Goal: Task Accomplishment & Management: Complete application form

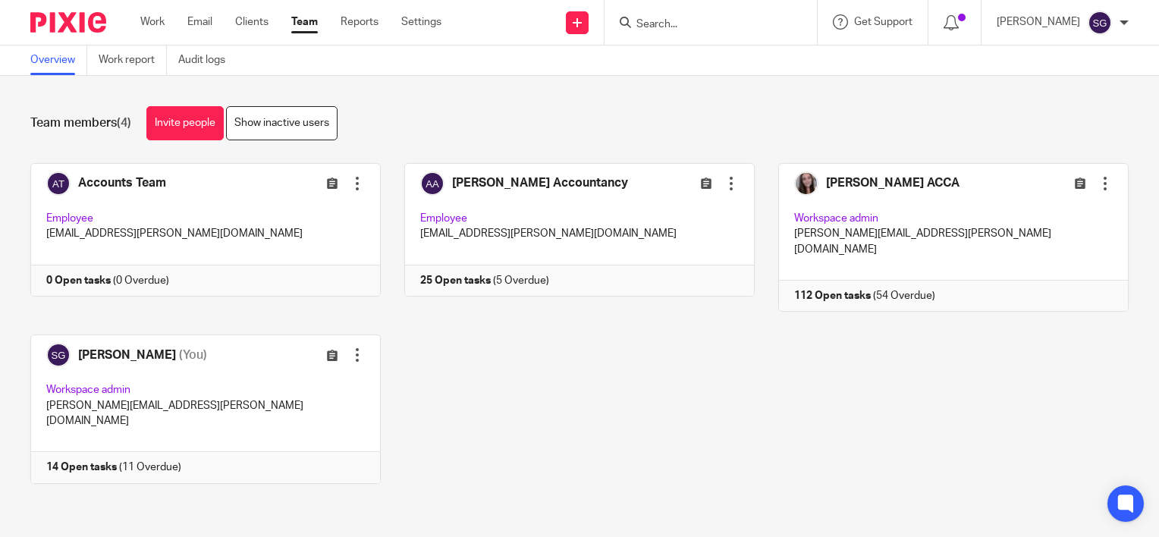
click at [665, 20] on input "Search" at bounding box center [703, 25] width 137 height 14
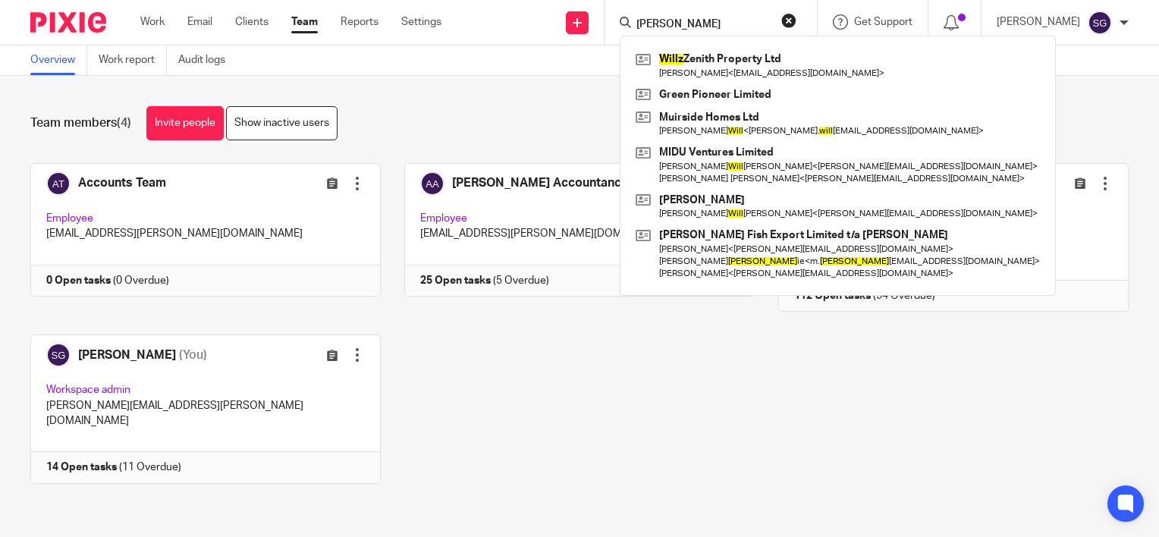
type input "wilz"
click button "submit" at bounding box center [0, 0] width 0 height 0
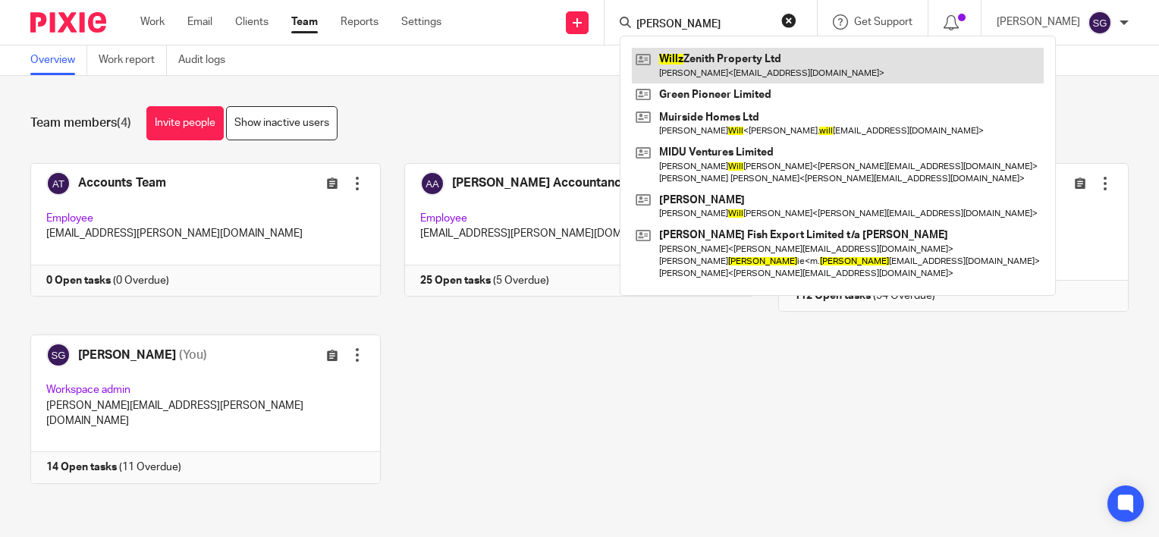
click at [754, 64] on link at bounding box center [838, 65] width 412 height 35
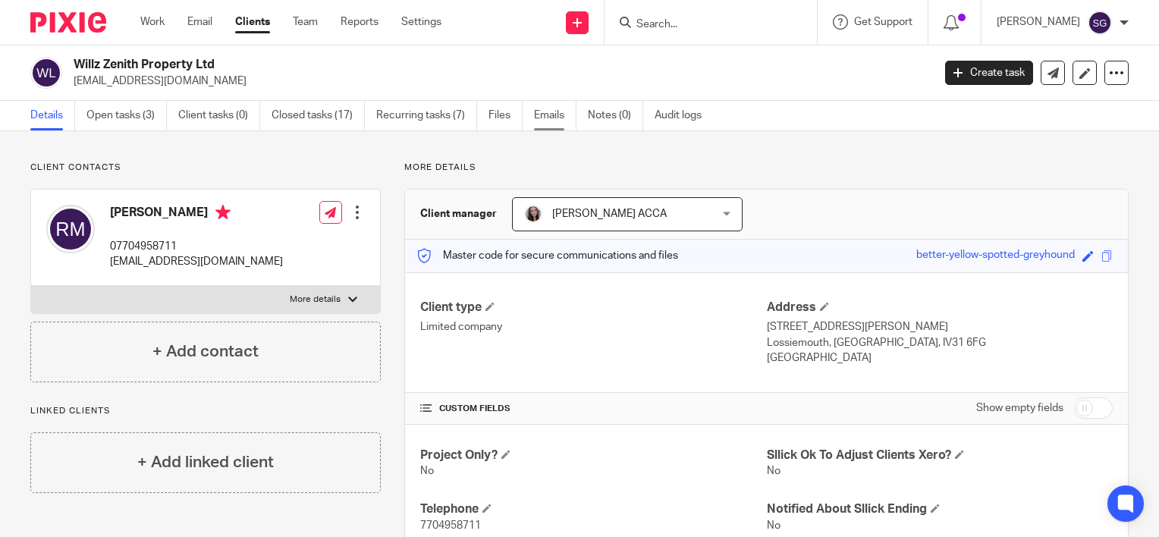
click at [558, 123] on link "Emails" at bounding box center [555, 116] width 42 height 30
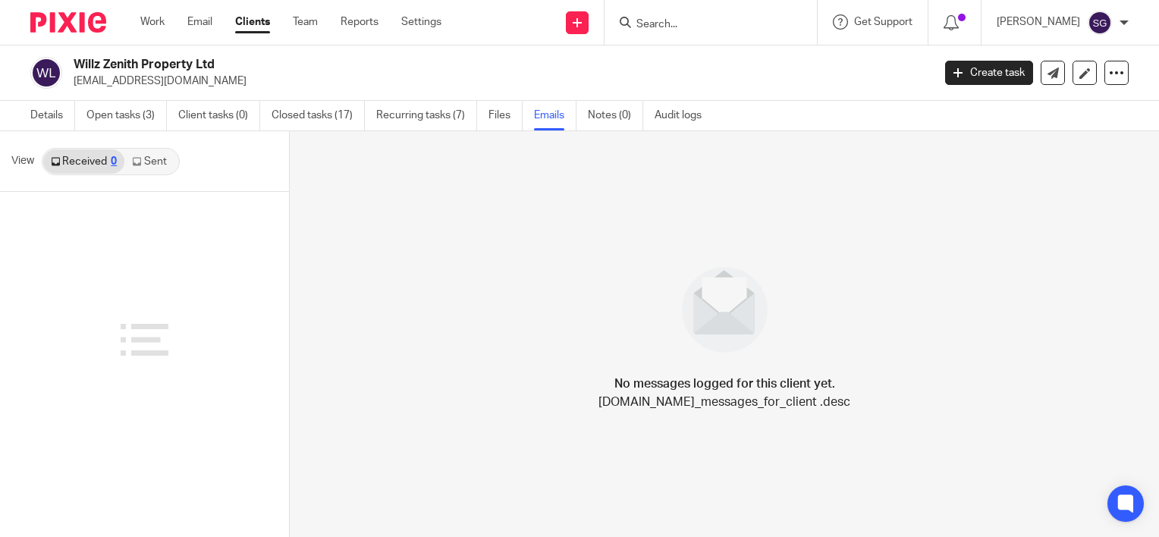
click at [156, 159] on link "Sent" at bounding box center [150, 161] width 53 height 24
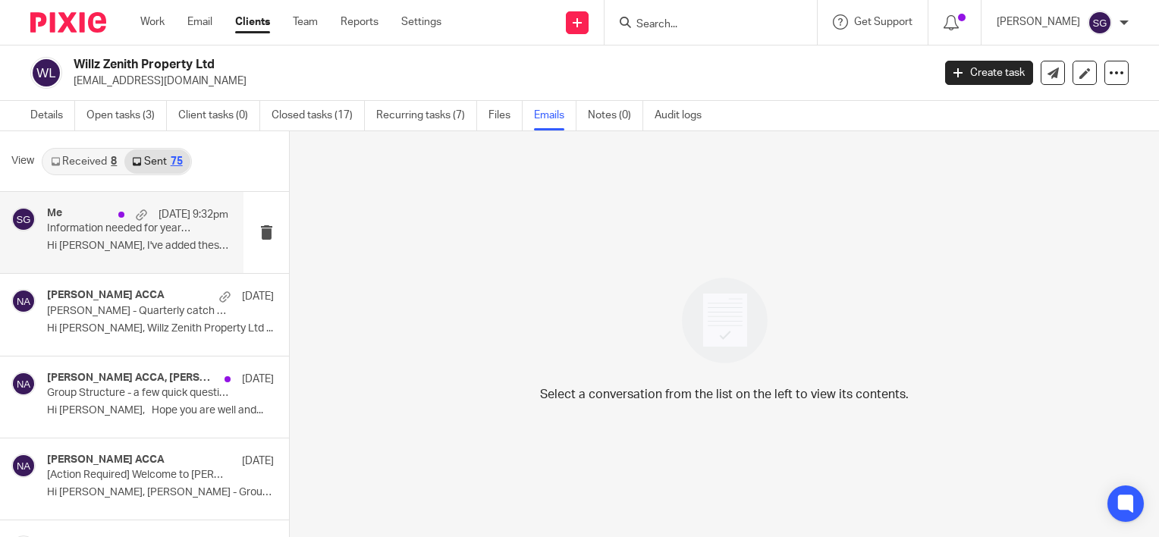
click at [71, 241] on p "Hi [PERSON_NAME], I've added these bank statements..." at bounding box center [137, 246] width 181 height 13
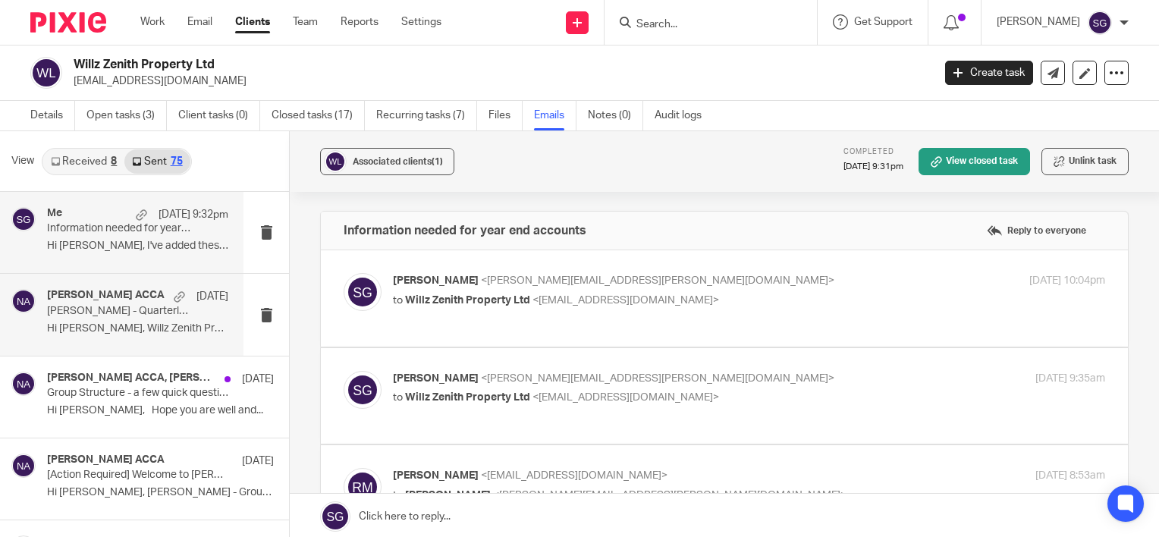
click at [96, 315] on p "[PERSON_NAME] - Quarterly catch up! 🚀" at bounding box center [119, 311] width 145 height 13
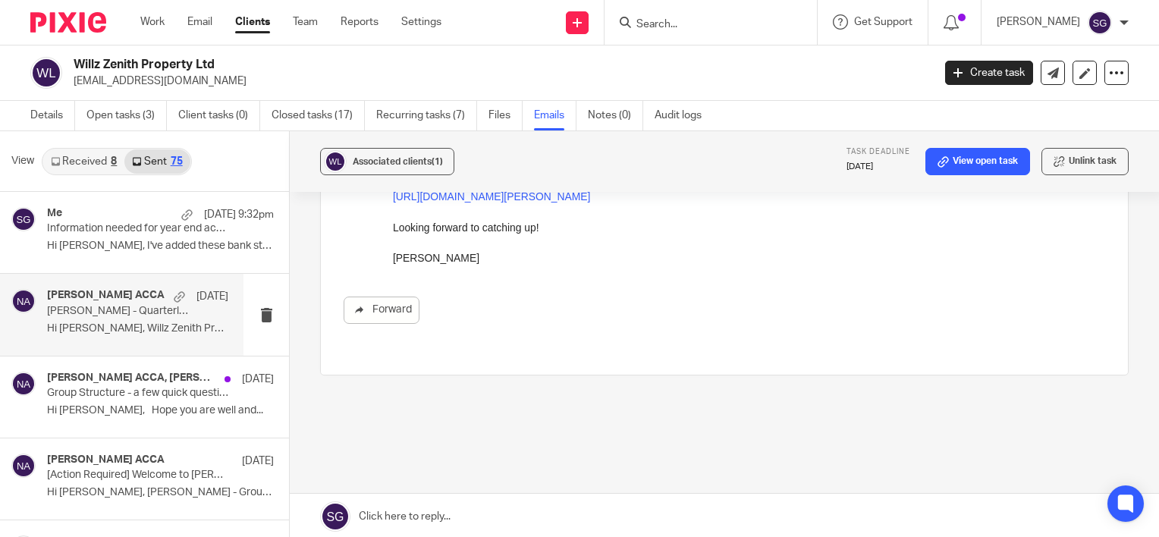
scroll to position [293, 0]
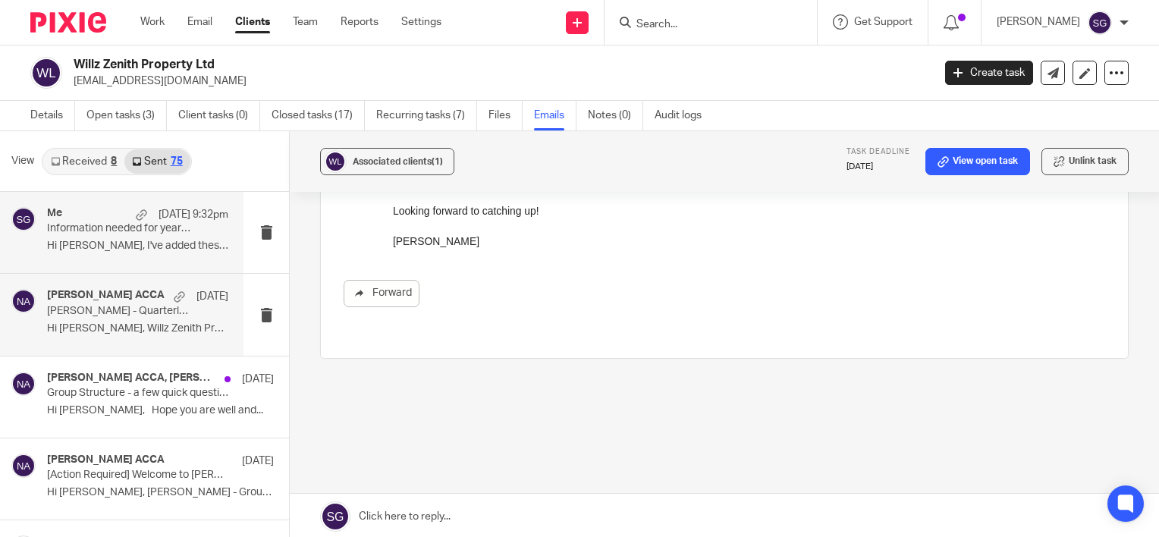
click at [122, 228] on p "Information needed for year end accounts" at bounding box center [119, 228] width 145 height 13
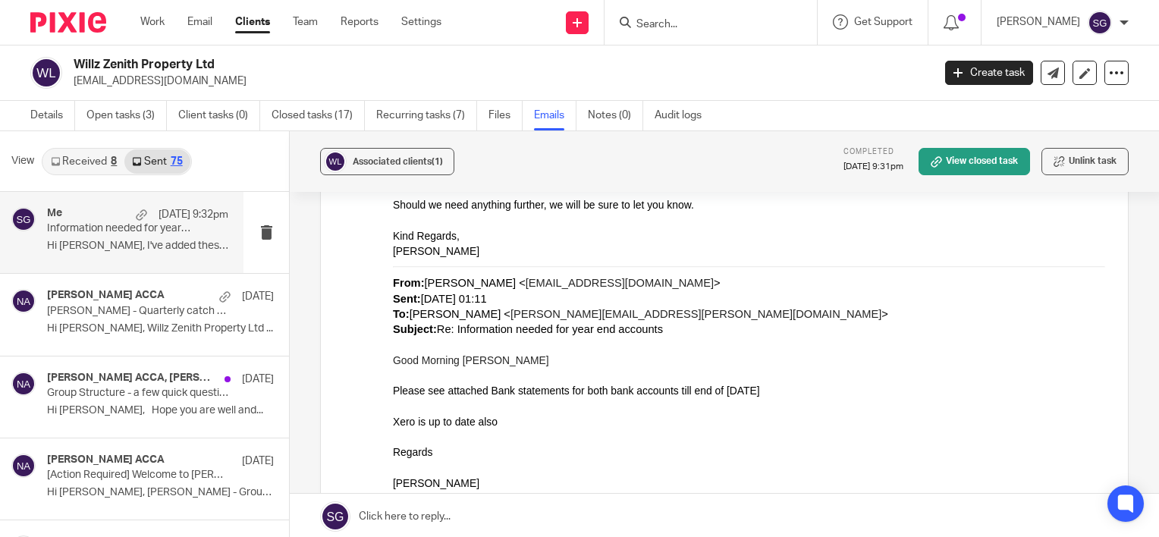
scroll to position [1669, 0]
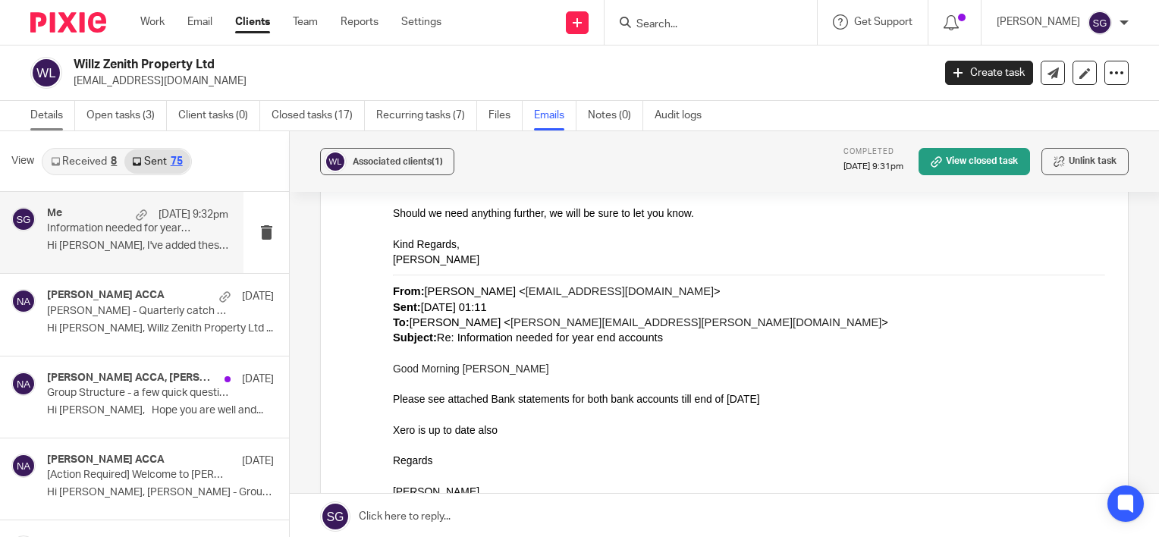
click at [48, 115] on link "Details" at bounding box center [52, 116] width 45 height 30
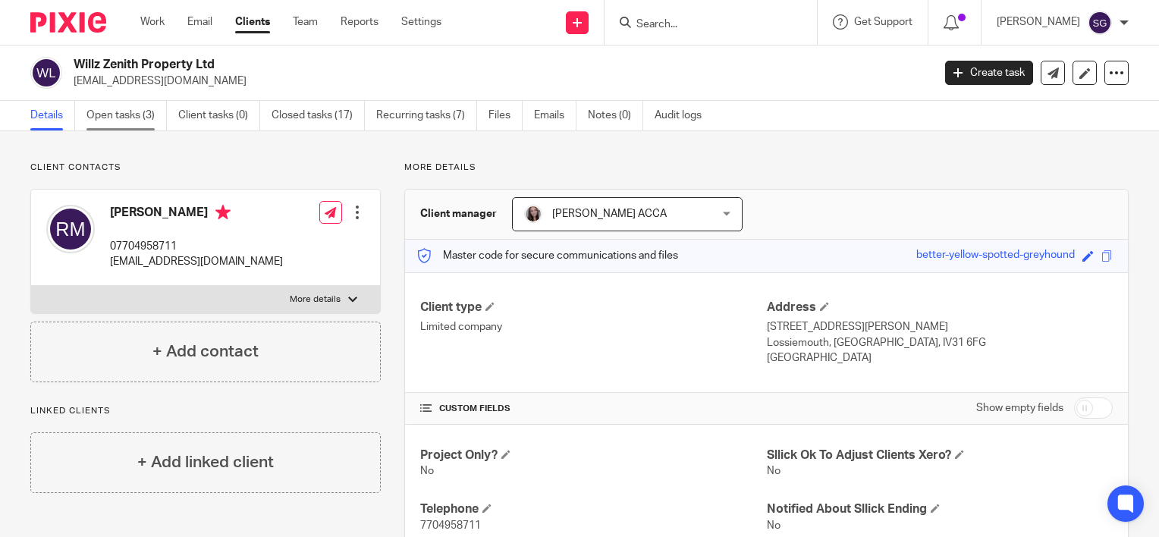
click at [103, 114] on link "Open tasks (3)" at bounding box center [127, 116] width 80 height 30
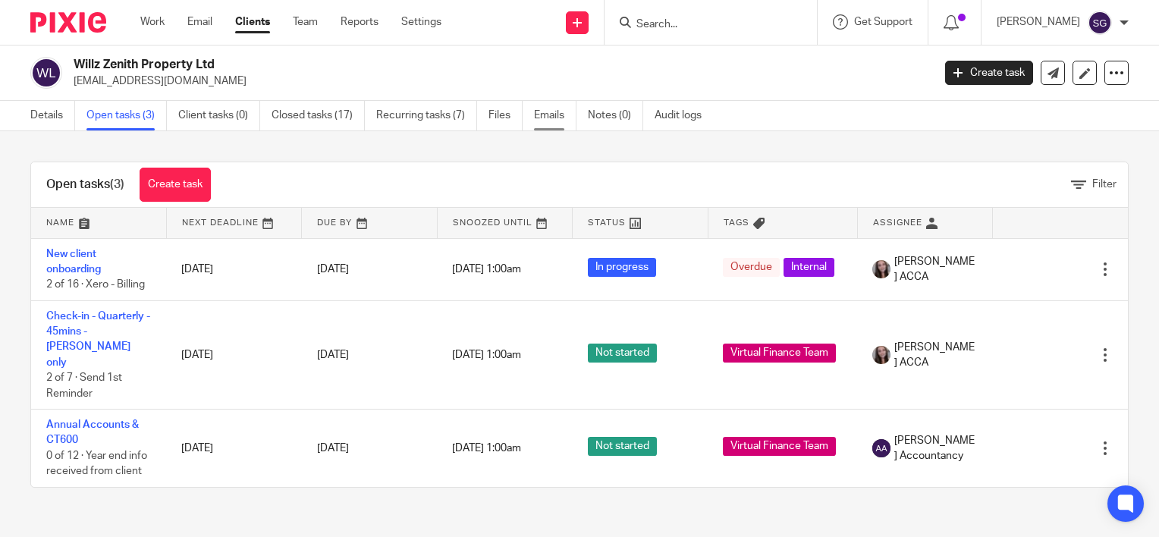
click at [554, 118] on link "Emails" at bounding box center [555, 116] width 42 height 30
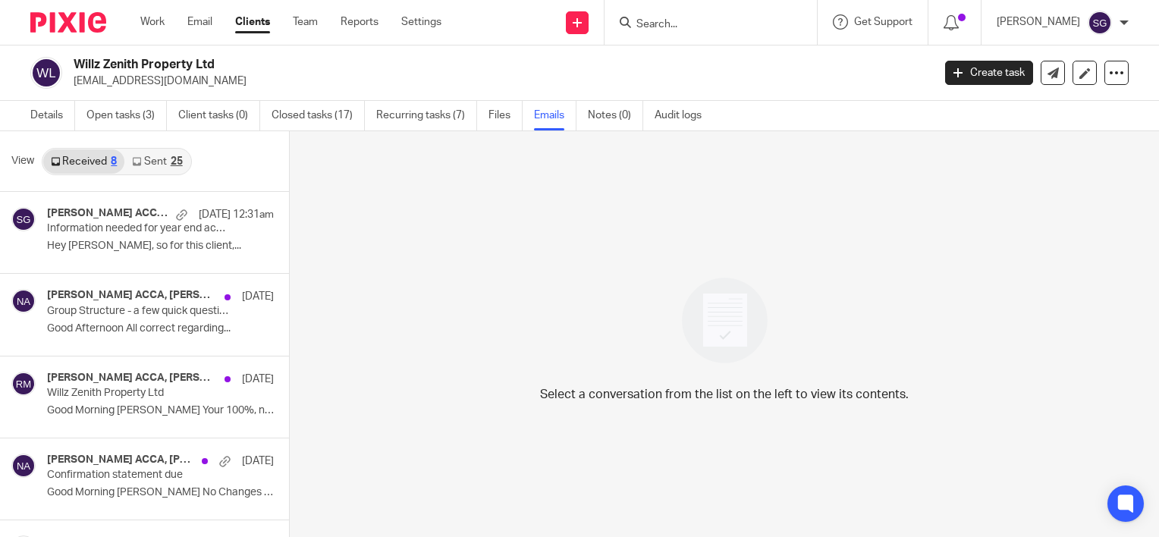
click at [146, 164] on link "Sent 25" at bounding box center [156, 161] width 65 height 24
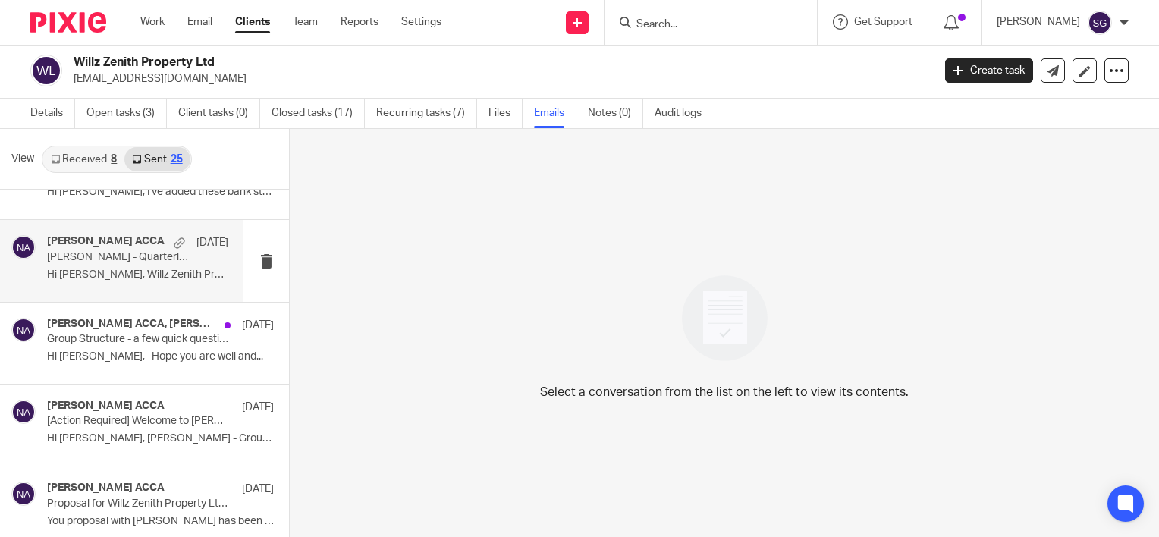
scroll to position [76, 0]
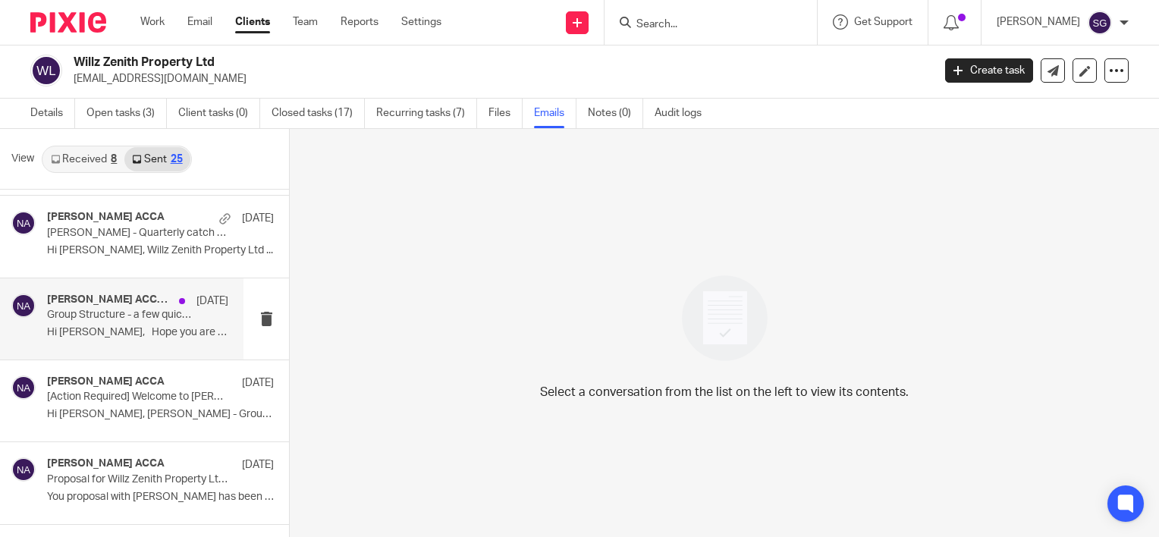
click at [114, 336] on p "Hi [PERSON_NAME], Hope you are well and..." at bounding box center [137, 332] width 181 height 13
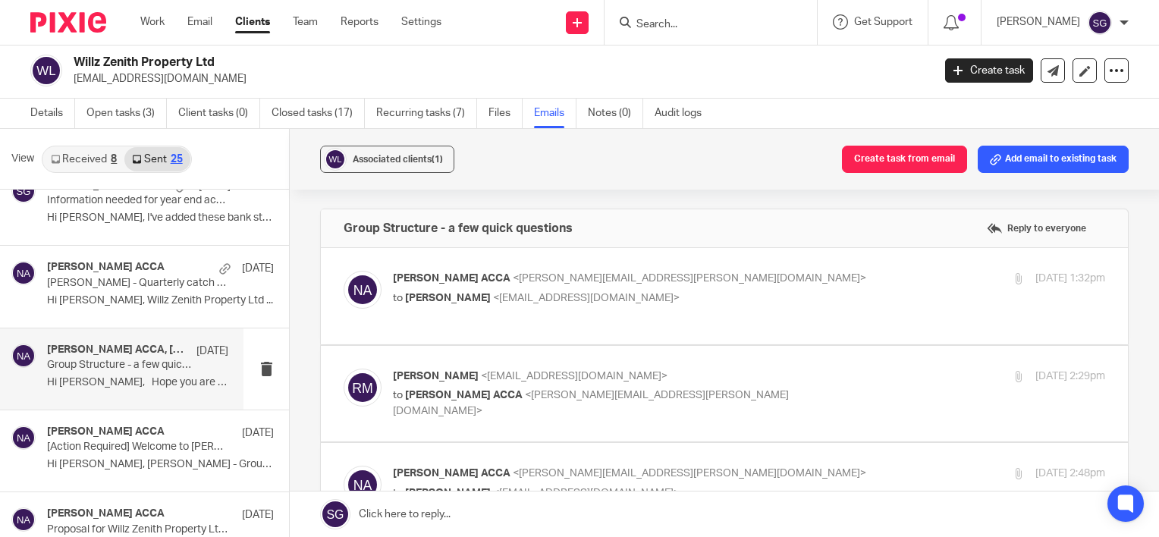
scroll to position [0, 0]
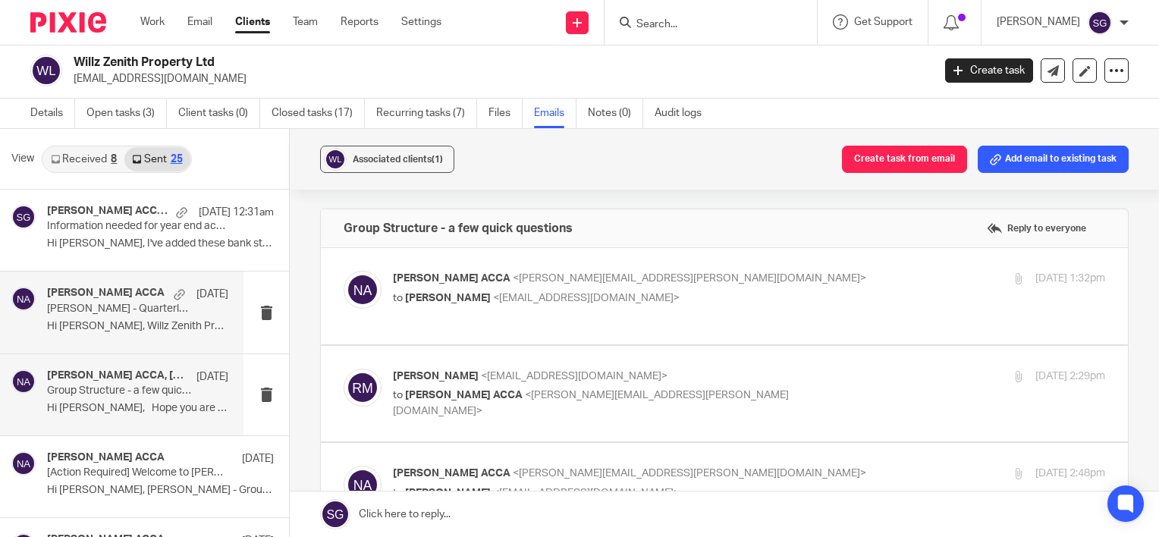
click at [116, 323] on p "Hi Richie, Willz Zenith Property Ltd ..." at bounding box center [137, 326] width 181 height 13
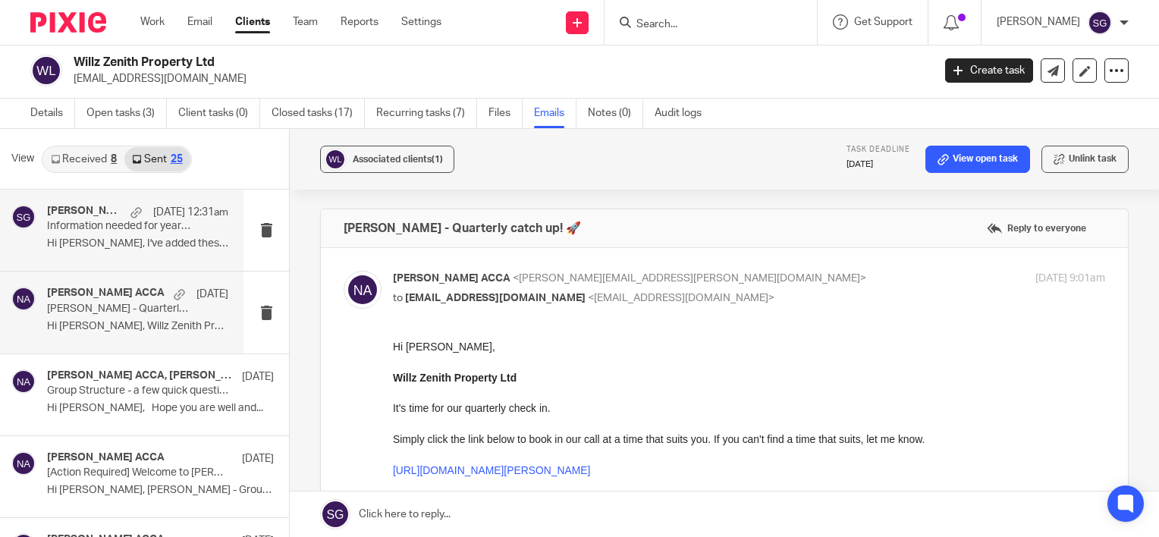
click at [121, 258] on div "Nicole Christie ACCA, Me, Richard McPherson 11 Aug 12:31am Information needed f…" at bounding box center [122, 230] width 244 height 81
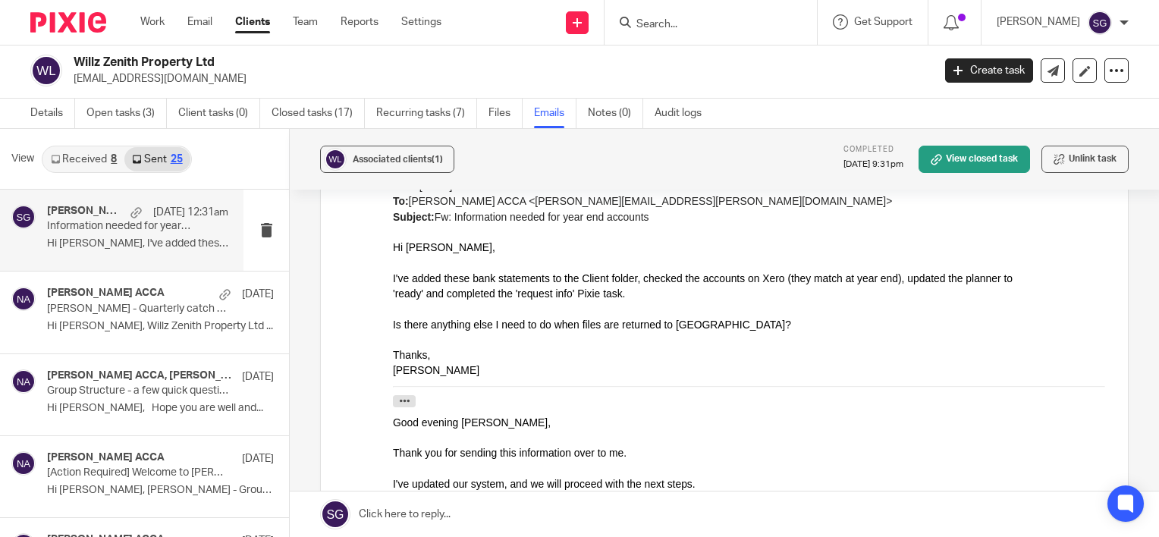
scroll to position [1442, 0]
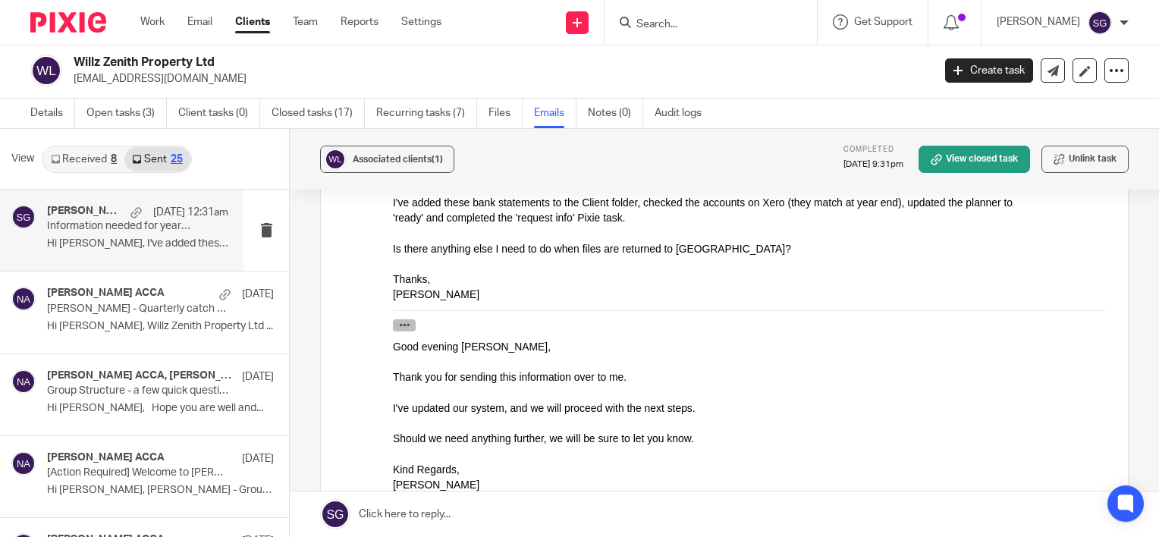
click at [404, 319] on icon "button" at bounding box center [404, 324] width 11 height 11
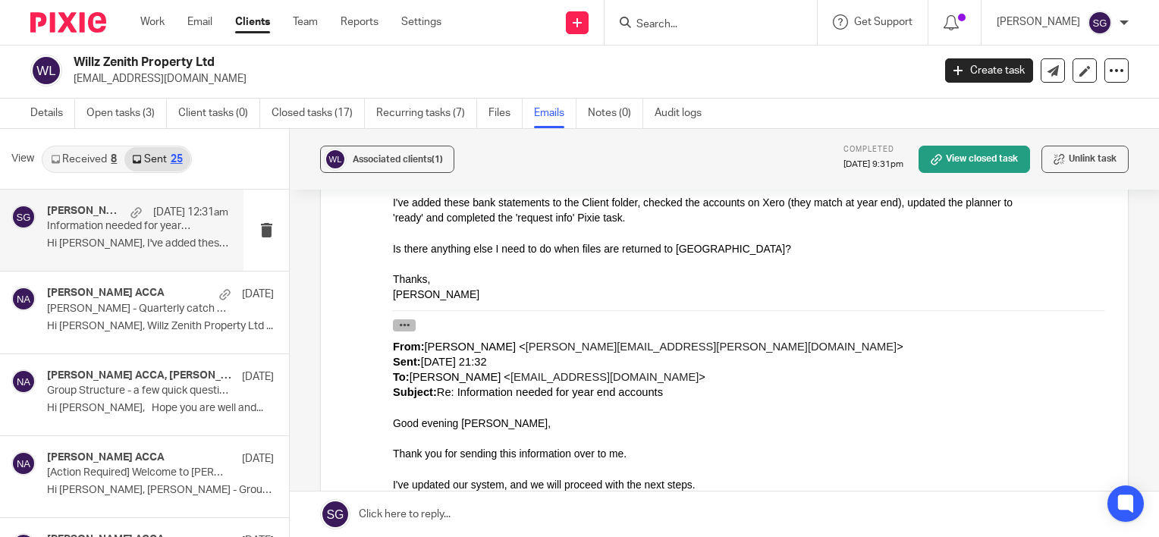
click at [404, 319] on icon "button" at bounding box center [404, 324] width 11 height 11
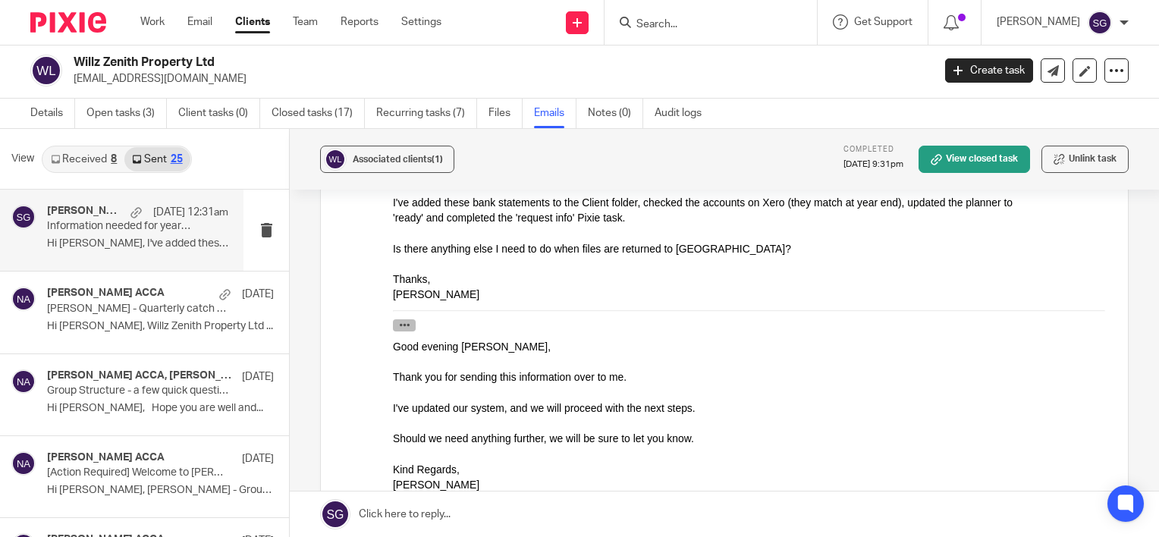
click at [404, 319] on icon "button" at bounding box center [404, 324] width 11 height 11
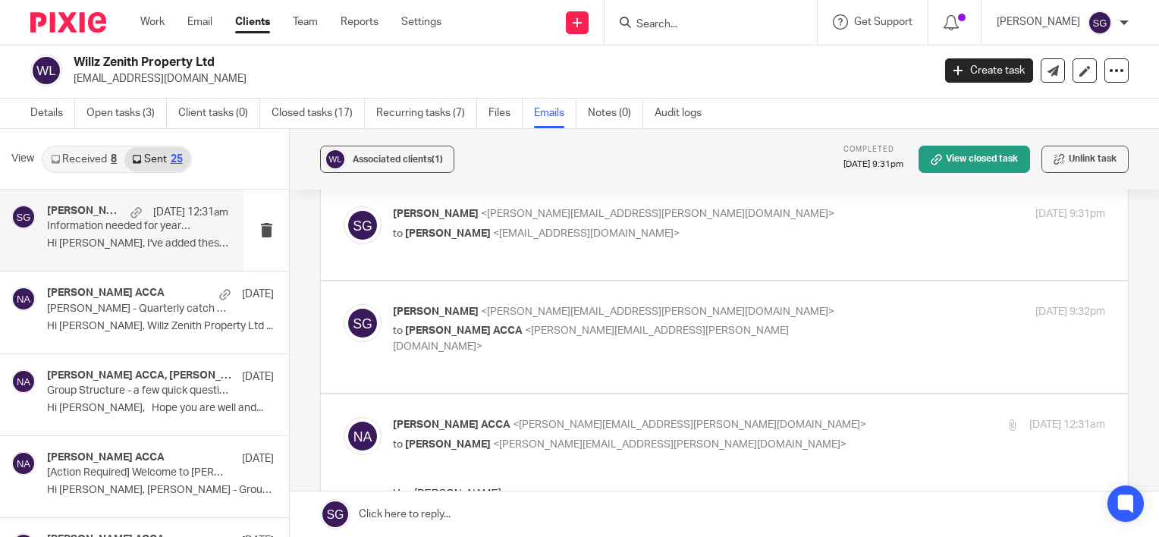
scroll to position [0, 0]
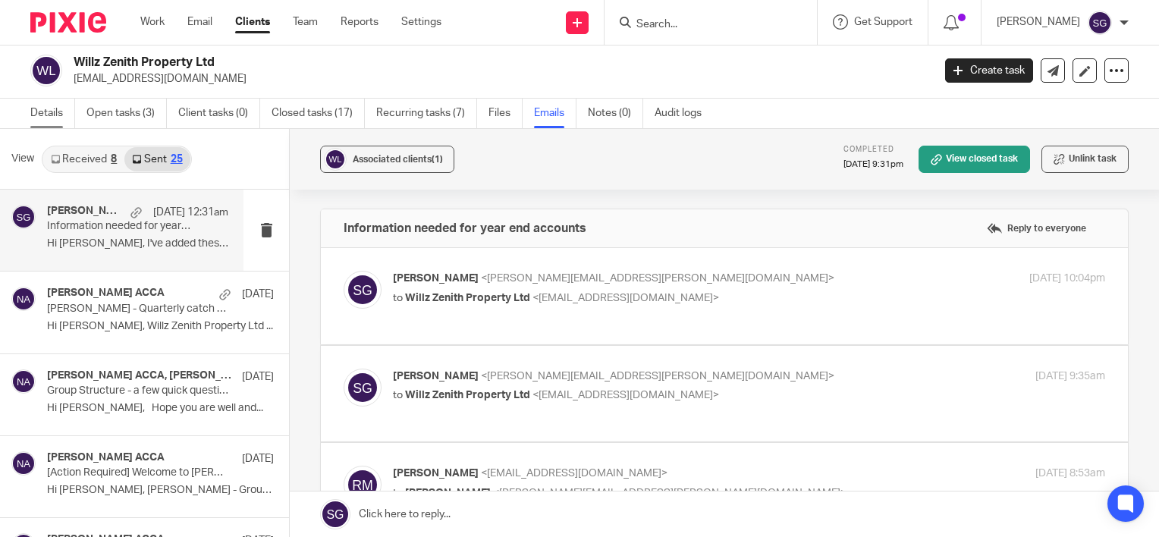
click at [55, 117] on link "Details" at bounding box center [52, 114] width 45 height 30
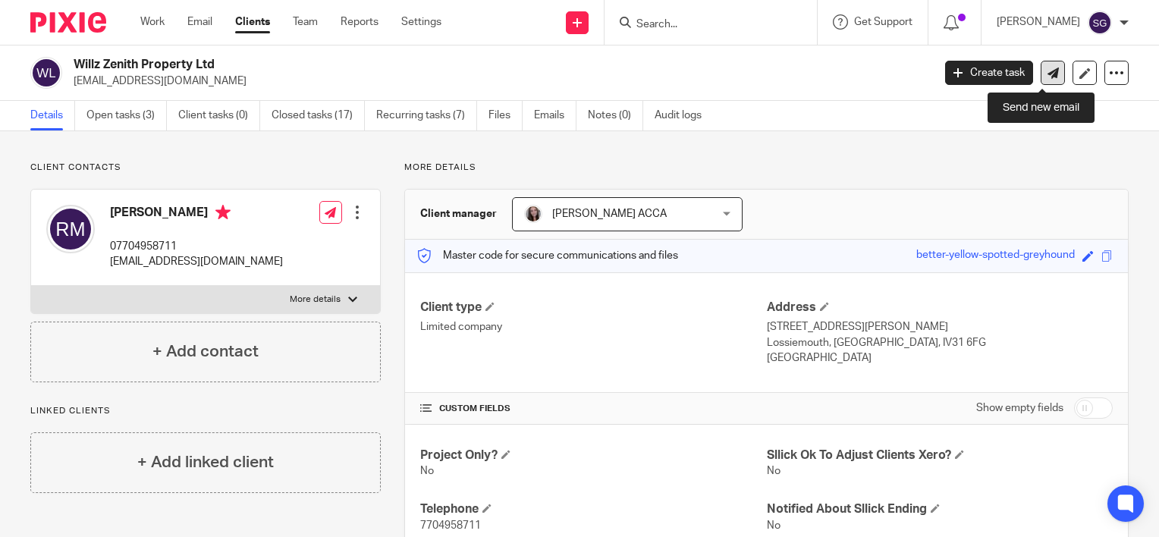
click at [1048, 74] on icon at bounding box center [1053, 73] width 11 height 11
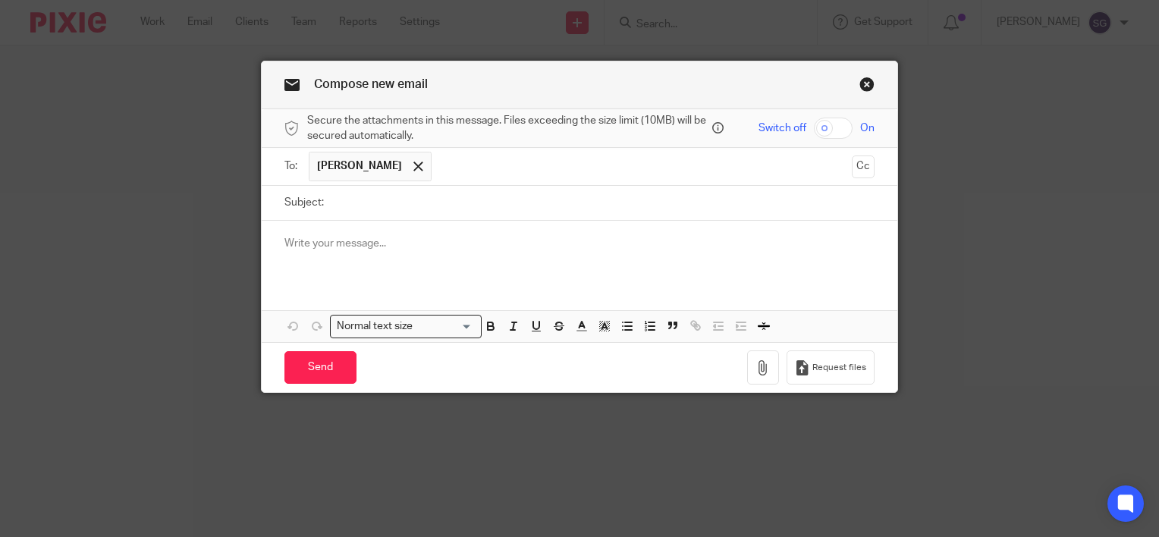
click at [480, 211] on input "Subject:" at bounding box center [603, 203] width 543 height 34
click at [480, 263] on div at bounding box center [580, 250] width 636 height 59
click at [852, 85] on div "Compose new email" at bounding box center [580, 85] width 636 height 48
click at [862, 80] on link "Close this dialog window" at bounding box center [867, 87] width 15 height 20
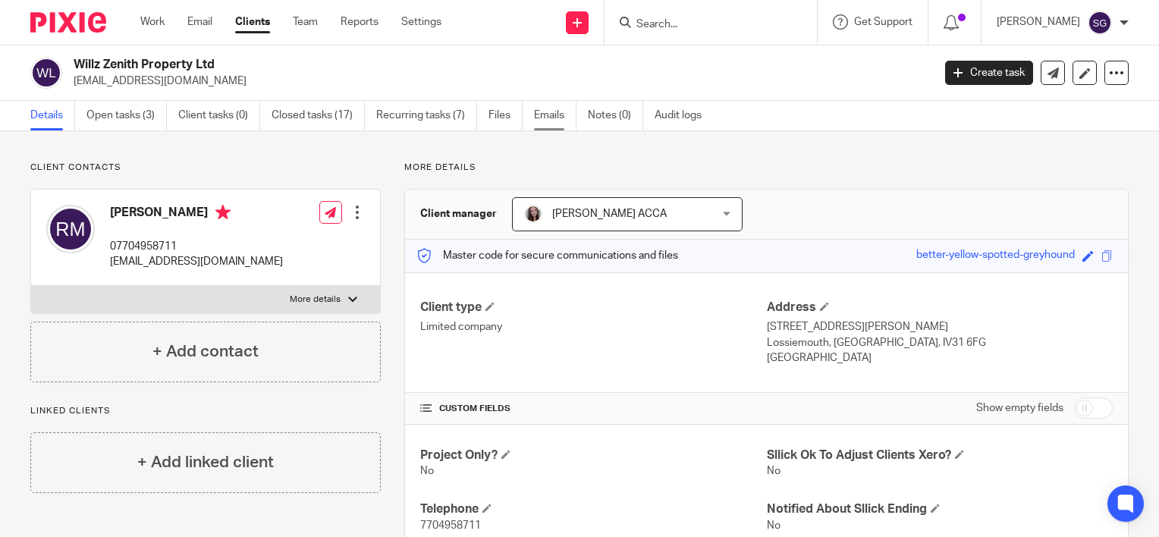
click at [549, 118] on link "Emails" at bounding box center [555, 116] width 42 height 30
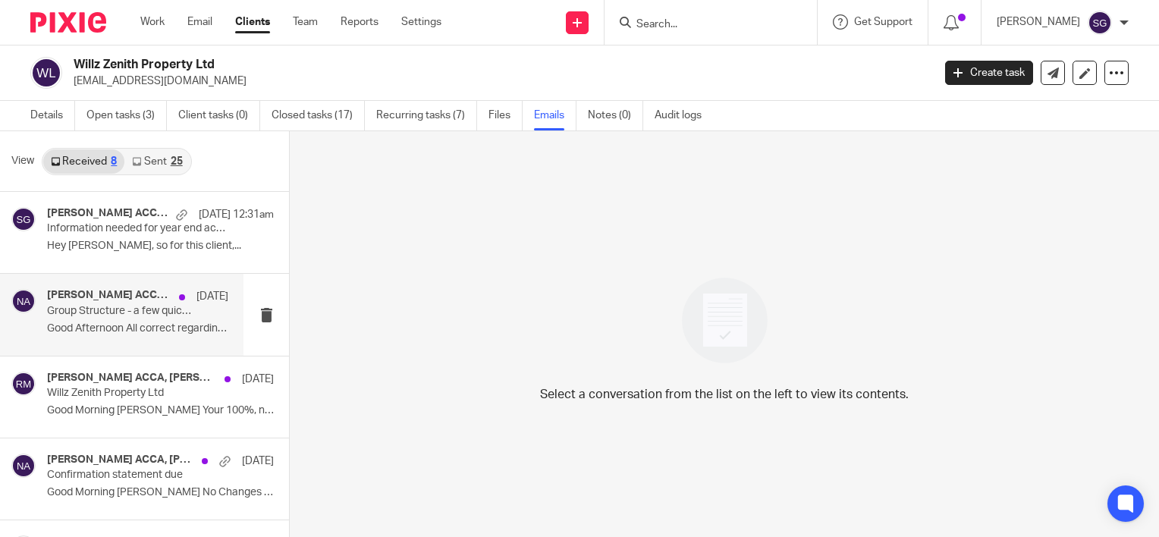
click at [77, 322] on p "Good Afternoon All correct regarding..." at bounding box center [137, 328] width 181 height 13
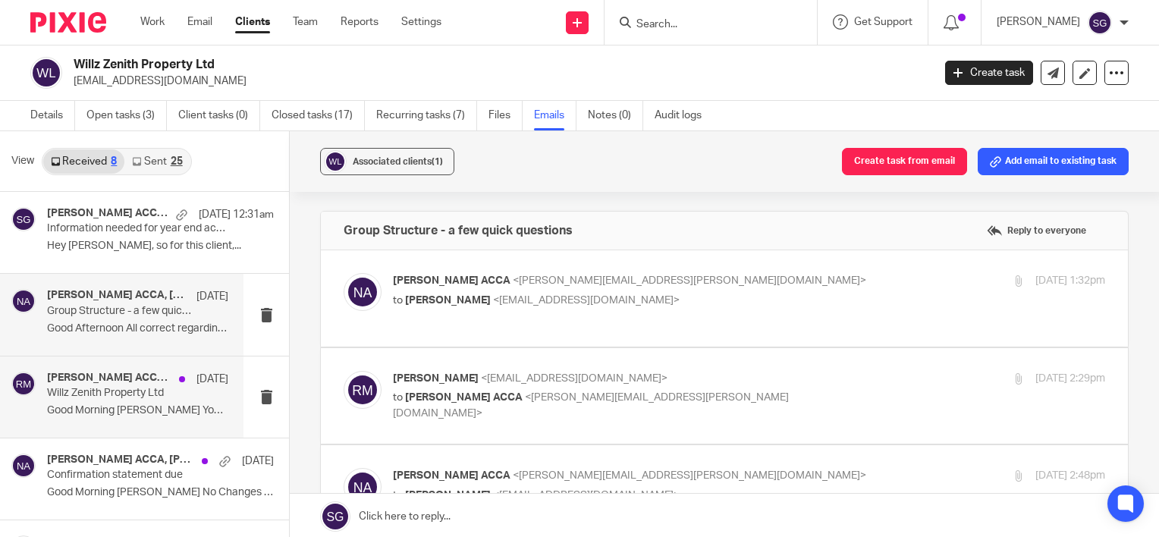
click at [102, 376] on h4 "[PERSON_NAME] ACCA, [PERSON_NAME]" at bounding box center [109, 378] width 124 height 13
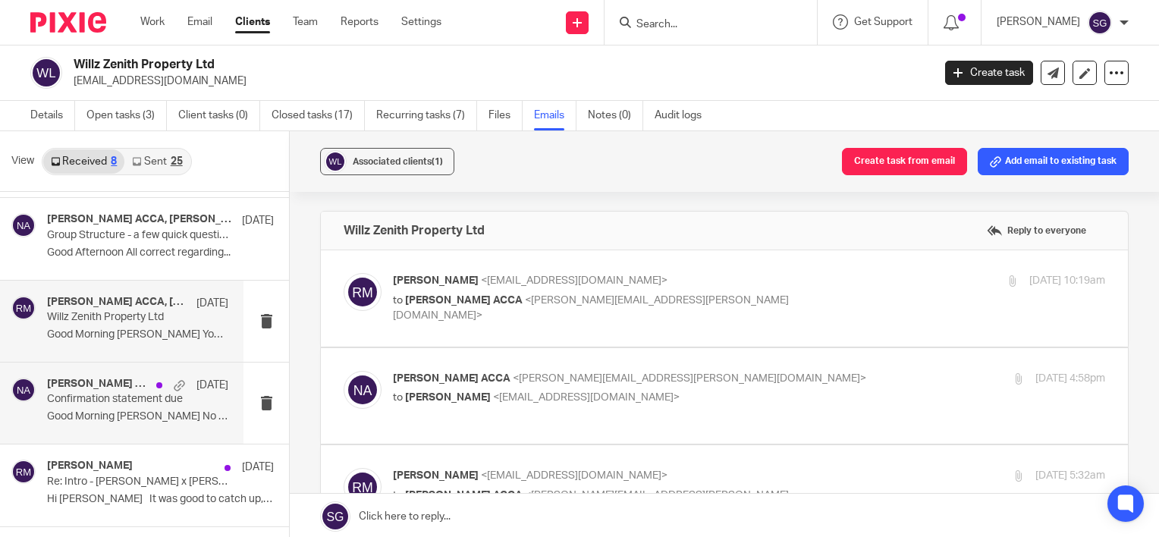
click at [136, 407] on div "Nicole Christie ACCA, Richard McPherson 13 Feb Confirmation statement due Good …" at bounding box center [137, 403] width 181 height 51
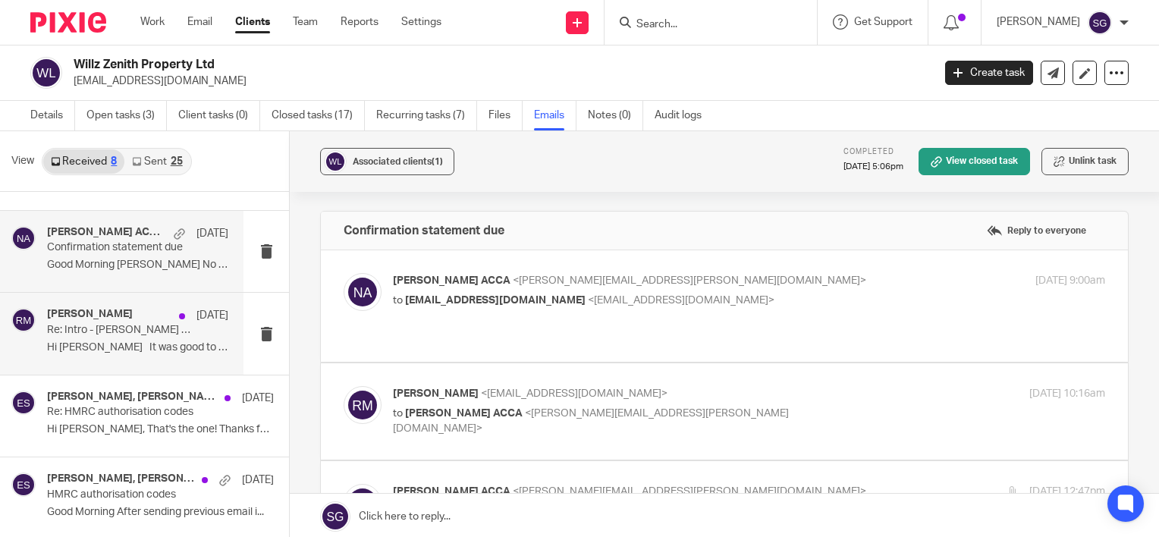
click at [138, 325] on p "Re: Intro - Richie x Kirsten" at bounding box center [119, 330] width 145 height 13
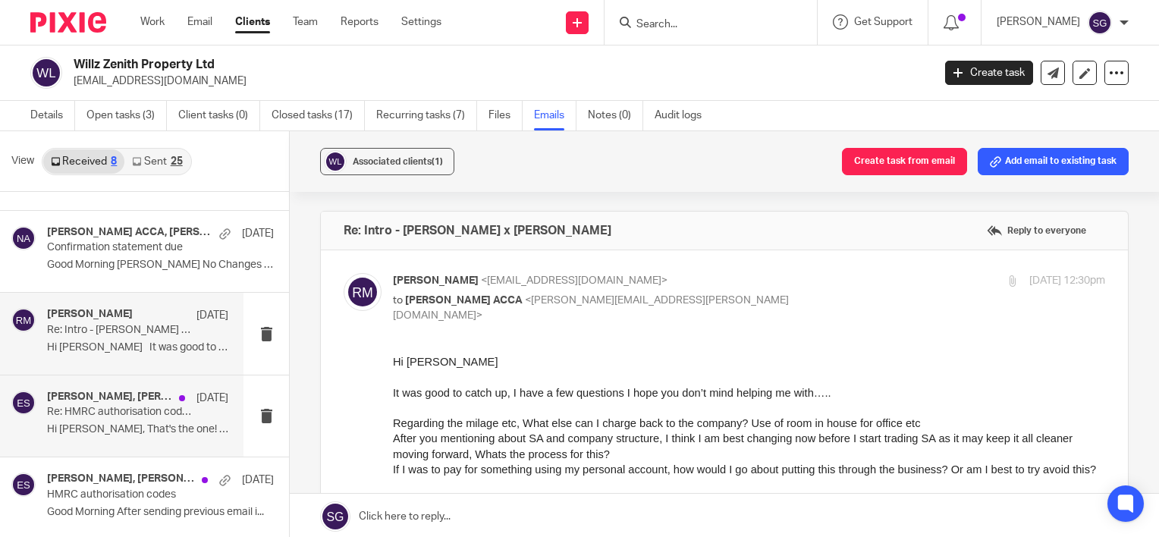
click at [121, 414] on p "Re: HMRC authorisation codes" at bounding box center [119, 412] width 145 height 13
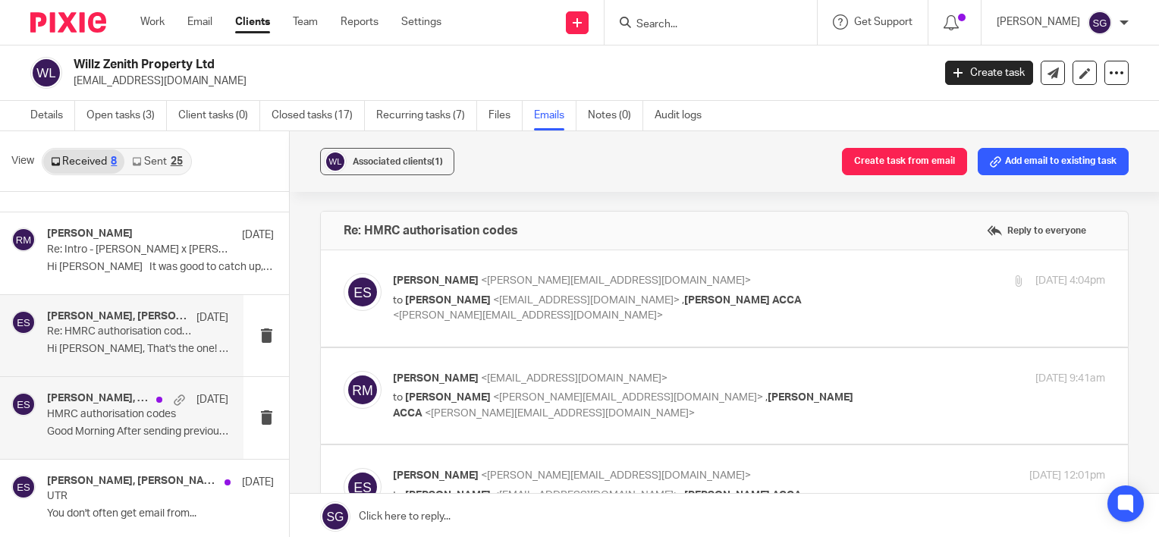
scroll to position [309, 0]
click at [121, 420] on div "Emma Smalley, Richard McPherson 7 May 2024 HMRC authorisation codes Good Mornin…" at bounding box center [137, 417] width 181 height 51
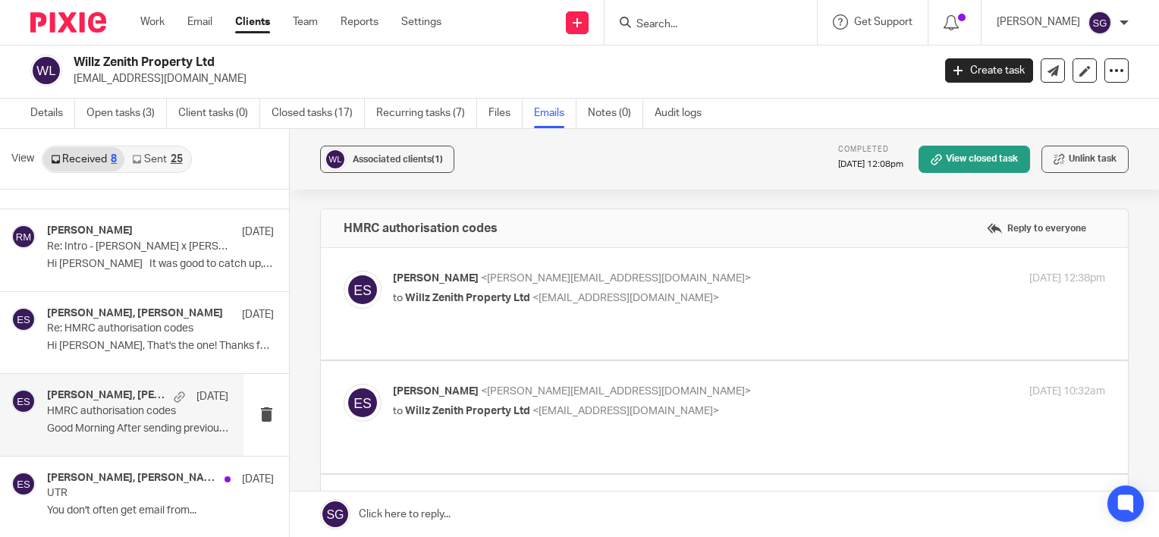
scroll to position [0, 0]
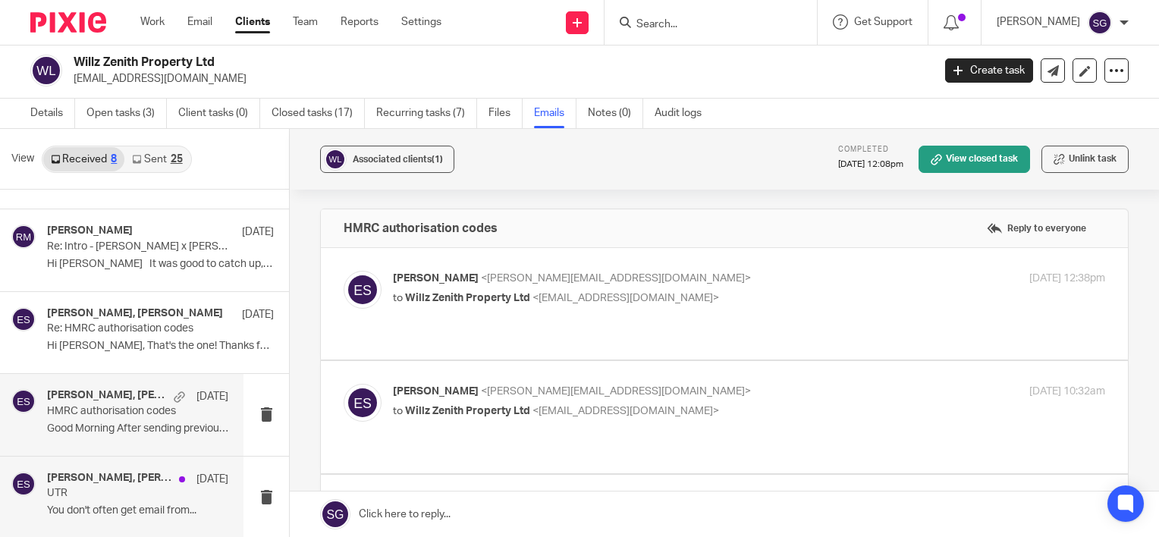
click at [112, 477] on h4 "Richard McPherson, Emma Smalley" at bounding box center [109, 478] width 124 height 13
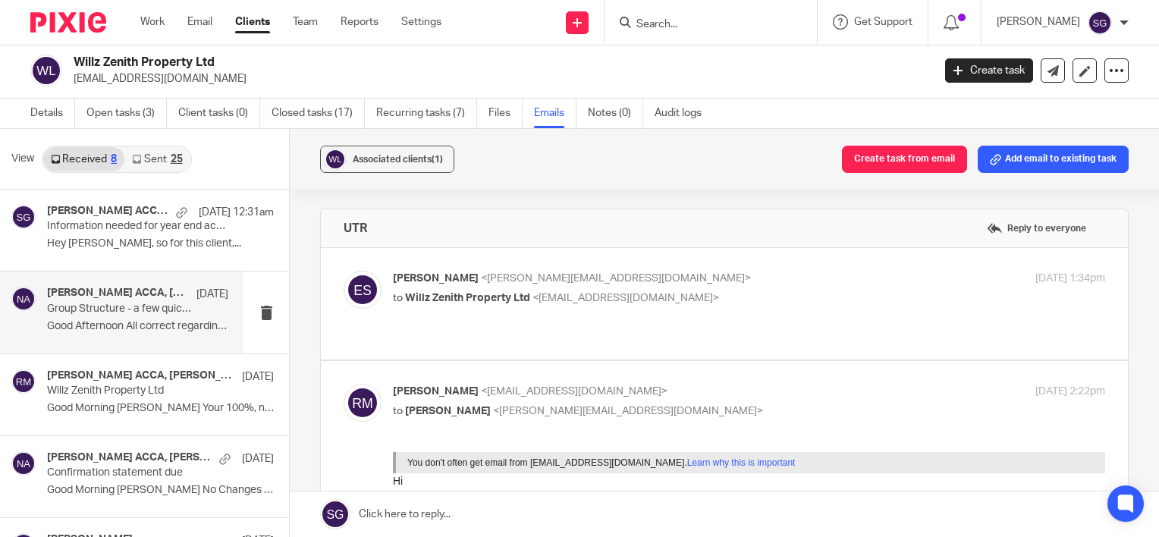
click at [115, 326] on p "Good Afternoon All correct regarding..." at bounding box center [137, 326] width 181 height 13
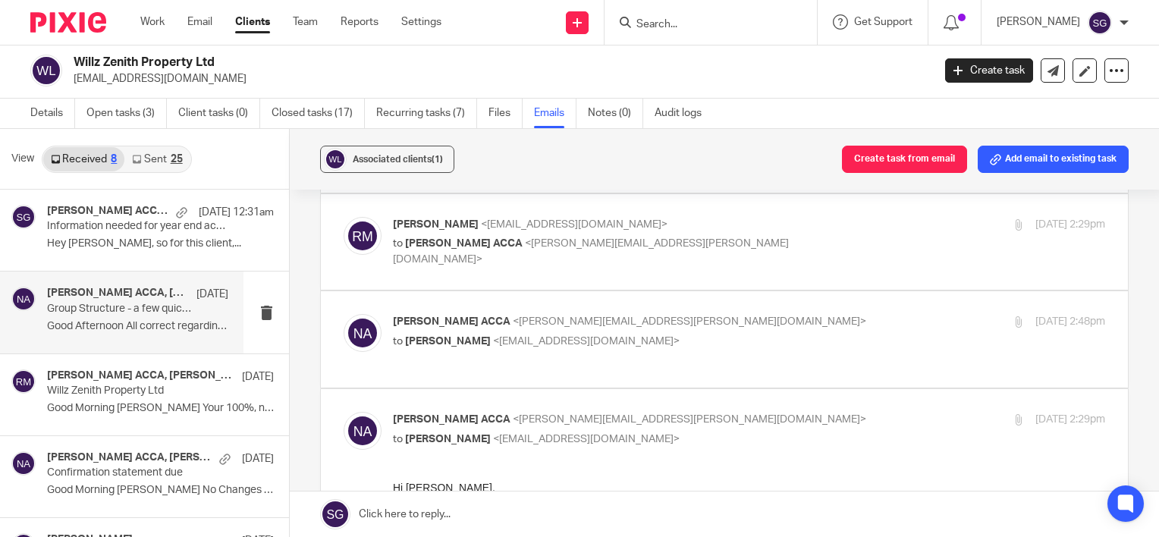
scroll to position [228, 0]
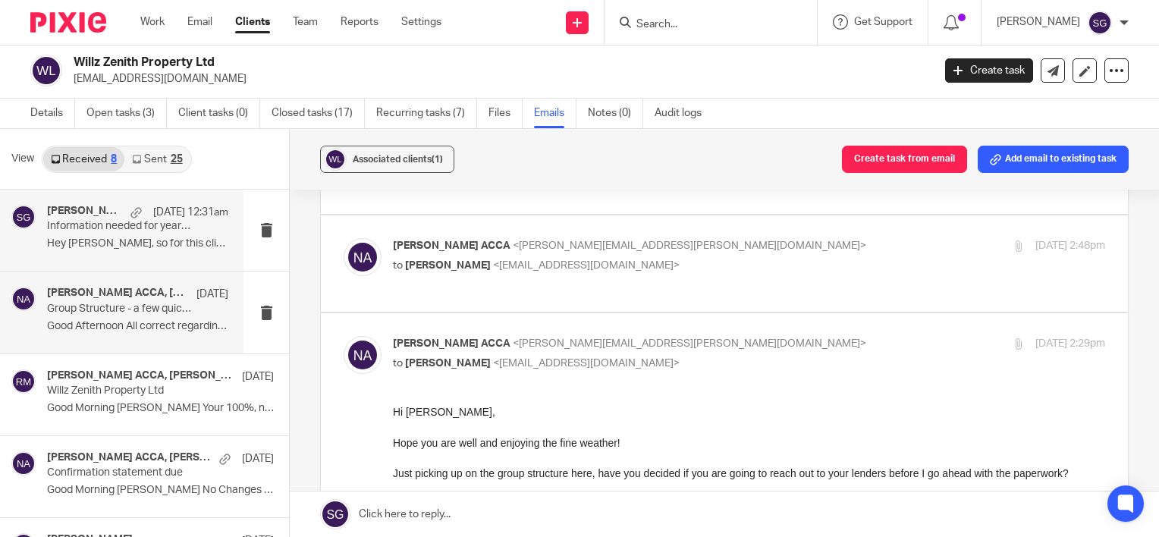
click at [174, 258] on div "Nicole Christie ACCA, Me, Richard McPherson 11 Aug 12:31am Information needed f…" at bounding box center [122, 230] width 244 height 81
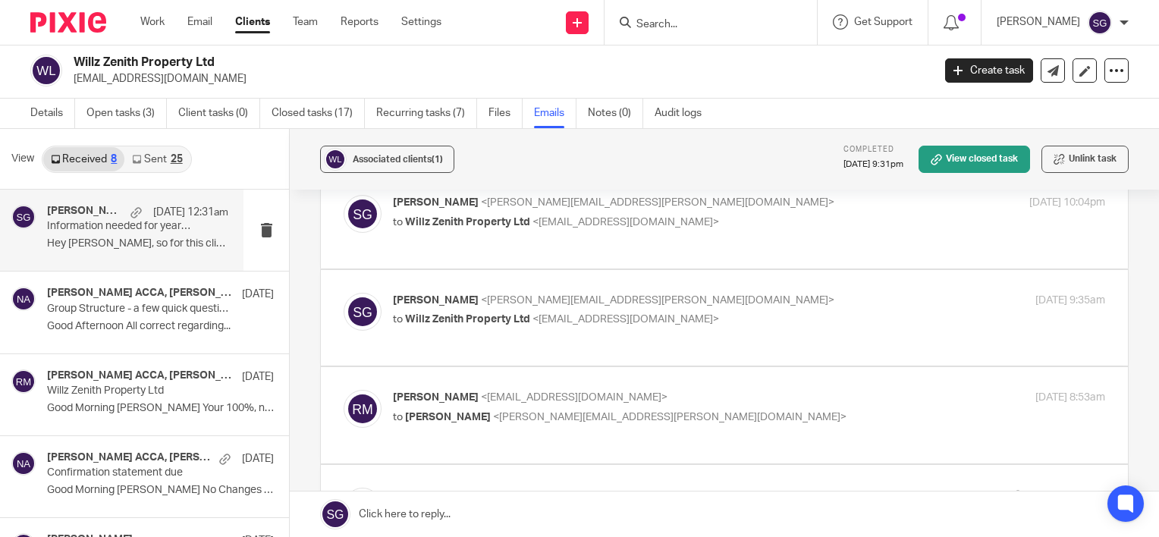
scroll to position [152, 0]
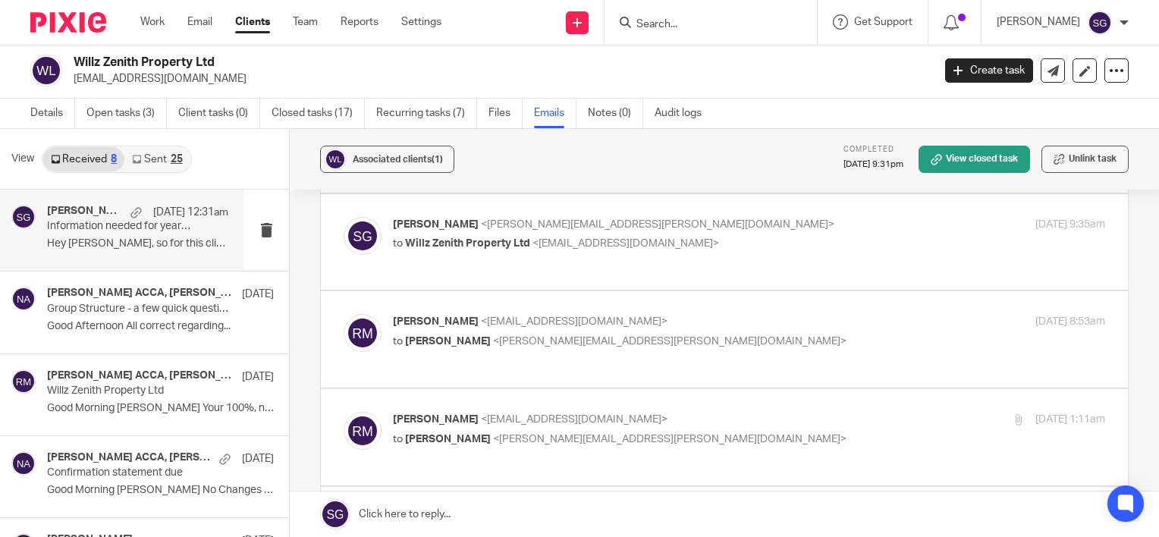
click at [583, 255] on div "Sarah Green <sarah@alvah.co> to Willz Zenith Property Ltd <euro106t@hotmail.co.…" at bounding box center [725, 242] width 762 height 51
click at [586, 246] on span "<euro106t@hotmail.co.uk>" at bounding box center [626, 243] width 187 height 11
checkbox input "true"
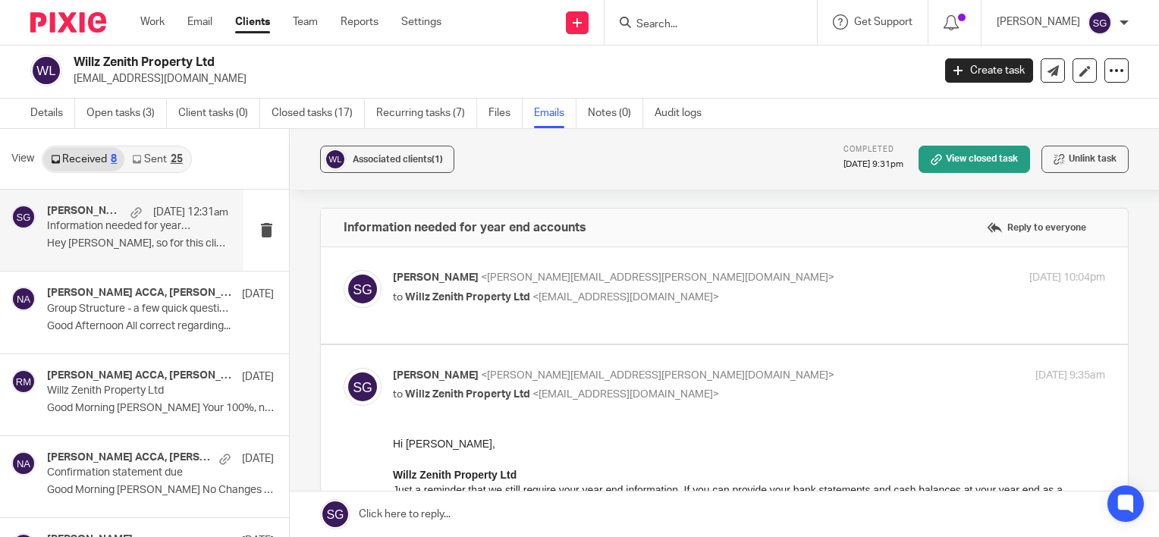
scroll to position [0, 0]
click at [587, 300] on span "<euro106t@hotmail.co.uk>" at bounding box center [626, 298] width 187 height 11
checkbox input "true"
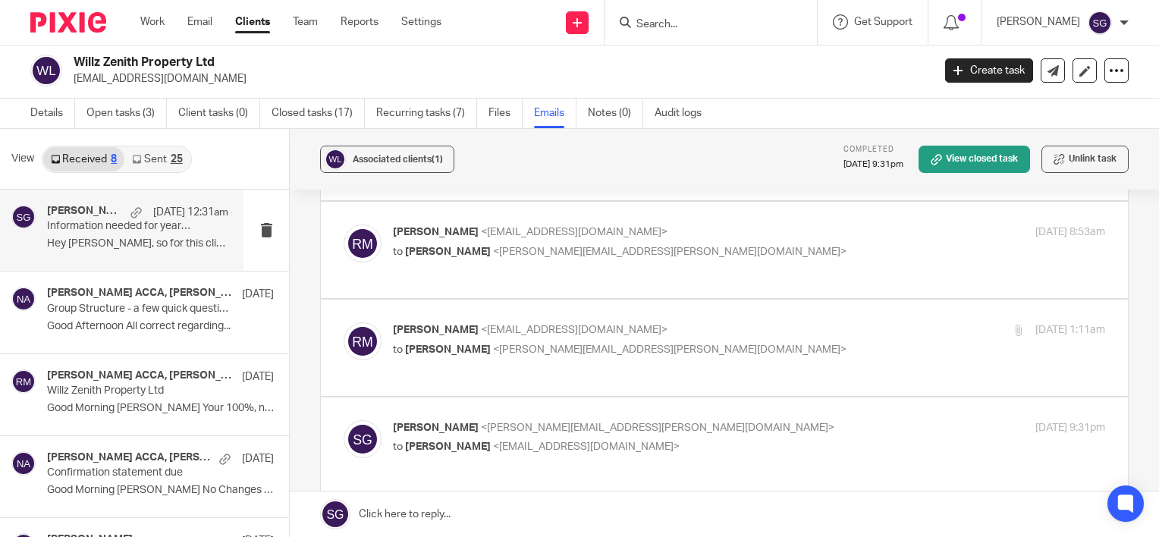
scroll to position [1290, 0]
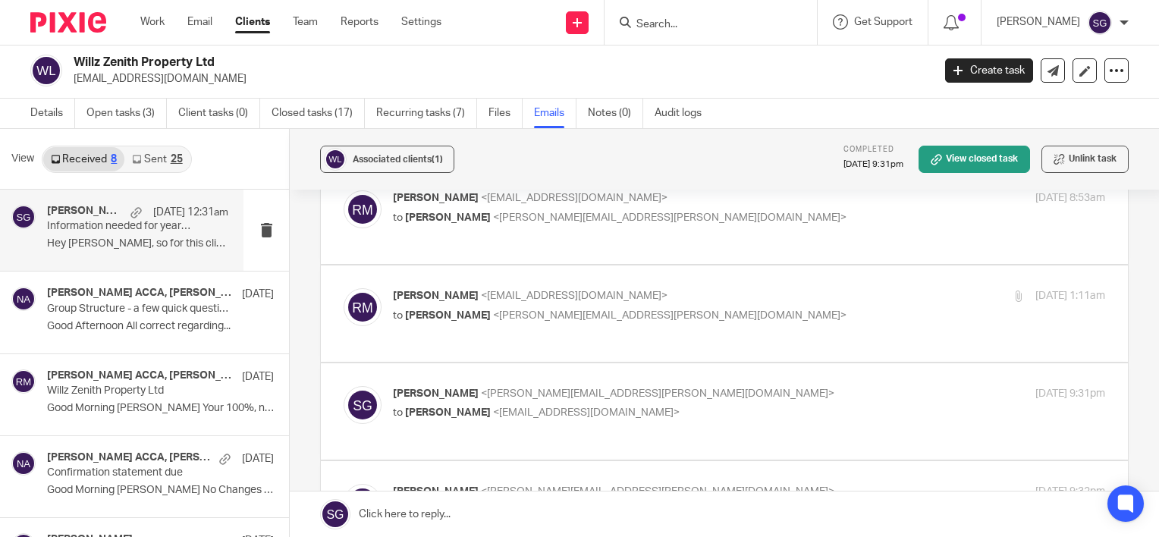
click at [587, 217] on p "to Sarah Green <sarah@alvah.co>" at bounding box center [630, 218] width 475 height 16
checkbox input "true"
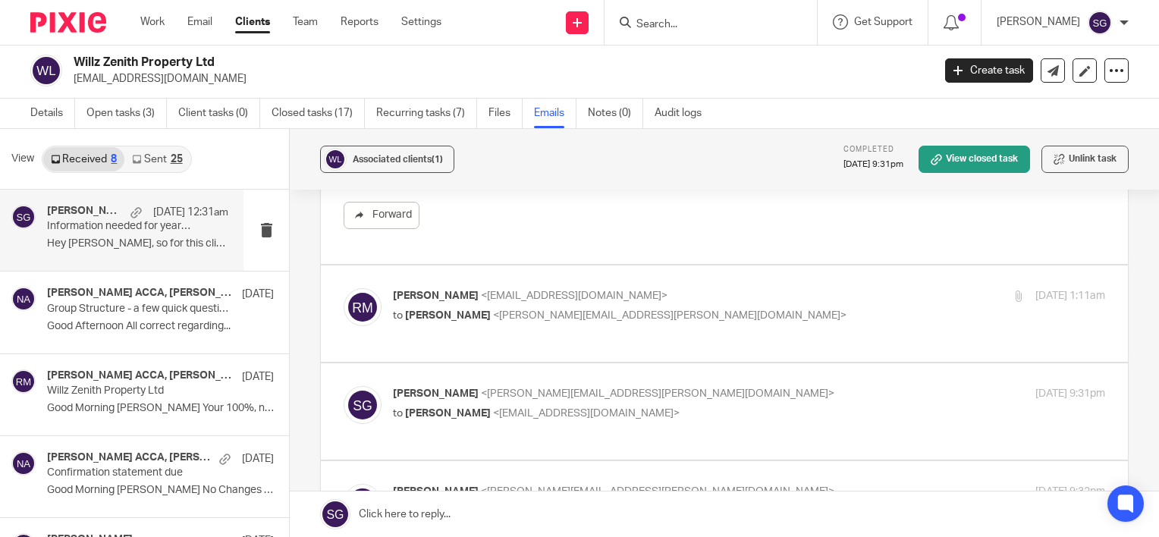
scroll to position [1897, 0]
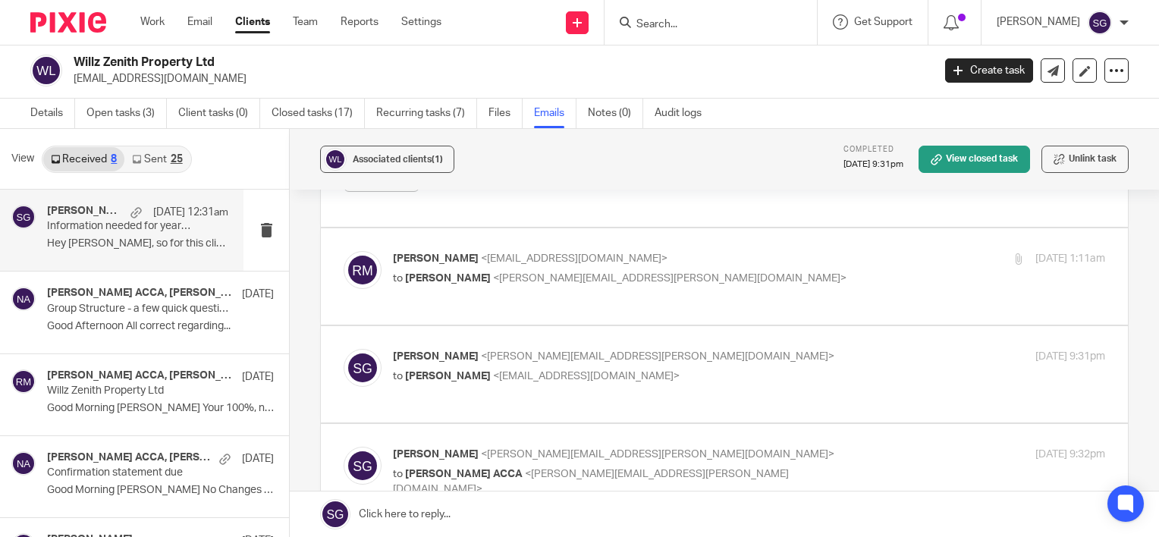
click at [605, 282] on p "to Sarah Green <sarah@alvah.co>" at bounding box center [630, 279] width 475 height 16
checkbox input "true"
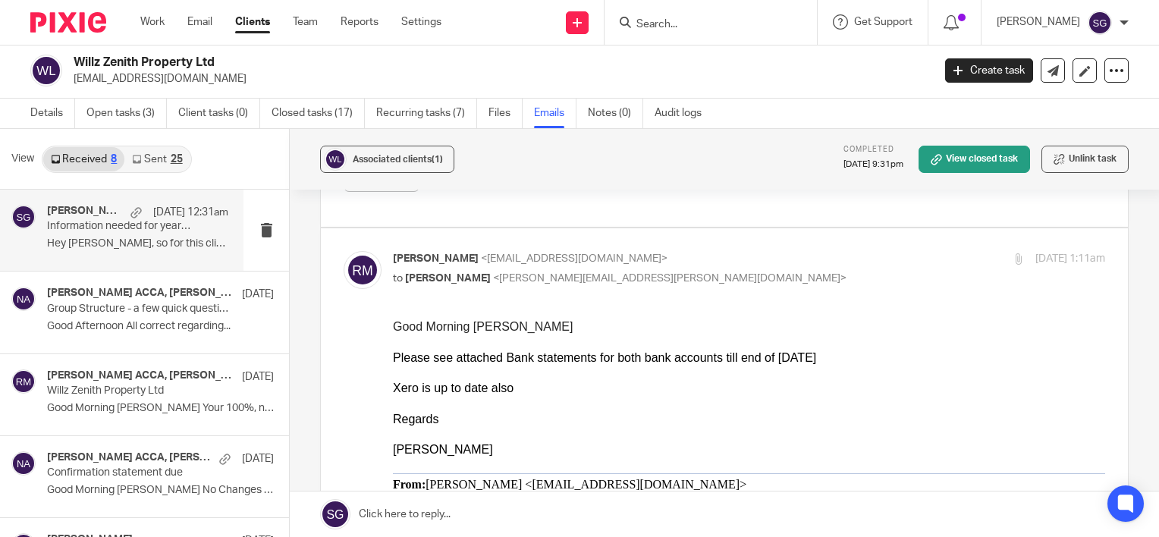
scroll to position [0, 0]
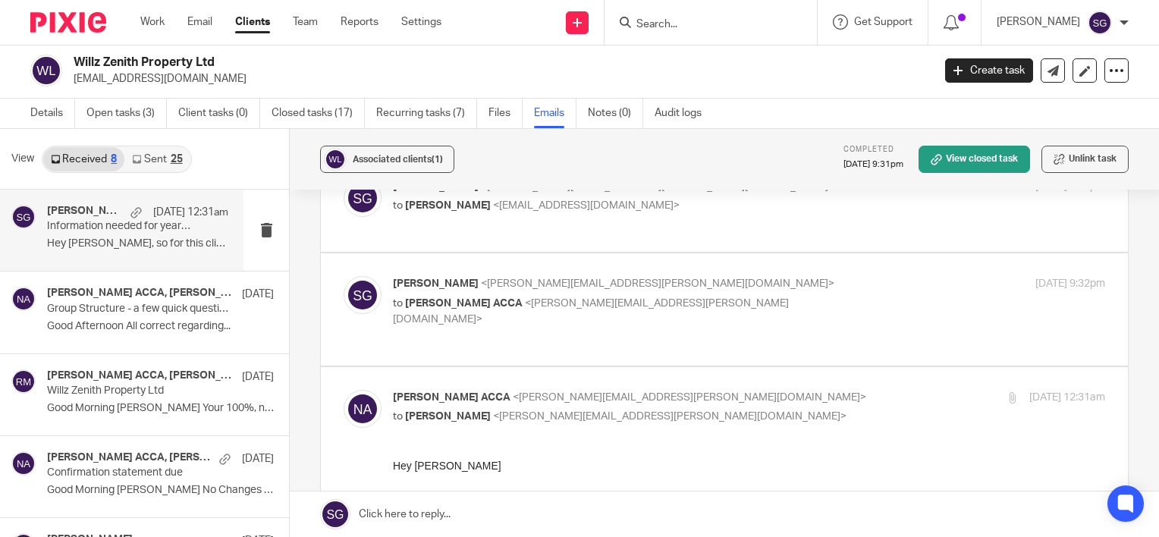
click at [601, 305] on div "Sarah Green <sarah@alvah.co> to Nicole Christie ACCA <nicole@alvah.co> 10 Aug 2…" at bounding box center [725, 309] width 762 height 66
click at [601, 298] on span "<nicole@alvah.co>" at bounding box center [591, 311] width 396 height 27
checkbox input "true"
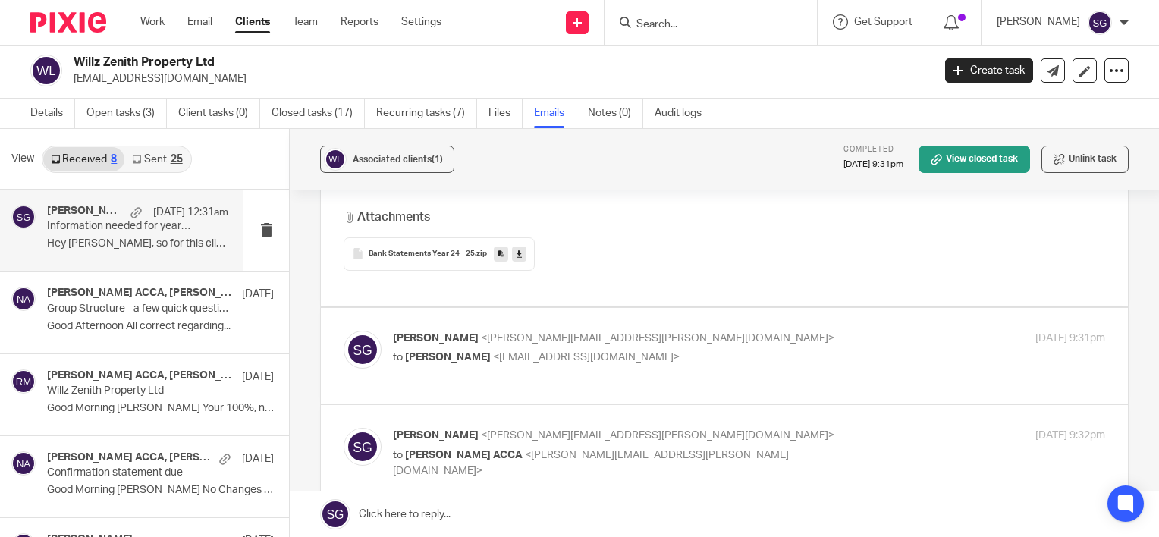
click at [599, 331] on p "Sarah Green <sarah@alvah.co>" at bounding box center [630, 339] width 475 height 16
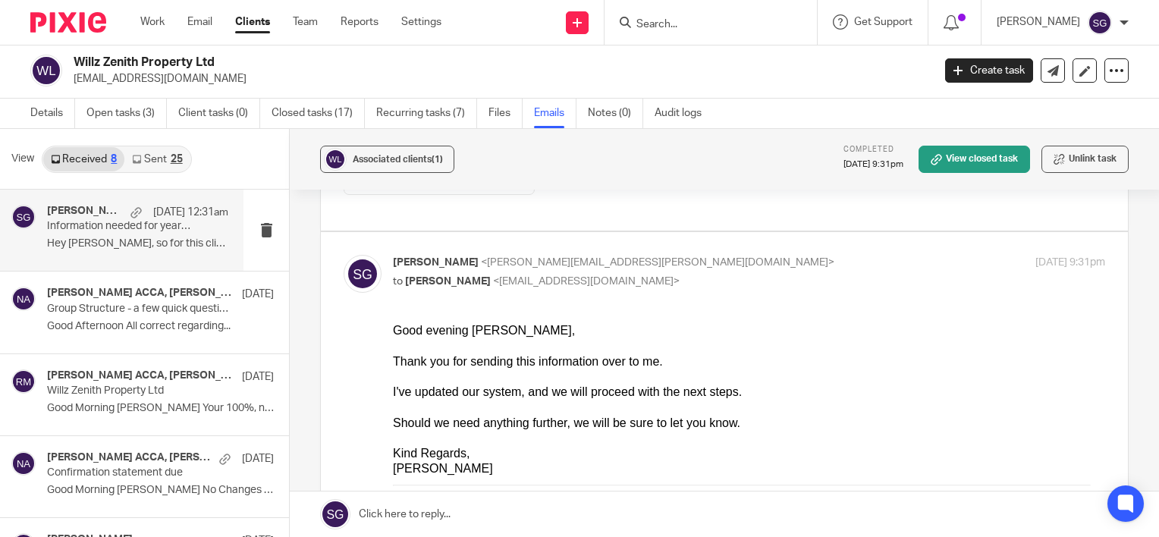
click at [401, 499] on icon "button" at bounding box center [404, 498] width 11 height 11
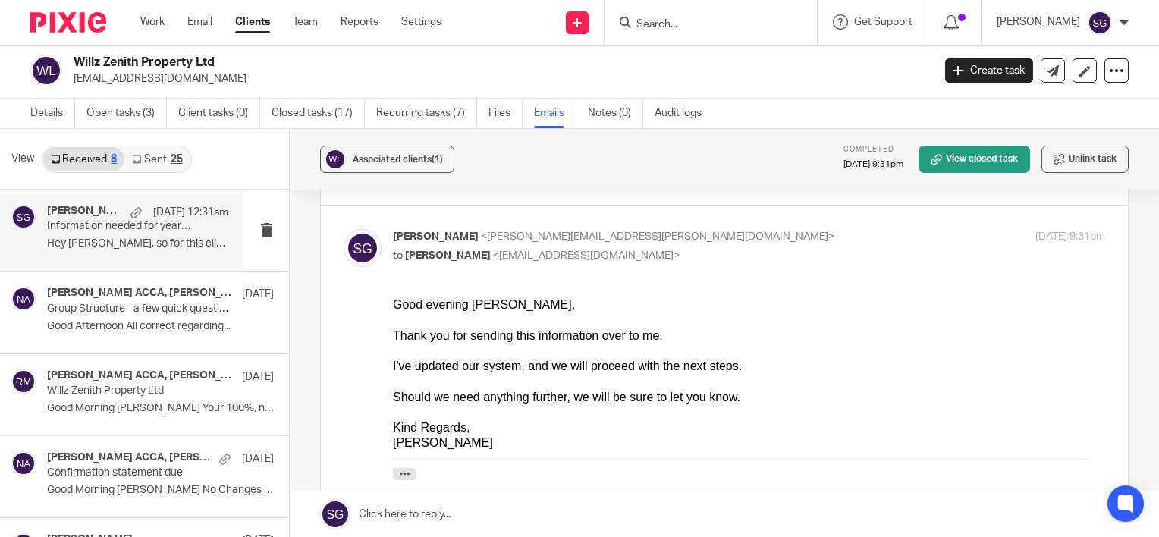
scroll to position [2884, 0]
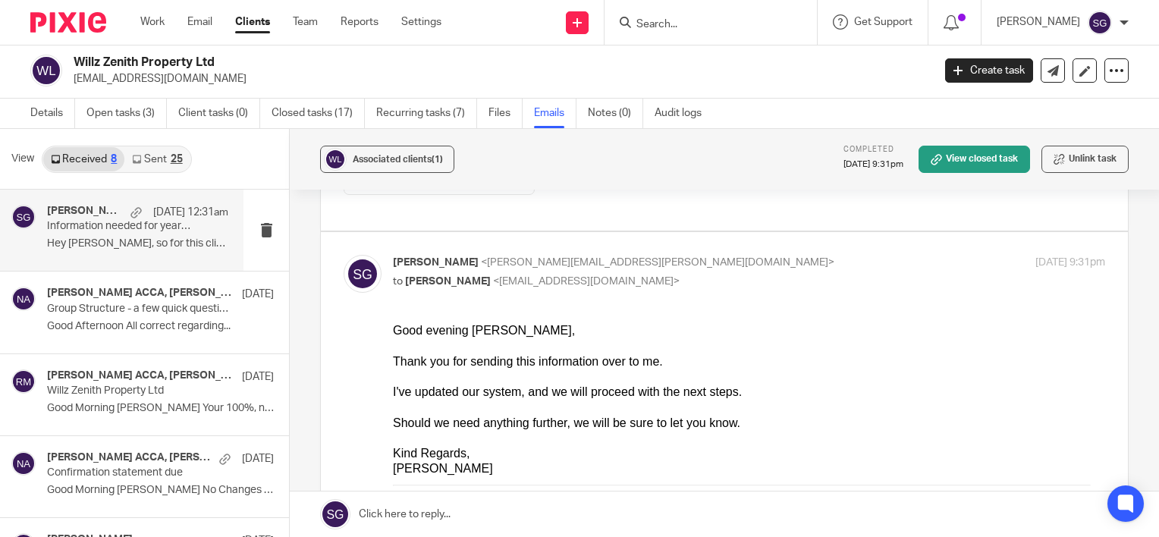
click at [543, 276] on span "<euro106t@hotmail.co.uk>" at bounding box center [586, 281] width 187 height 11
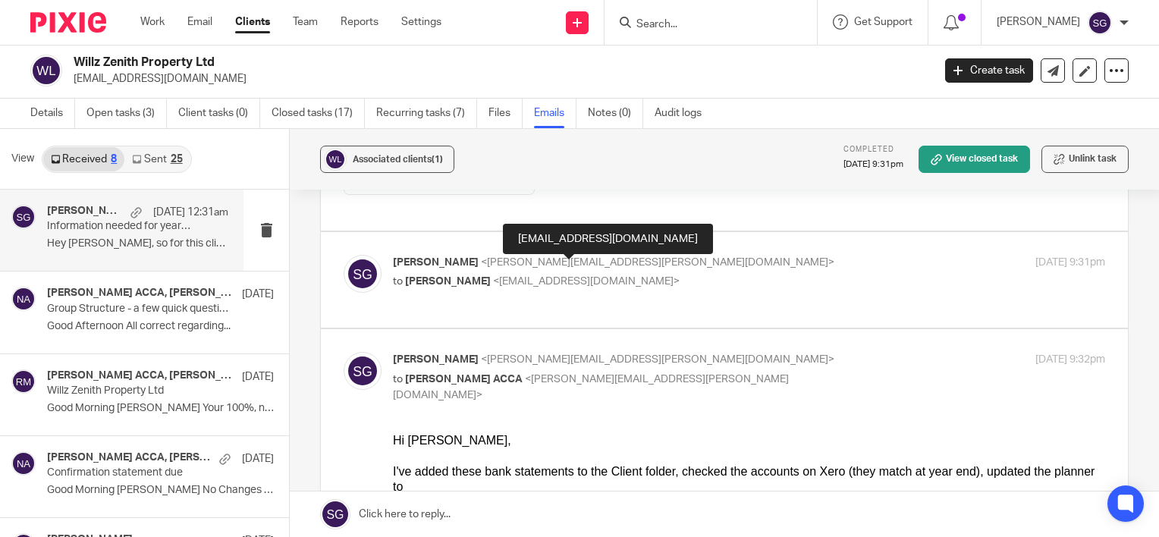
click at [543, 276] on span "<euro106t@hotmail.co.uk>" at bounding box center [586, 281] width 187 height 11
checkbox input "true"
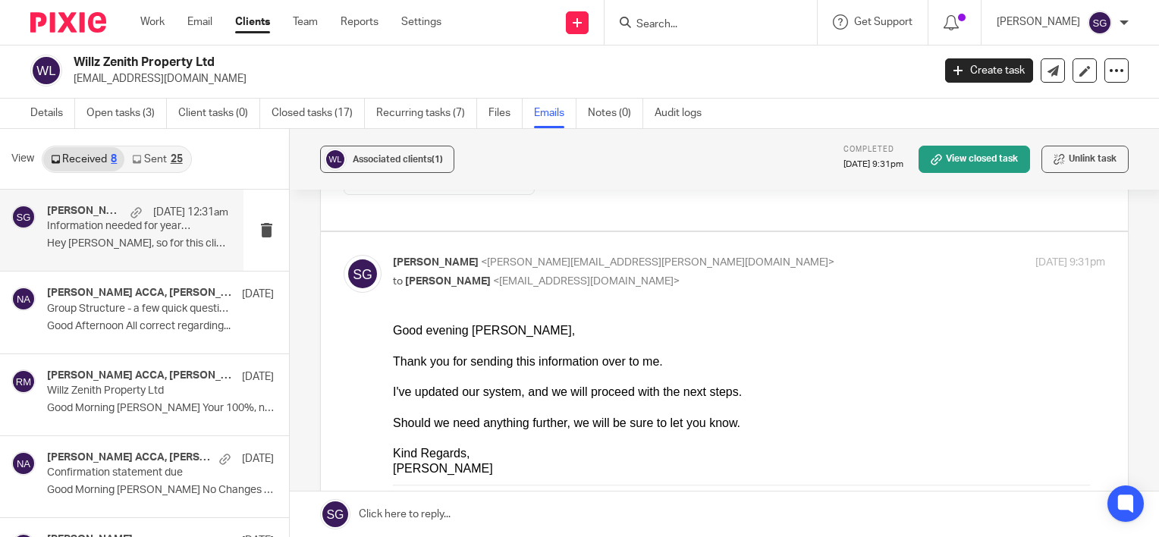
scroll to position [0, 0]
click at [1050, 64] on link at bounding box center [1053, 70] width 24 height 24
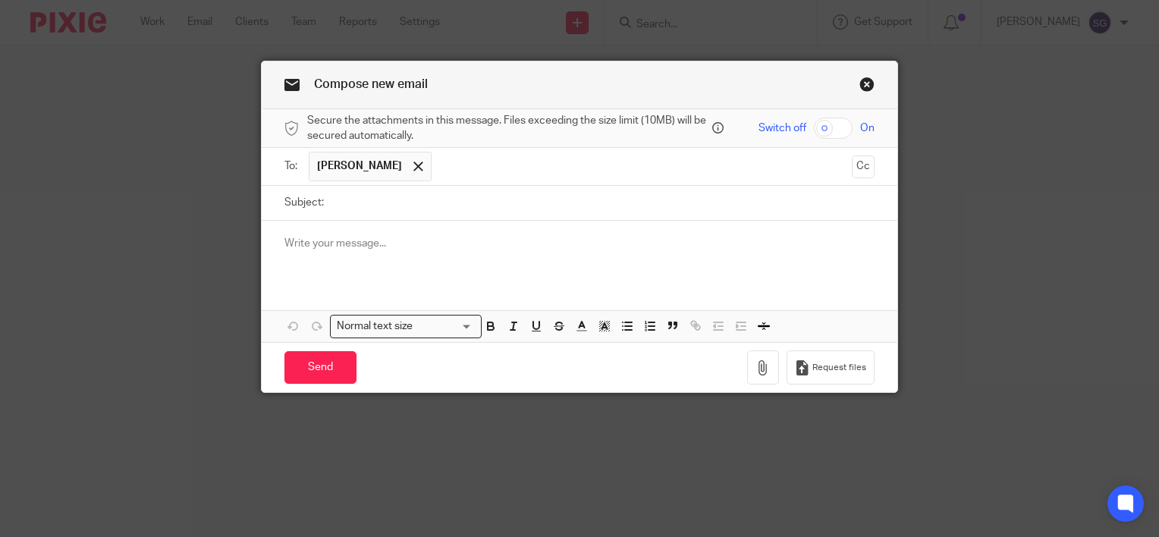
click at [468, 194] on input "Subject:" at bounding box center [603, 203] width 543 height 34
click at [864, 83] on link "Close this dialog window" at bounding box center [867, 87] width 15 height 20
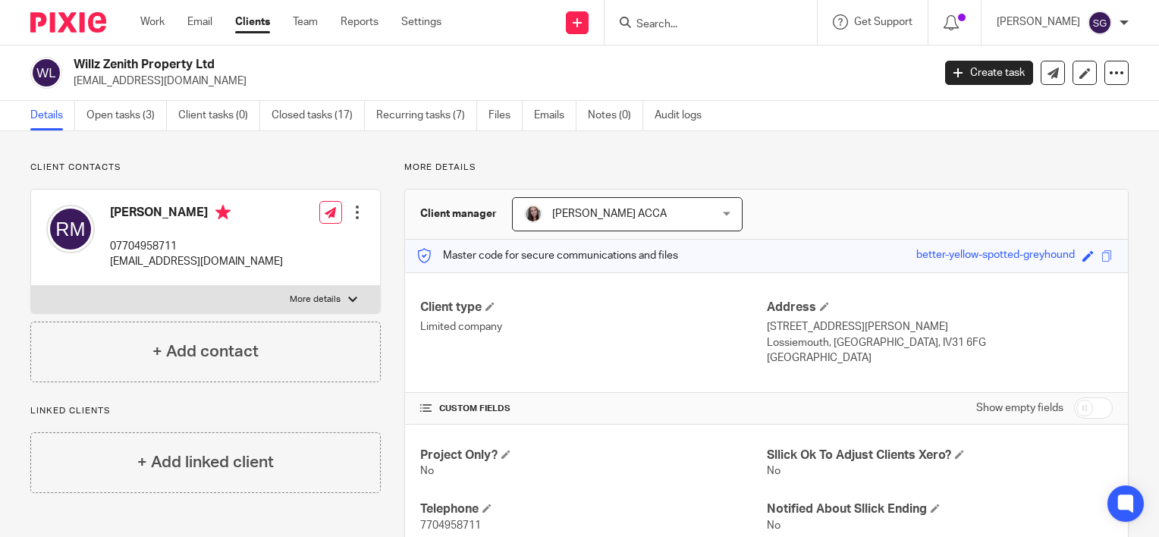
click at [733, 23] on input "Search" at bounding box center [703, 25] width 137 height 14
paste input "Team 9-5 Athlete Ltd"
type input "Team 9-5 Athlete Ltd"
click button "submit" at bounding box center [0, 0] width 0 height 0
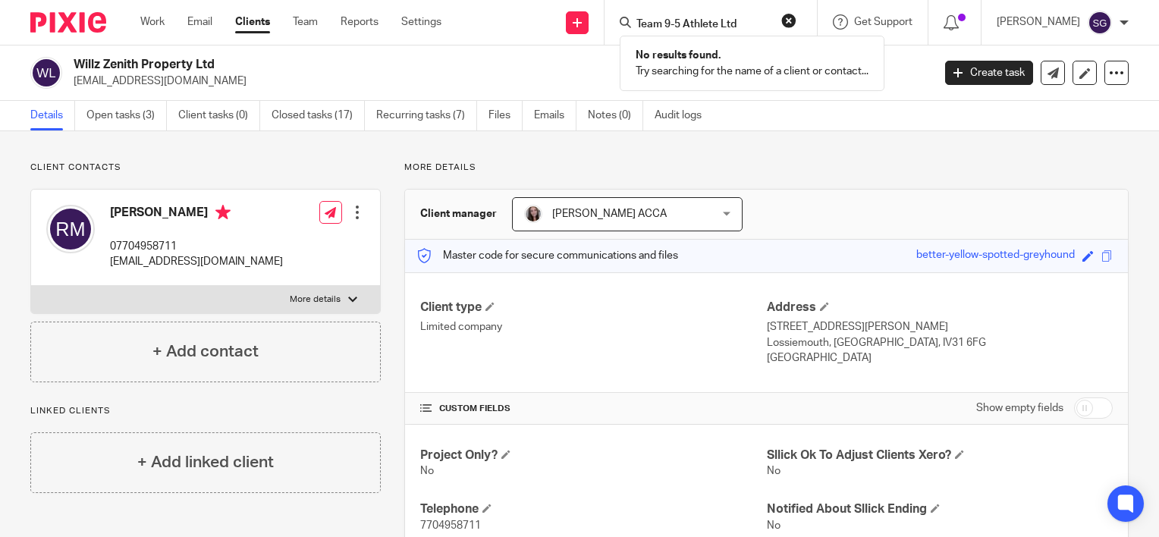
click at [589, 27] on link at bounding box center [577, 22] width 23 height 23
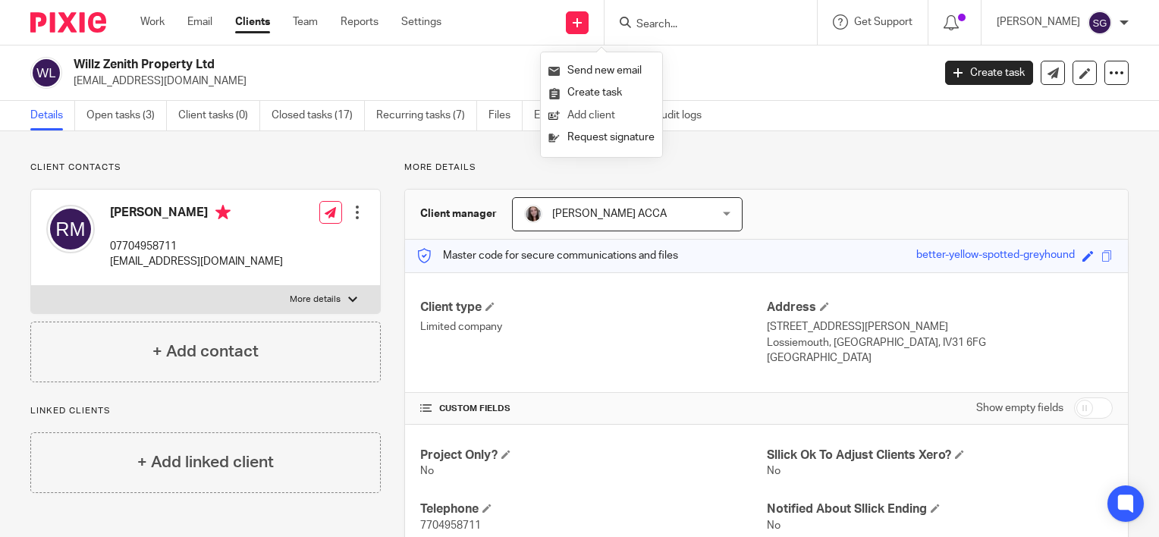
click at [605, 112] on link "Add client" at bounding box center [602, 116] width 106 height 22
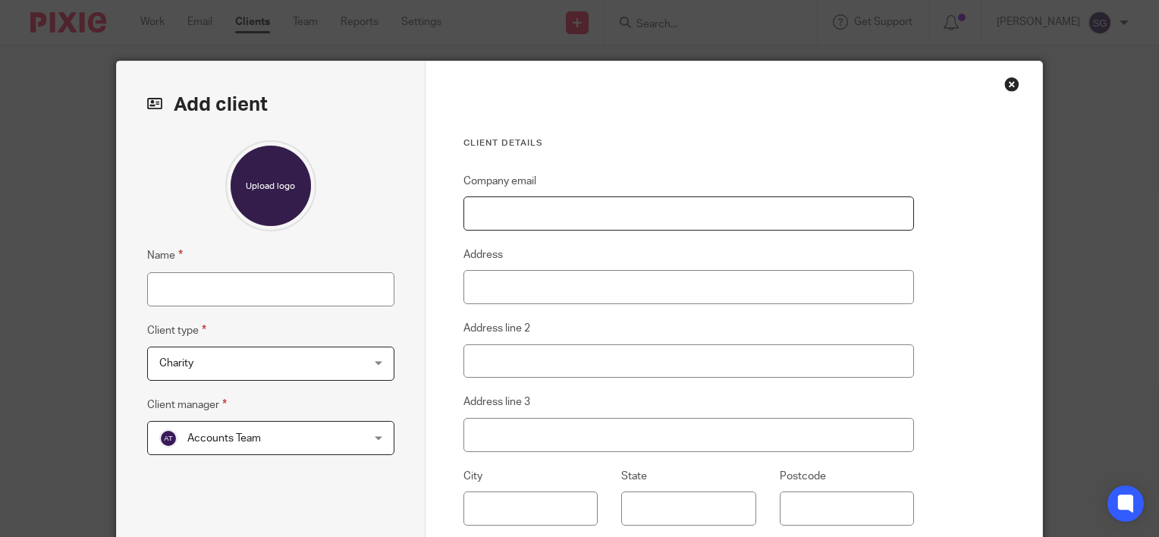
click at [546, 202] on input "Company email" at bounding box center [689, 214] width 451 height 34
click at [239, 293] on input "Name" at bounding box center [270, 289] width 247 height 34
paste input "Team 9-5 Athlete Ltd"
type input "Team 9-5 Athlete Ltd"
click at [255, 372] on span "Charity" at bounding box center [252, 364] width 187 height 32
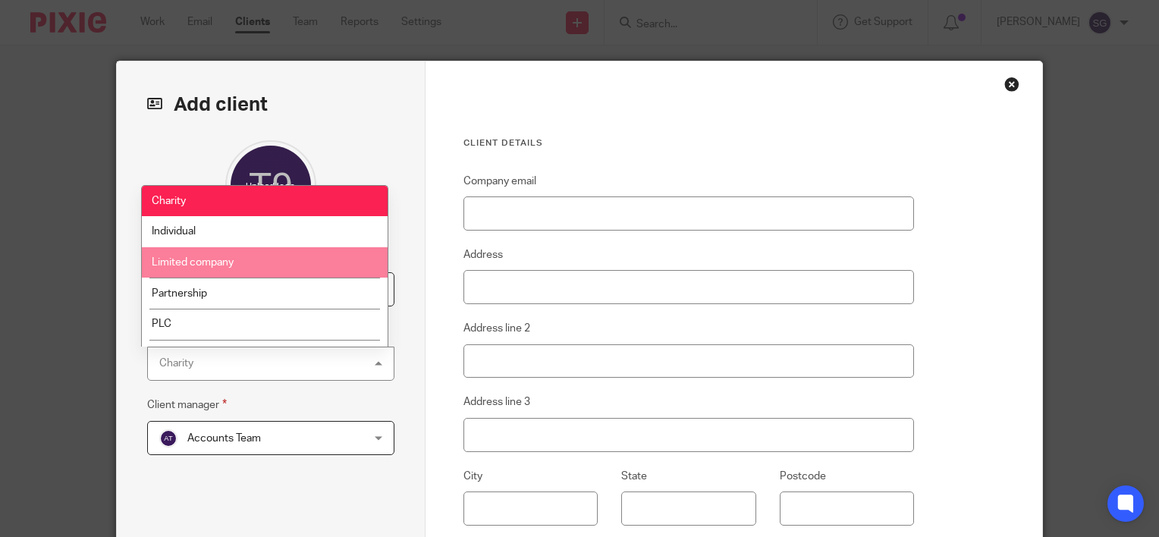
click at [269, 255] on li "Limited company" at bounding box center [265, 262] width 246 height 31
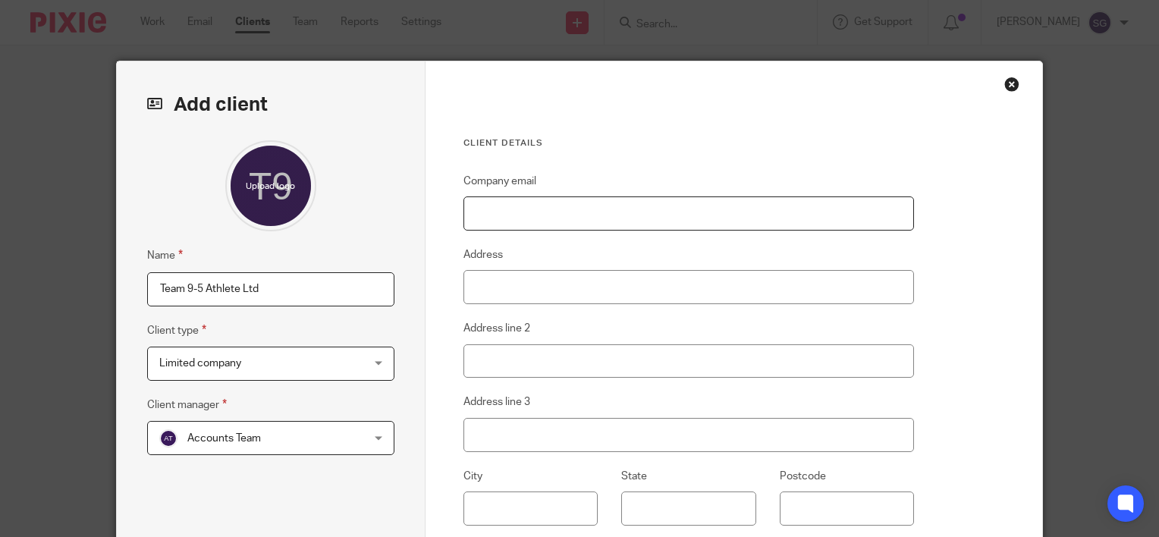
click at [592, 206] on input "Company email" at bounding box center [689, 214] width 451 height 34
click at [595, 209] on input "Company email" at bounding box center [689, 214] width 451 height 34
paste input "rlspt01@gmail.com"
type input "rlspt01@gmail.com"
click at [474, 287] on input "Address" at bounding box center [689, 287] width 451 height 34
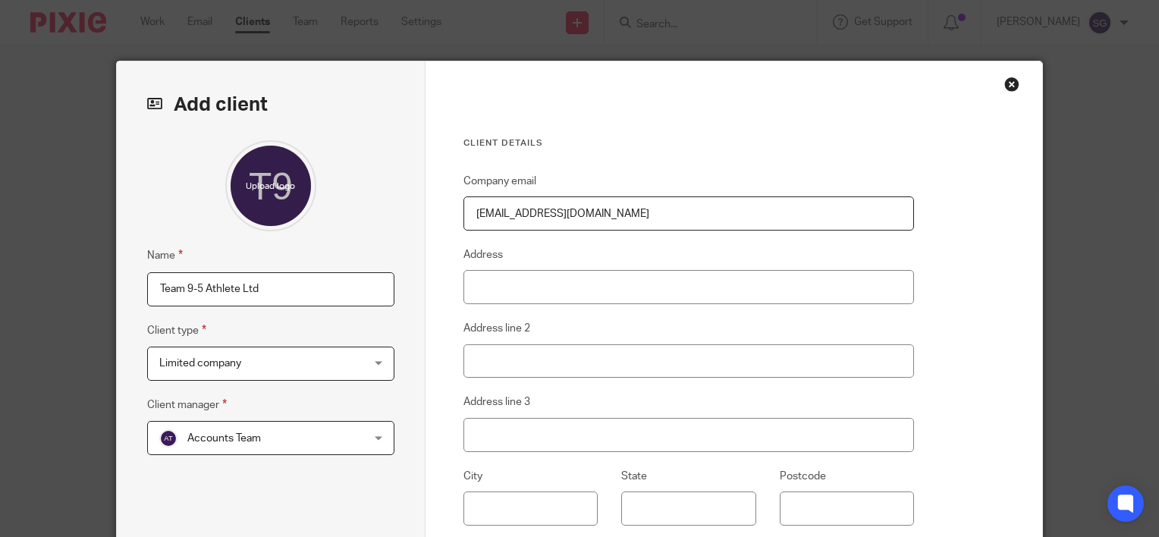
click at [602, 219] on input "rlspt01@gmail.com" at bounding box center [689, 214] width 451 height 34
type input "22 Maviscroft"
type input "Forfar"
type input "UK"
type input "DD8 1HF"
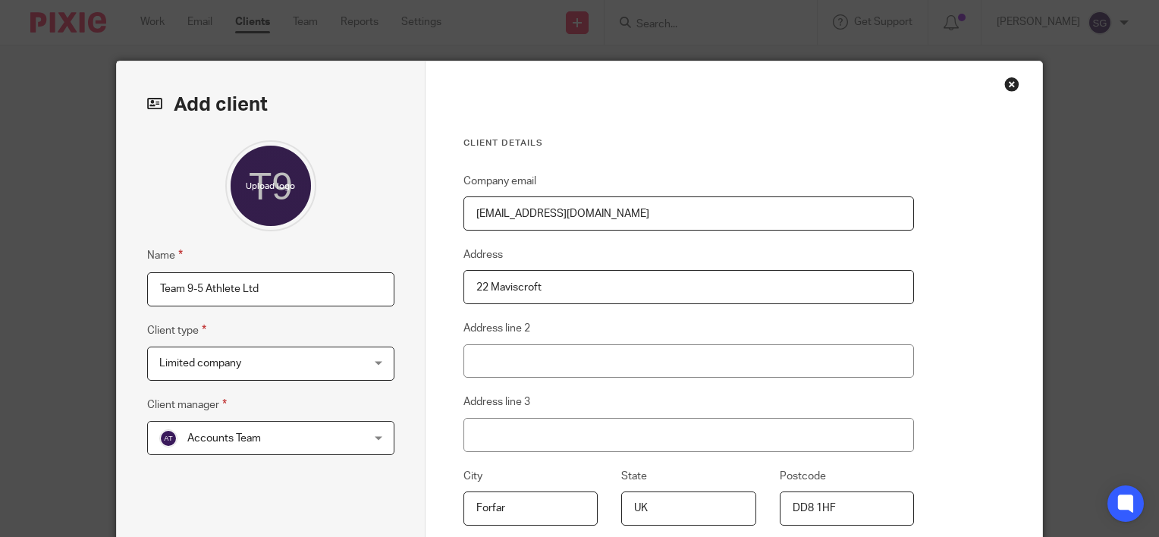
type input "United Kingdom"
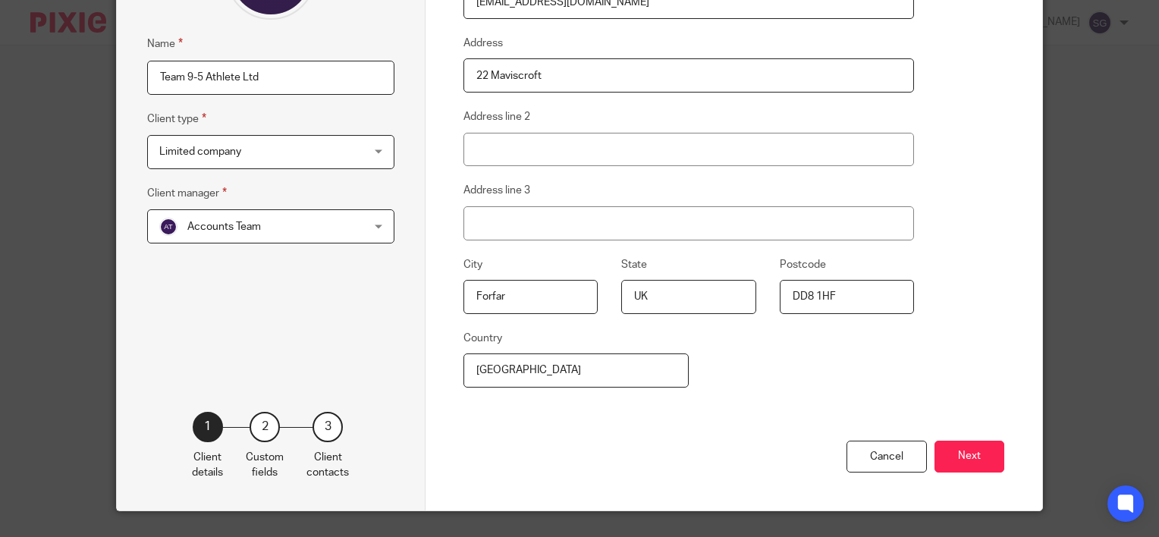
scroll to position [228, 0]
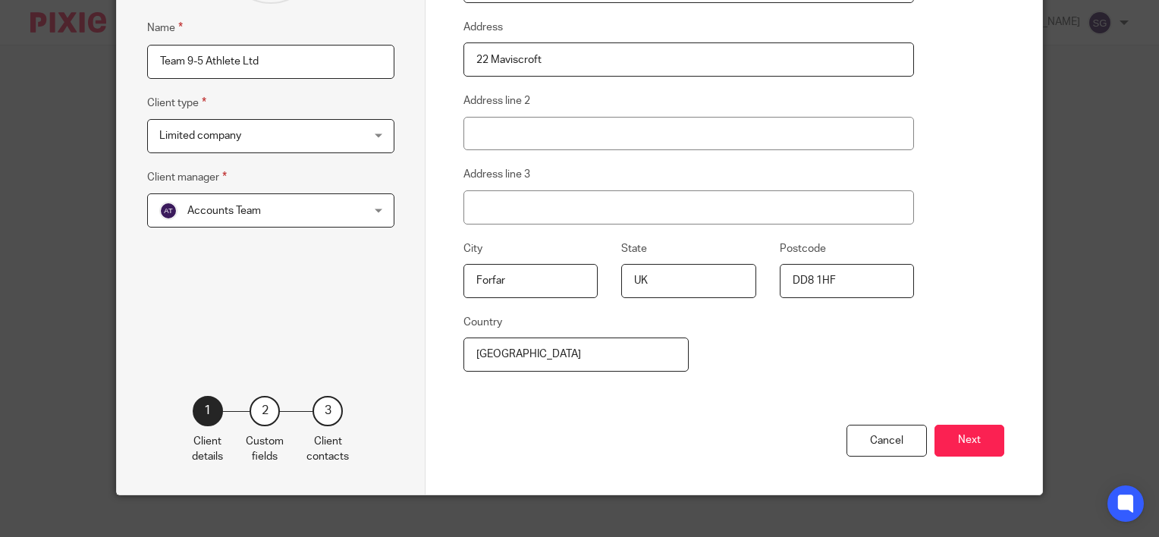
click at [826, 421] on div "Client details Company email rlspt01@gmail.com Address 22 Maviscroft Address li…" at bounding box center [735, 164] width 618 height 661
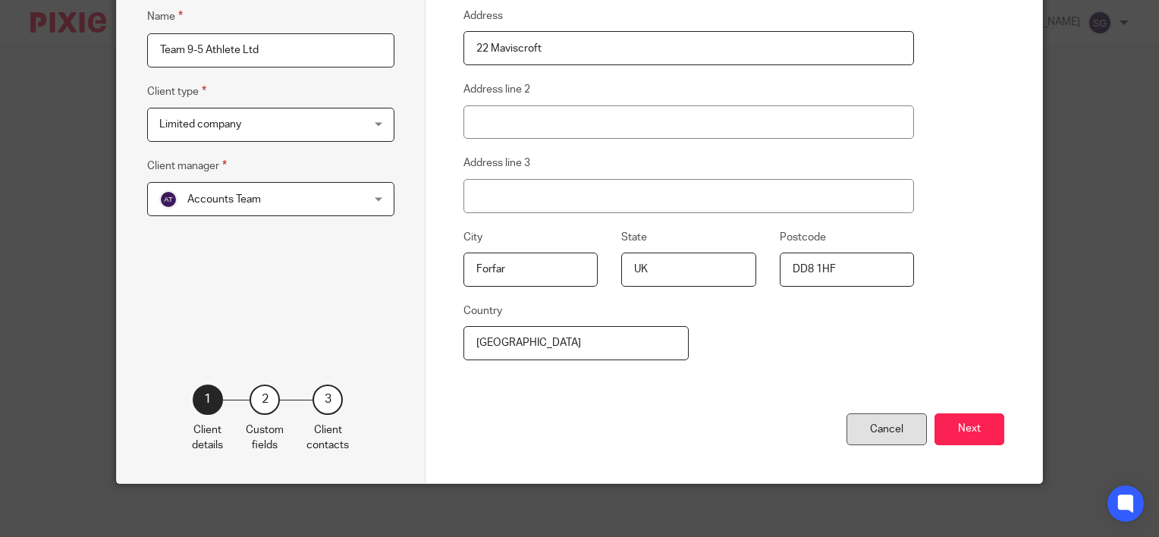
scroll to position [244, 0]
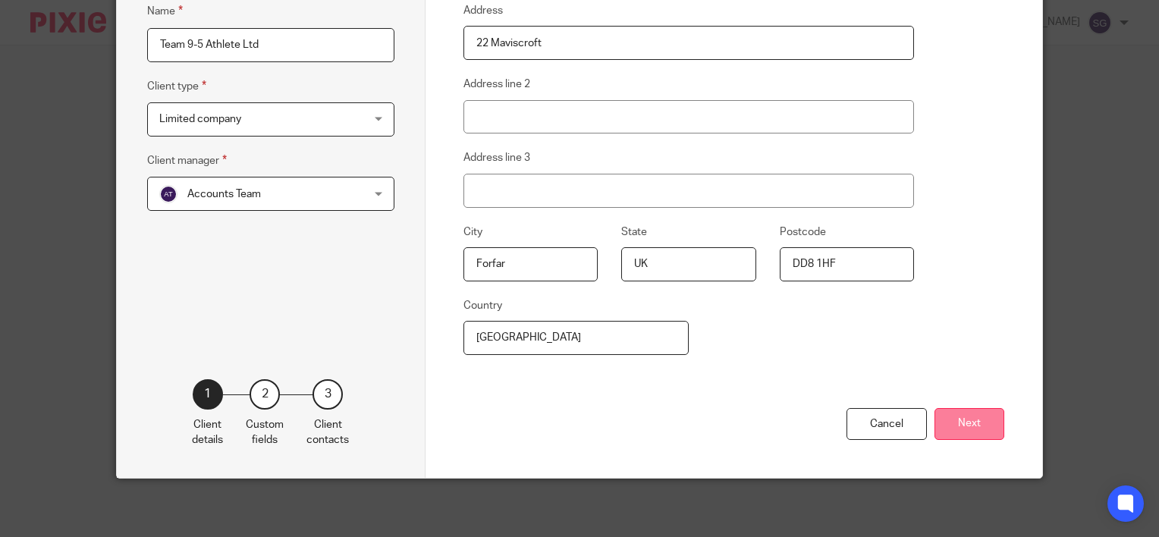
click at [950, 413] on button "Next" at bounding box center [970, 424] width 70 height 33
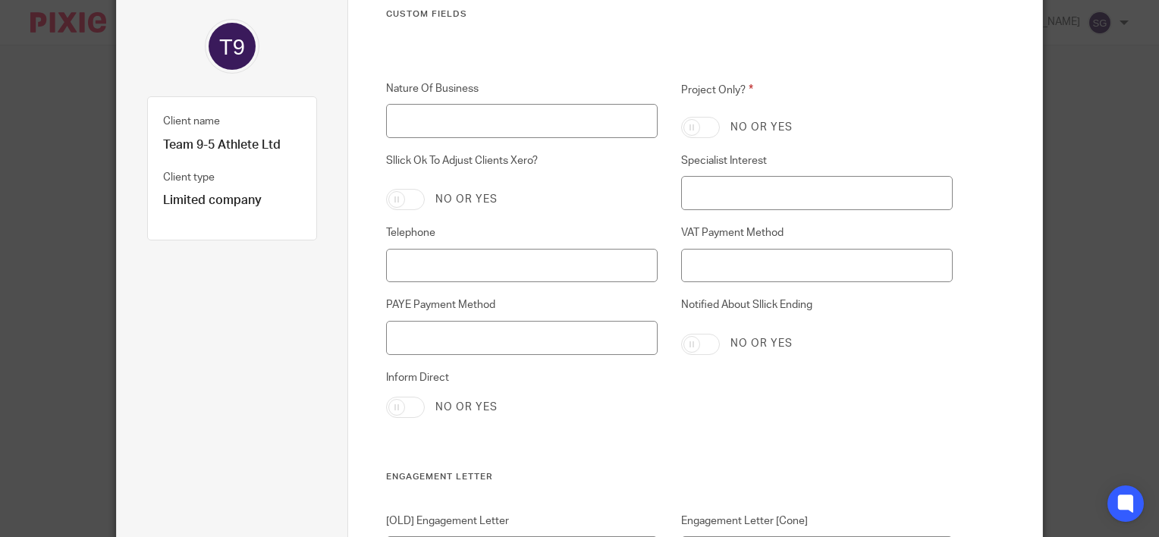
scroll to position [0, 0]
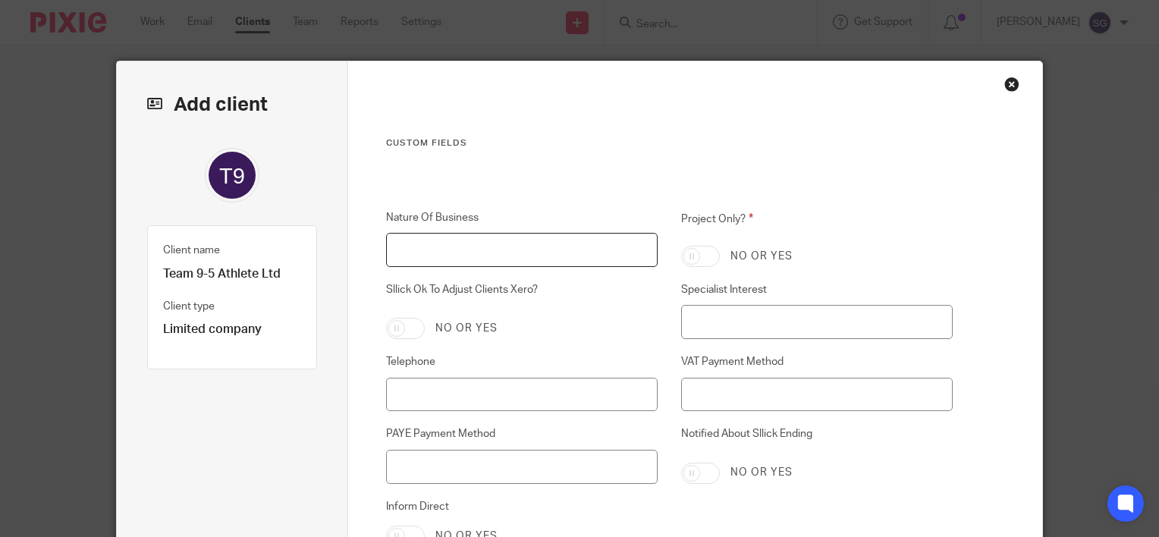
click at [473, 242] on input "Nature Of Business" at bounding box center [522, 250] width 272 height 34
click at [710, 258] on input "Project Only?" at bounding box center [700, 256] width 39 height 21
click at [690, 261] on input "Project Only?" at bounding box center [700, 256] width 39 height 21
checkbox input "false"
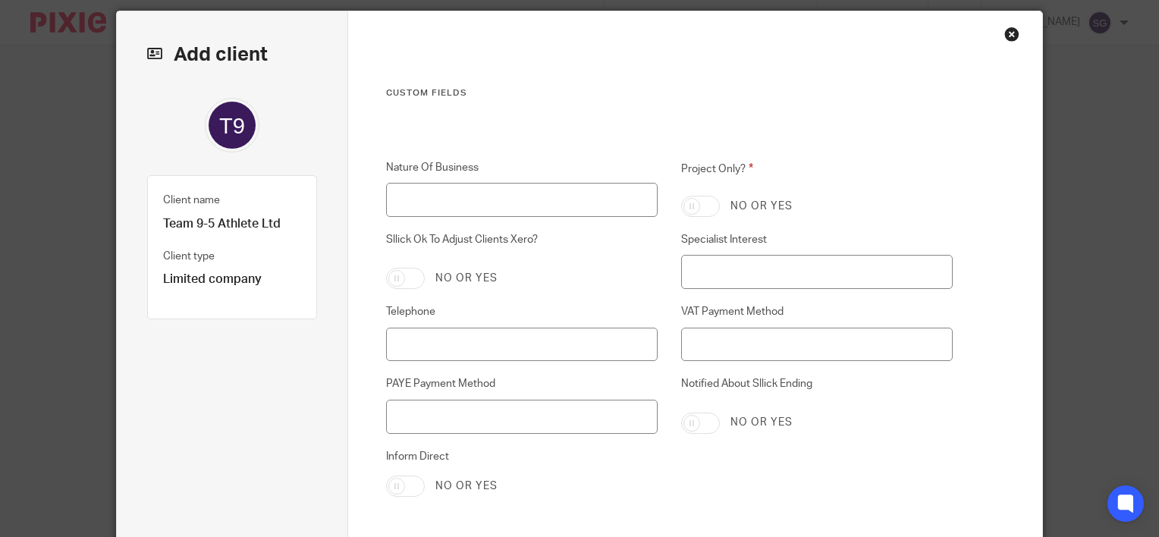
scroll to position [76, 0]
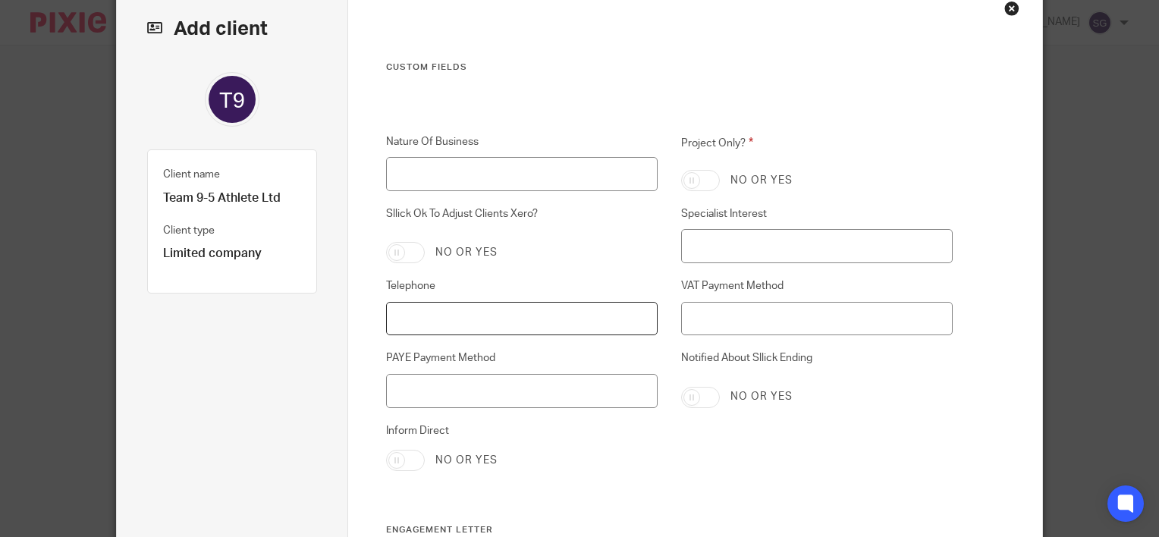
click at [431, 322] on input "Telephone" at bounding box center [522, 319] width 272 height 34
paste input "07815552039"
type input "07815552039"
drag, startPoint x: 880, startPoint y: 379, endPoint x: 873, endPoint y: 364, distance: 16.6
click at [880, 379] on div "Notified About Sllick Ending No or yes" at bounding box center [805, 379] width 295 height 57
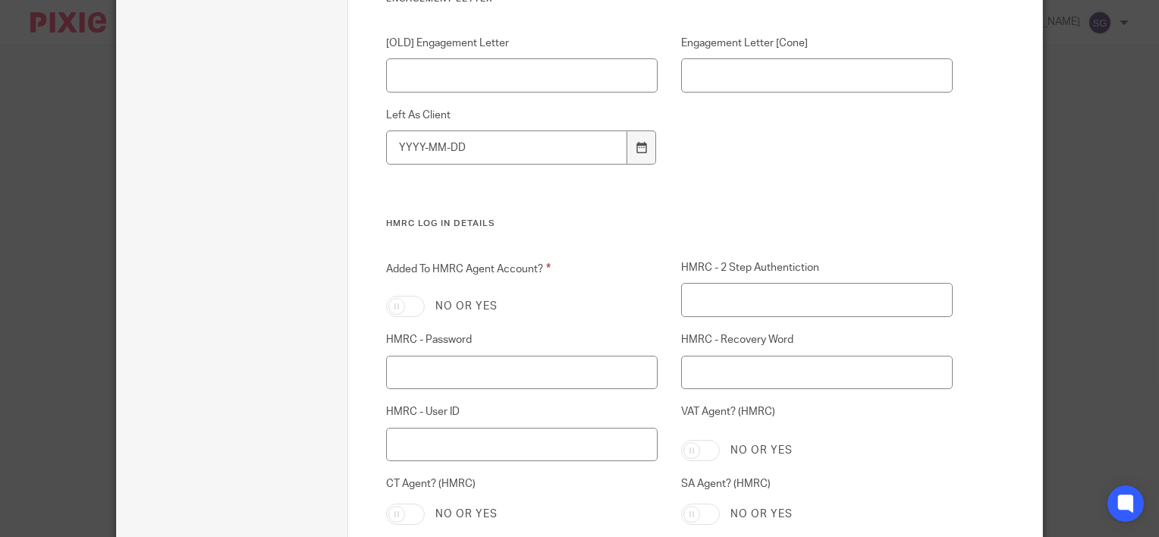
scroll to position [683, 0]
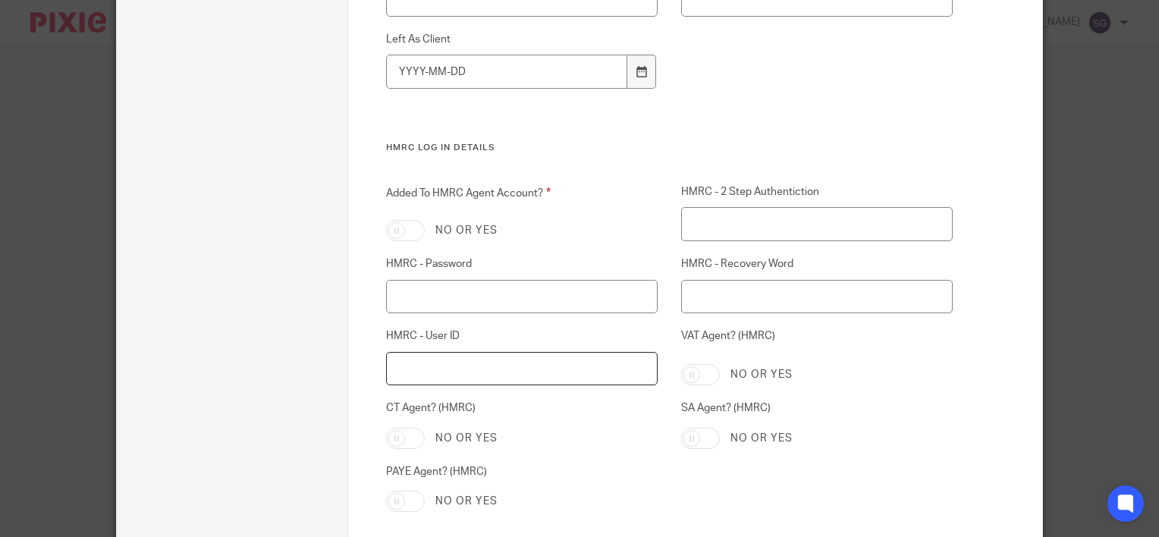
click at [492, 361] on input "HMRC - User ID" at bounding box center [522, 369] width 272 height 34
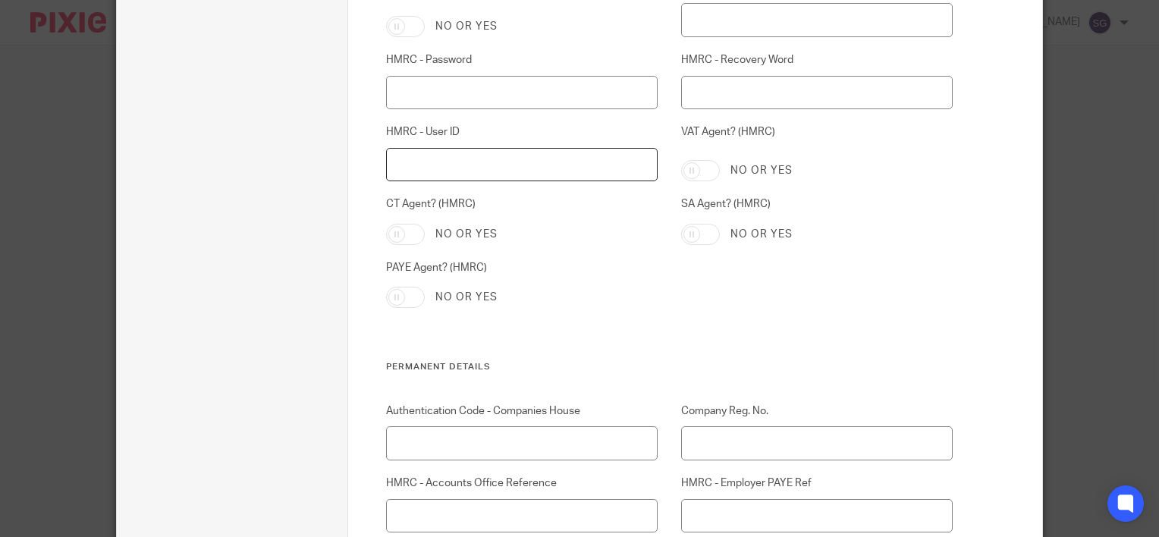
scroll to position [986, 0]
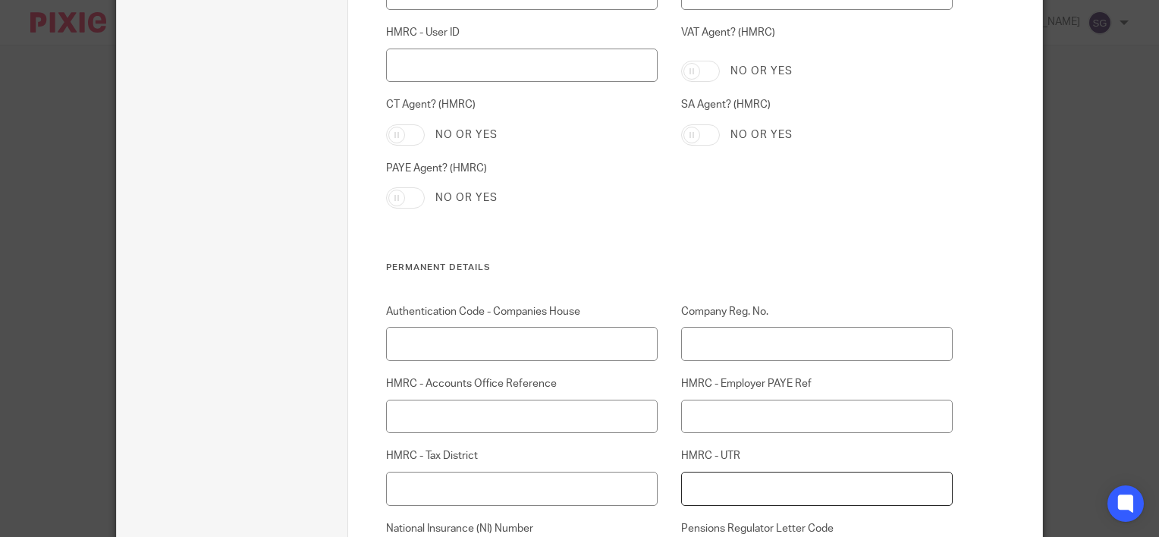
click at [696, 489] on input "HMRC - UTR" at bounding box center [817, 489] width 272 height 34
paste input "5093490015"
type input "5093490015"
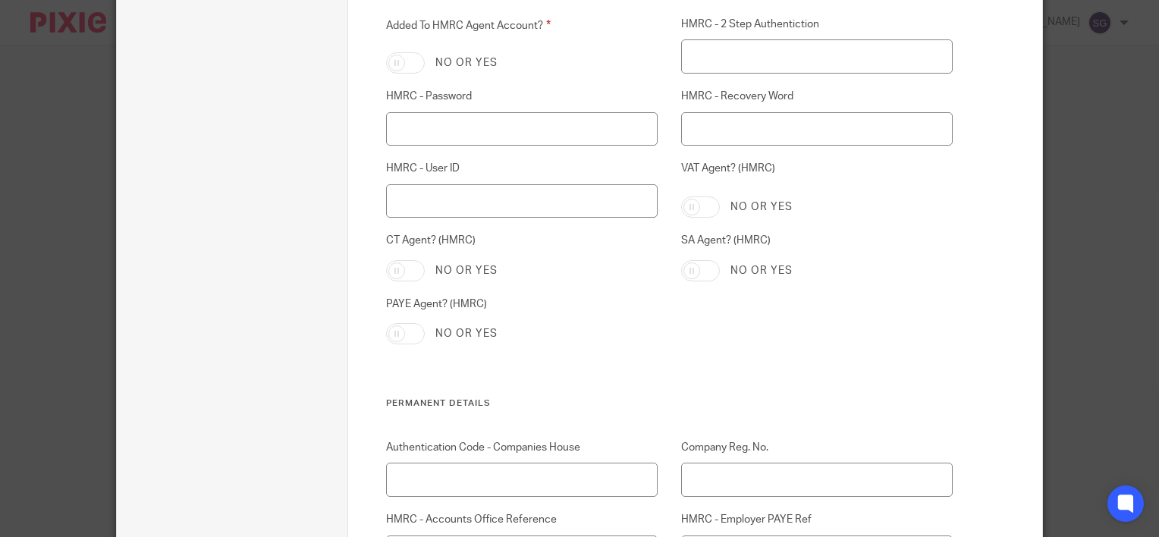
scroll to position [835, 0]
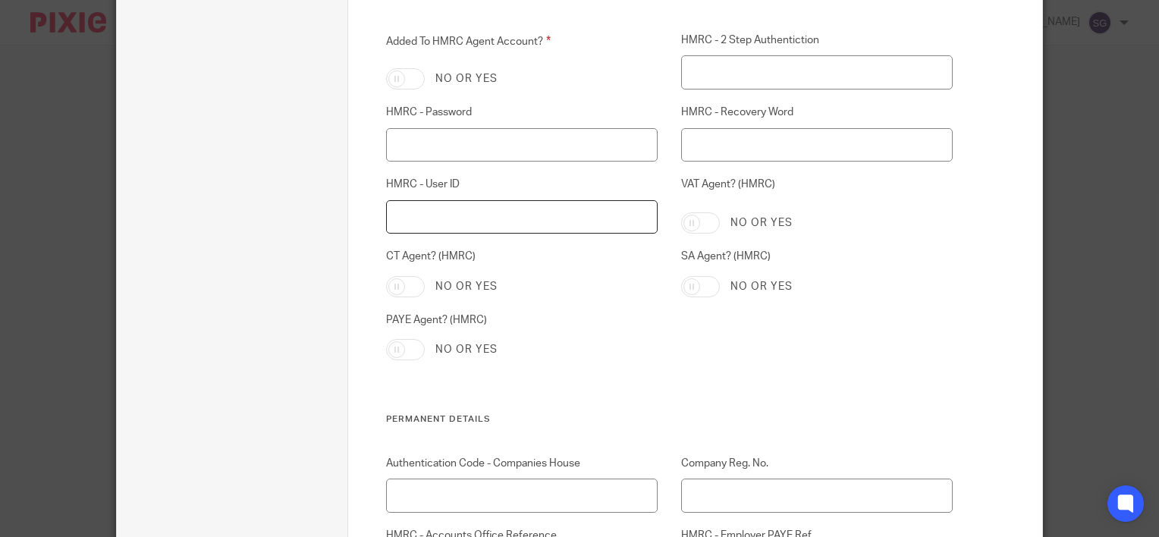
click at [455, 213] on input "HMRC - User ID" at bounding box center [522, 217] width 272 height 34
paste input "88 09 90 21 90 22"
type input "88 09 90 21 90 22"
click at [529, 133] on input "HMRC - Password" at bounding box center [522, 145] width 272 height 34
paste input "Alvah2024###"
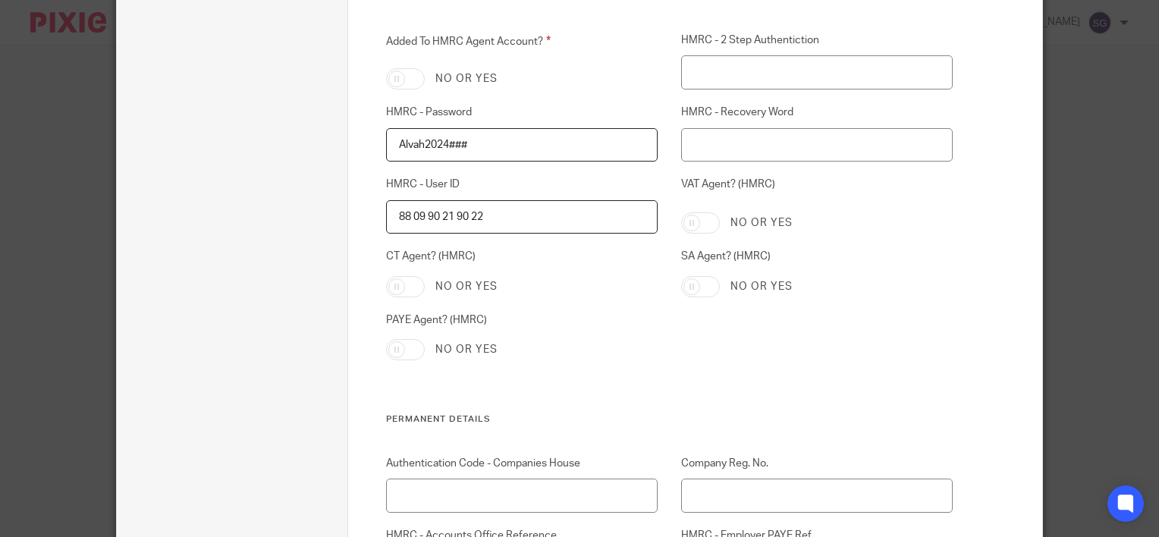
type input "Alvah2024###"
click at [914, 223] on div "No or yes" at bounding box center [817, 222] width 272 height 21
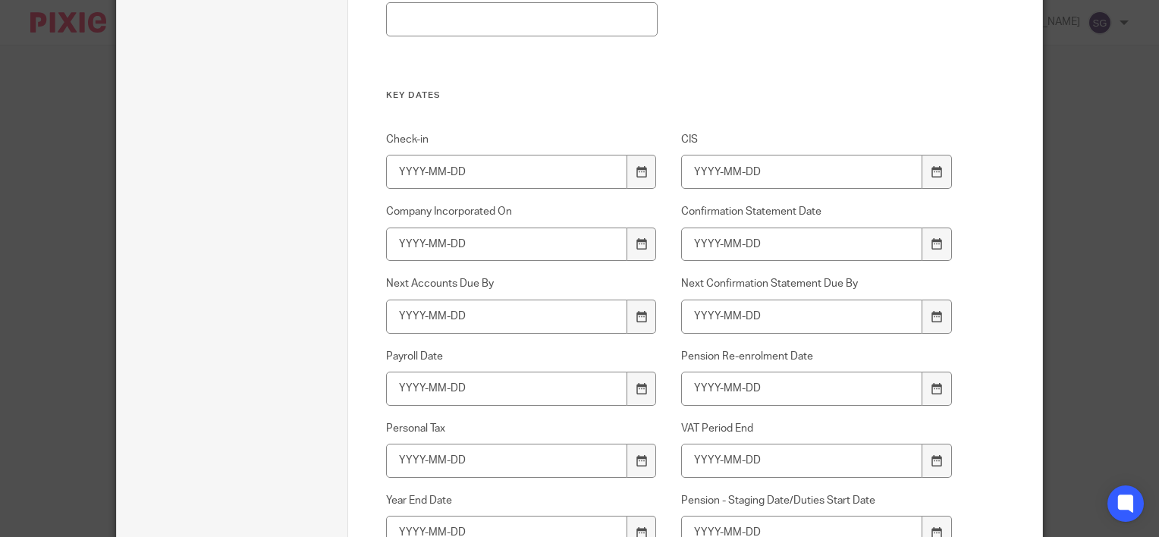
scroll to position [1973, 0]
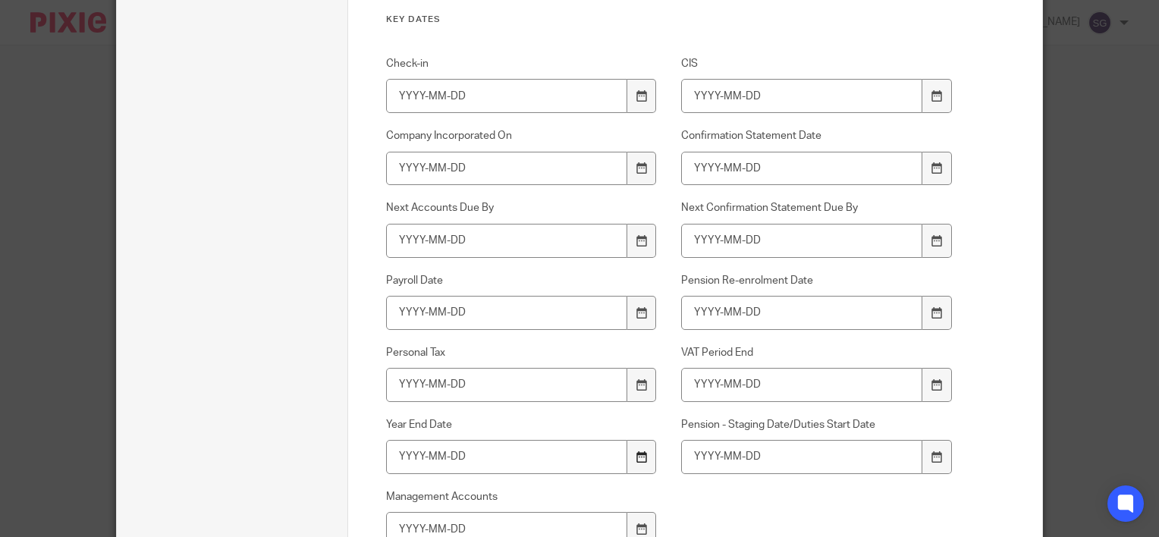
click at [643, 457] on div at bounding box center [642, 457] width 29 height 34
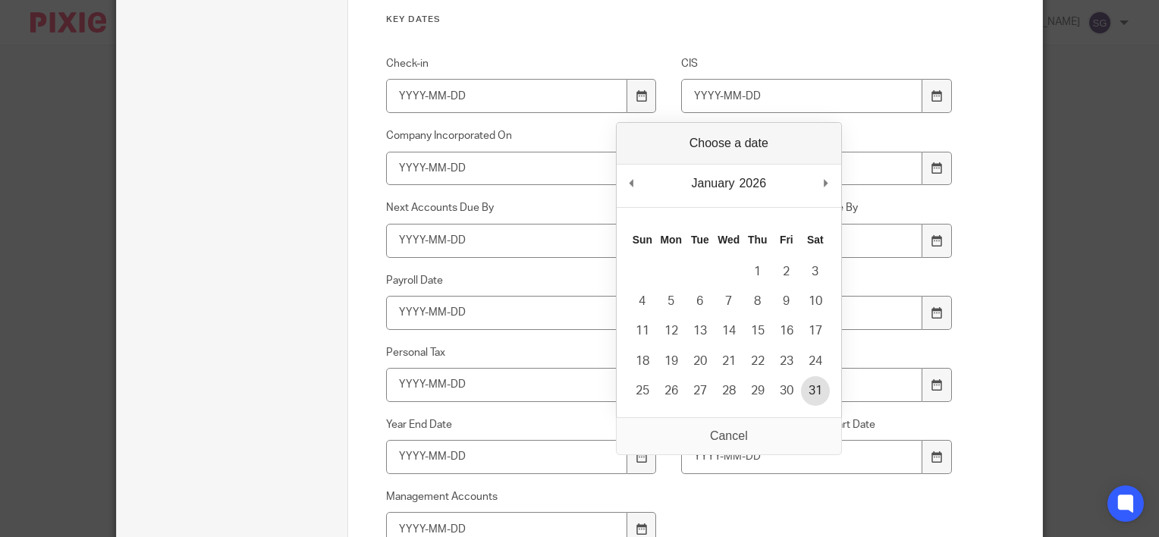
type input "2026-01-31"
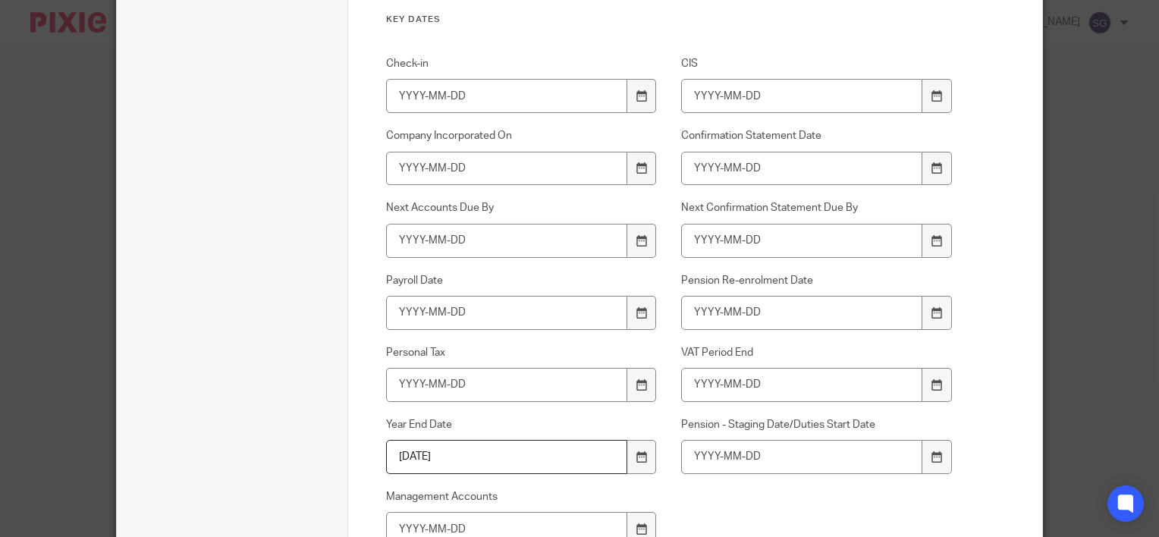
click at [692, 492] on div "Check-in CIS Company Incorporated On Confirmation Statement Date Next Accounts …" at bounding box center [658, 327] width 591 height 543
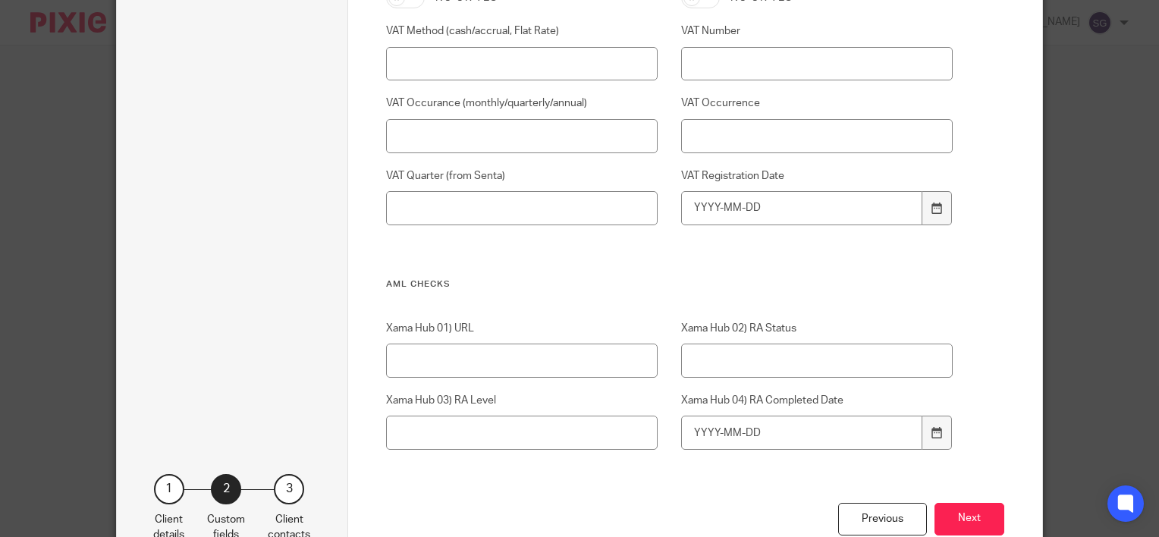
scroll to position [2656, 0]
click at [441, 371] on input "Xama Hub 01) URL" at bounding box center [522, 359] width 272 height 34
paste input "https://platform.xamatech.com/portal/crm/clients/604d6d50-67f9-11f0-a88a-9db626…"
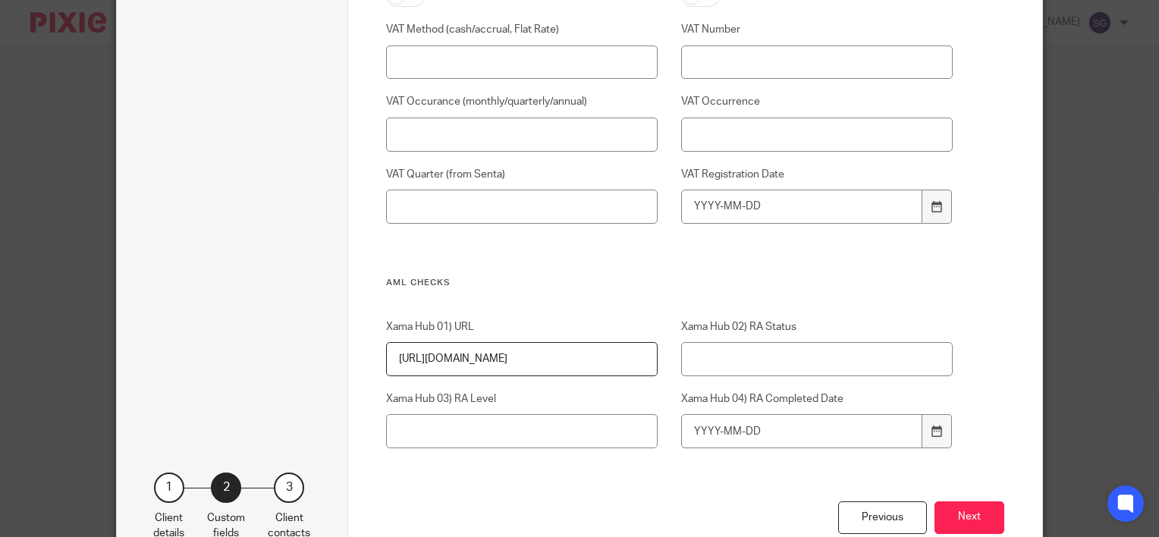
scroll to position [0, 200]
type input "https://platform.xamatech.com/portal/crm/clients/604d6d50-67f9-11f0-a88a-9db626…"
click at [763, 357] on input "Xama Hub 02) RA Status" at bounding box center [817, 359] width 272 height 34
paste input "In Review"
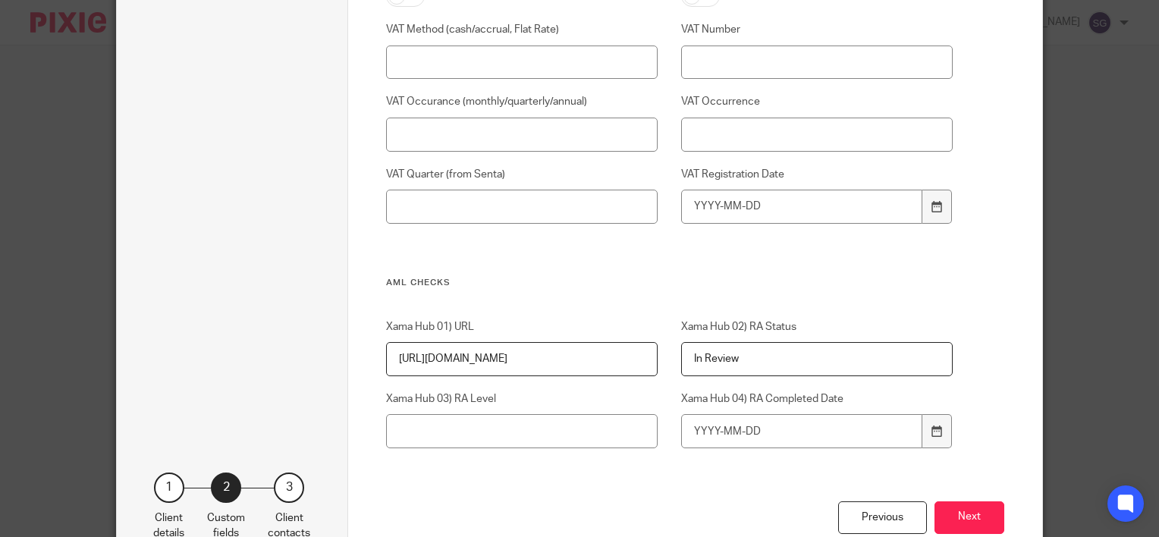
type input "In Review"
click at [967, 514] on button "Next" at bounding box center [970, 518] width 70 height 33
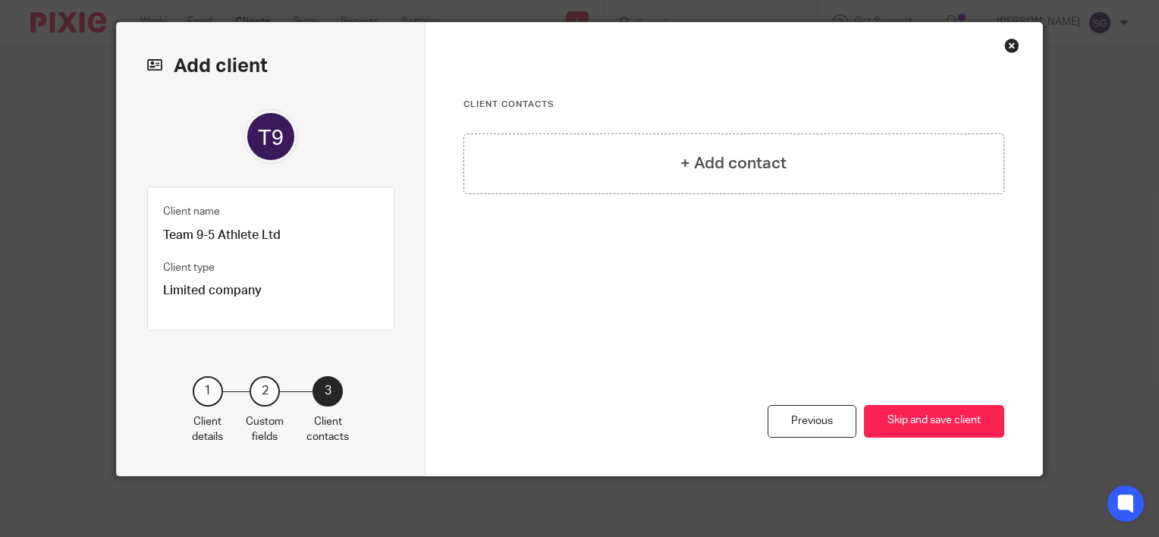
scroll to position [36, 0]
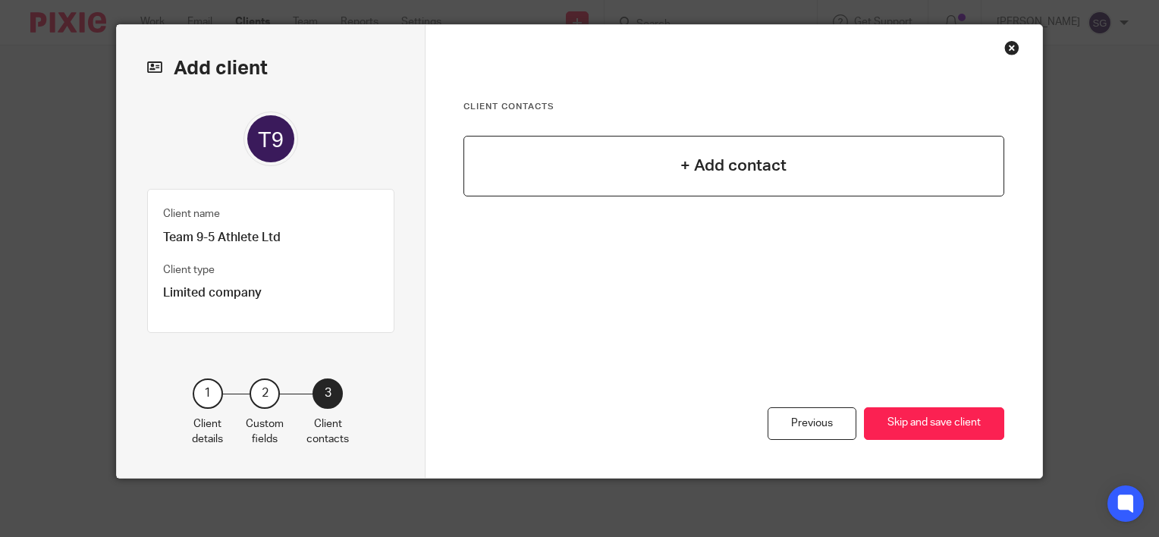
click at [744, 176] on h4 "+ Add contact" at bounding box center [734, 166] width 106 height 24
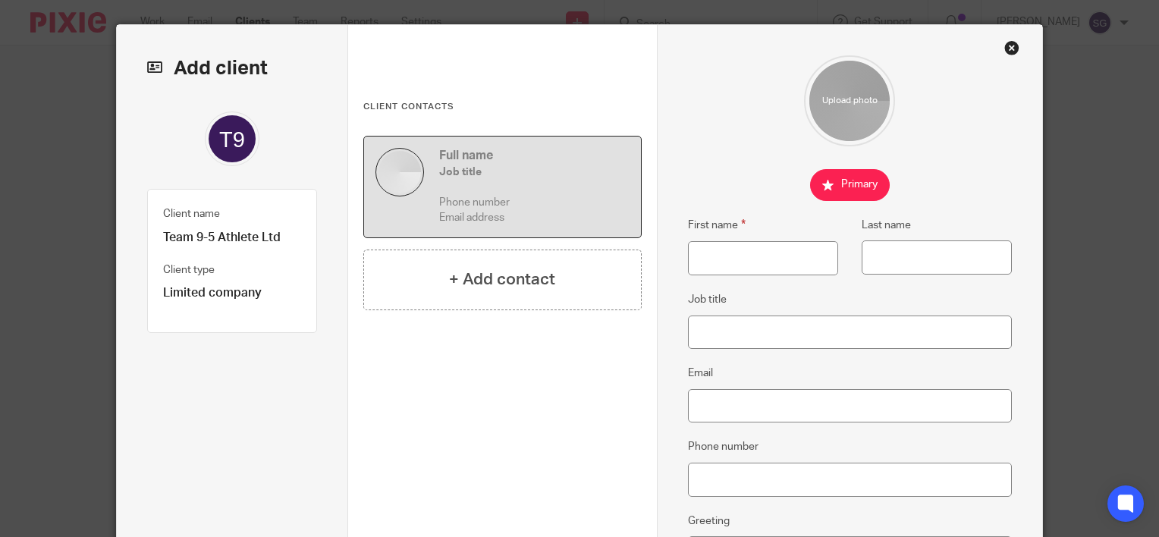
click at [716, 282] on div "First name Last name" at bounding box center [838, 253] width 348 height 74
click at [732, 260] on input "First name" at bounding box center [763, 258] width 150 height 34
paste input "[PERSON_NAME]"
click at [734, 257] on input "[PERSON_NAME]" at bounding box center [763, 258] width 150 height 34
click at [735, 256] on input "[PERSON_NAME]" at bounding box center [763, 258] width 150 height 34
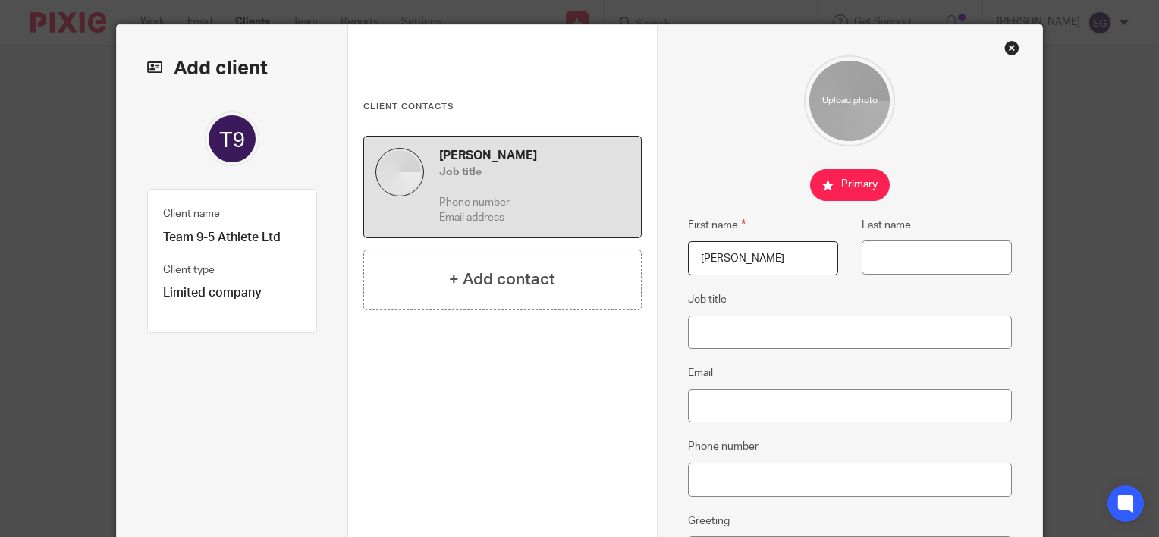
type input "Ryan"
click at [864, 256] on input "Last name" at bounding box center [937, 258] width 150 height 34
paste input "Stirton"
type input "Stirton"
type input "rlspt01@gmail.com"
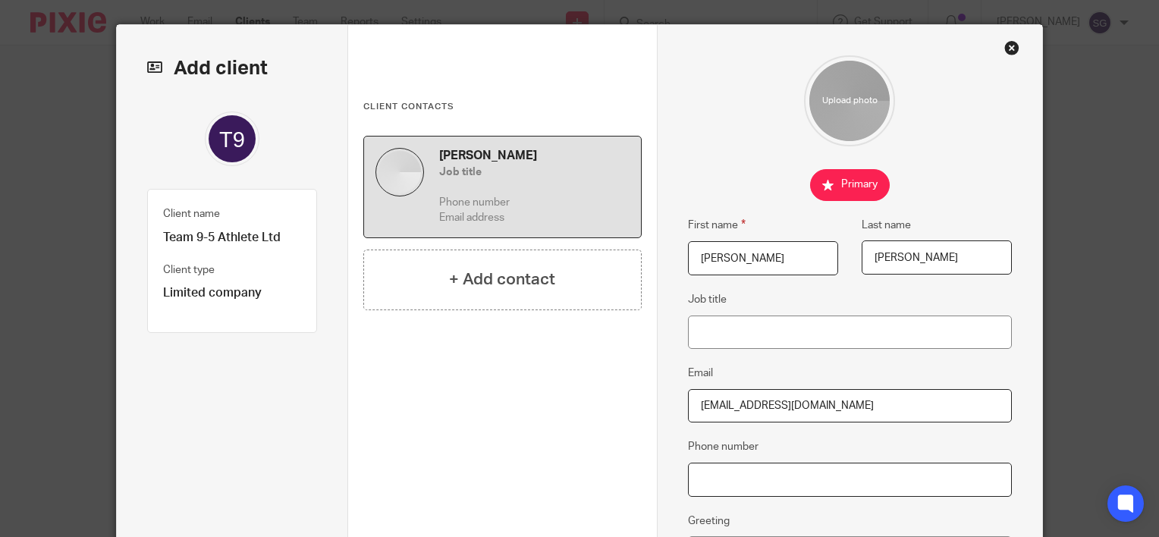
type input "07815552039"
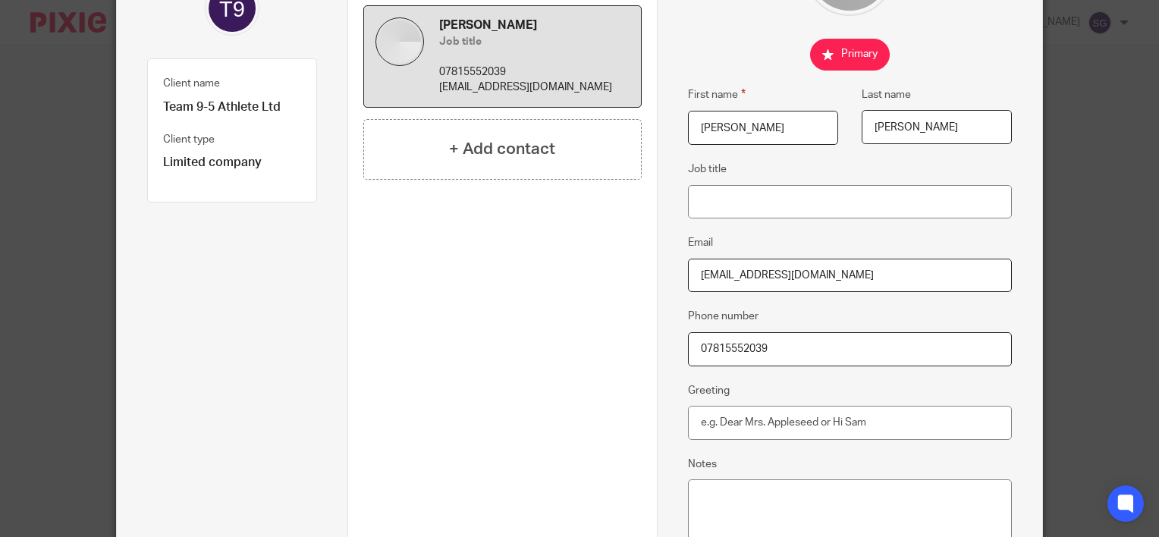
scroll to position [188, 0]
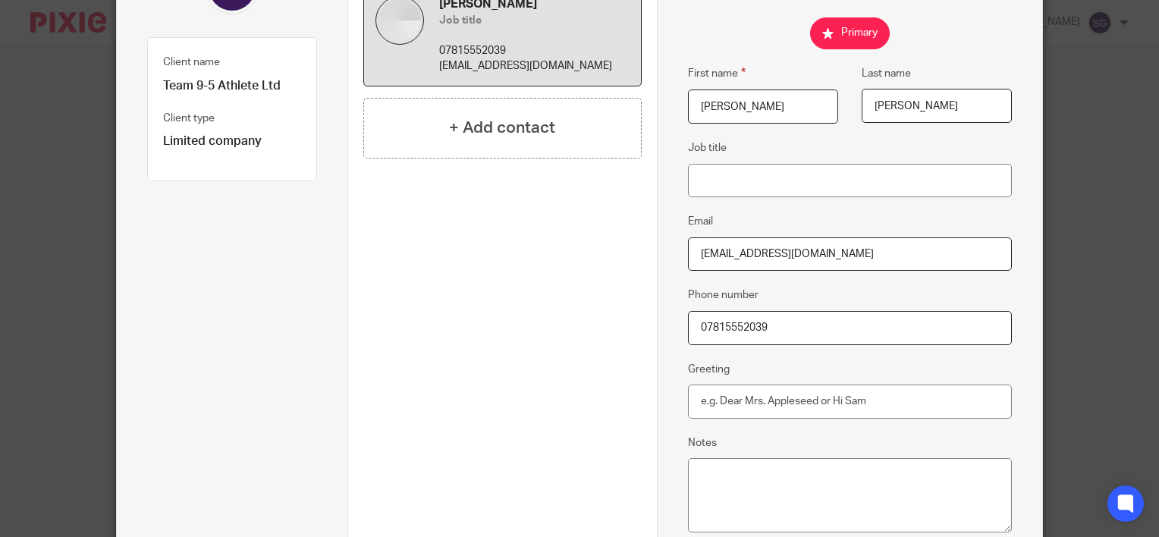
type input "Stirton"
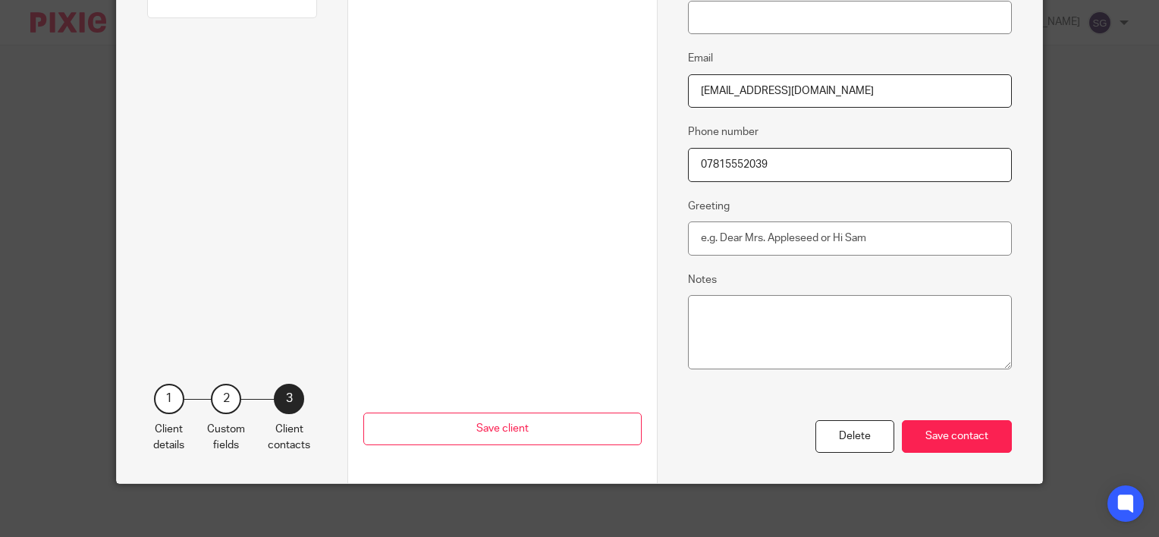
scroll to position [357, 0]
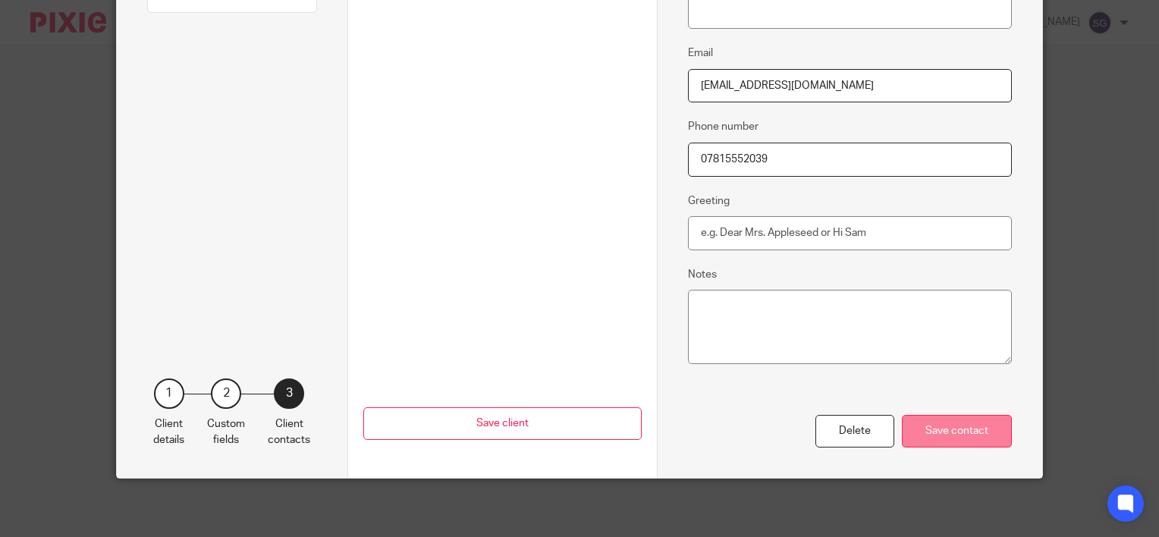
click at [980, 422] on div "Save contact" at bounding box center [957, 431] width 110 height 33
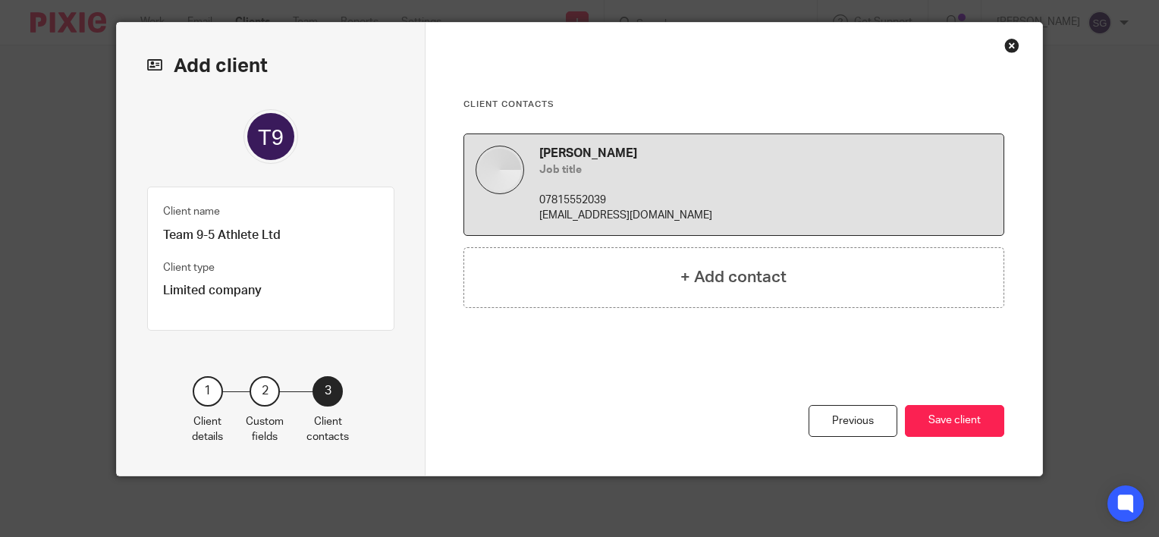
scroll to position [36, 0]
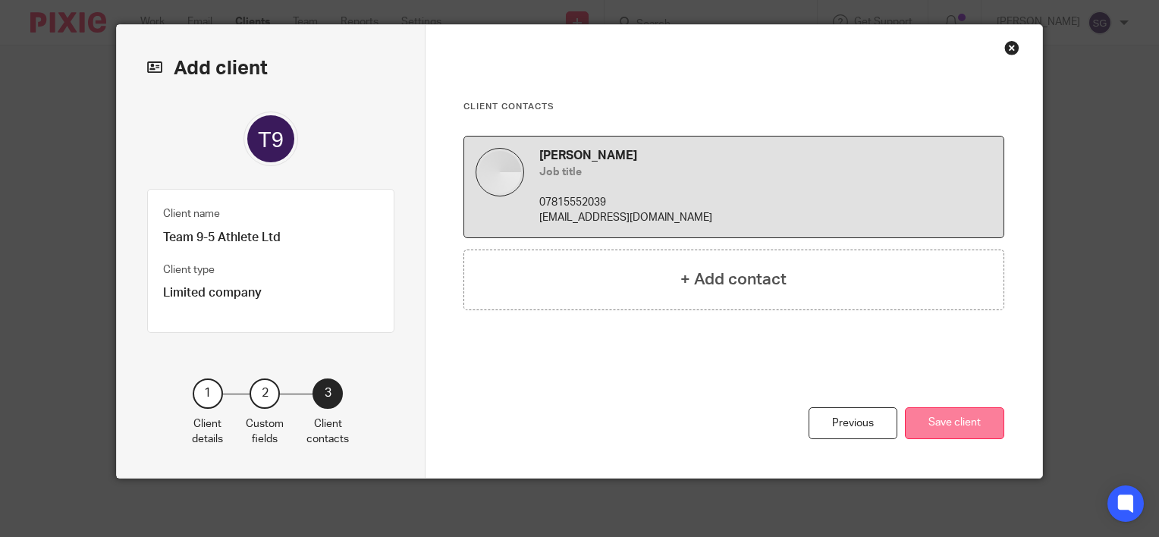
click at [956, 420] on button "Save client" at bounding box center [954, 423] width 99 height 33
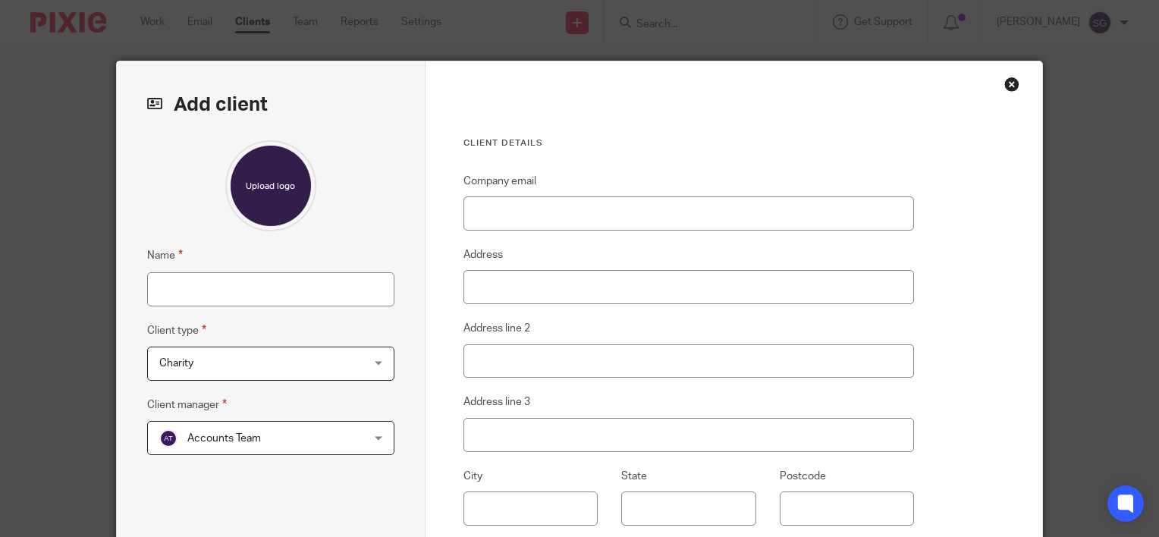
click at [1012, 88] on div "Close this dialog window" at bounding box center [1012, 84] width 15 height 15
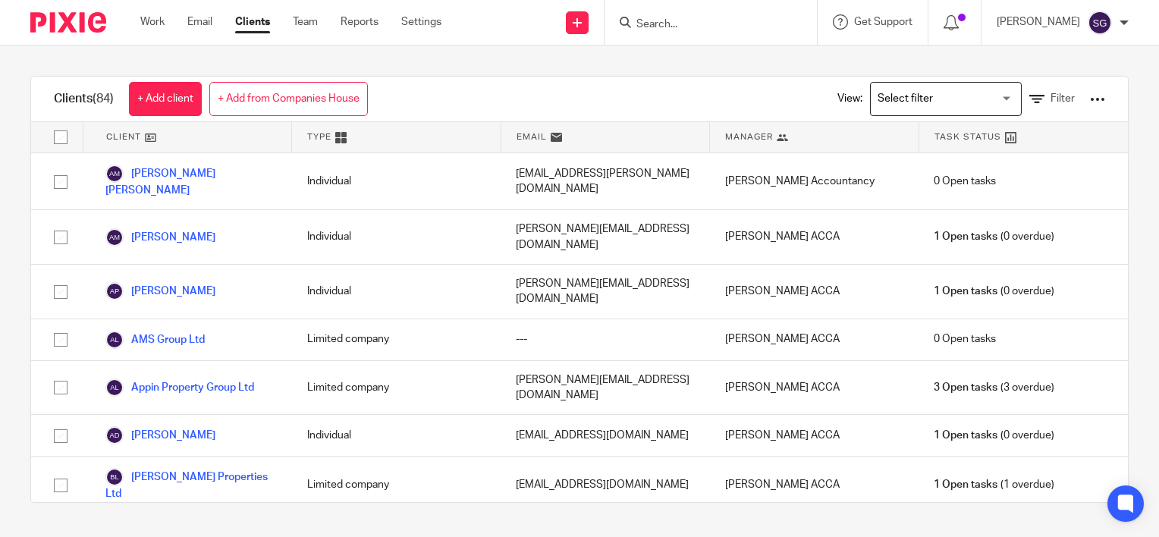
click at [707, 27] on input "Search" at bounding box center [703, 25] width 137 height 14
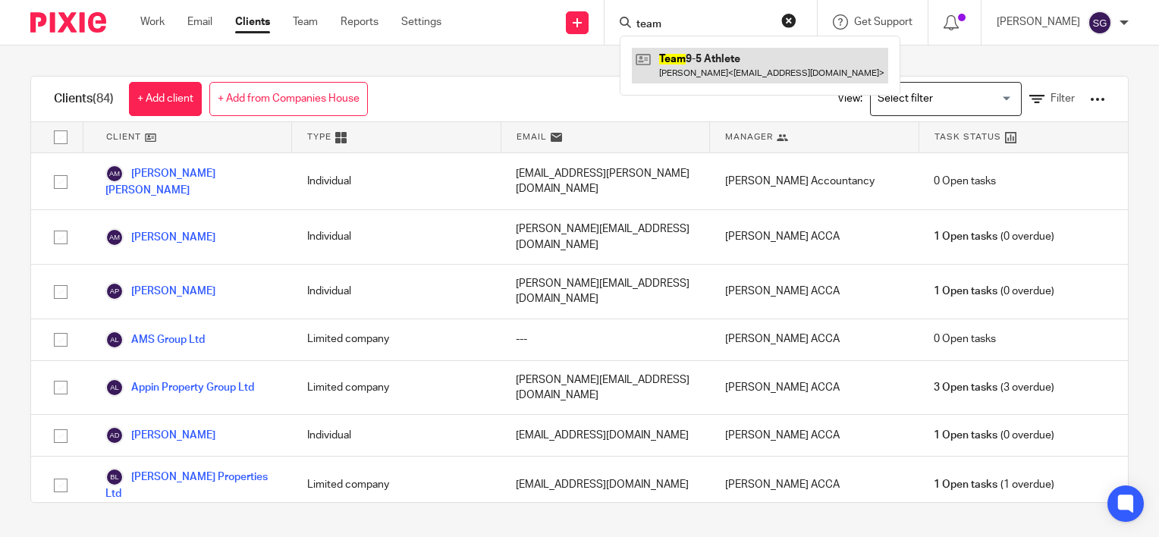
type input "team"
click at [719, 59] on link at bounding box center [760, 65] width 256 height 35
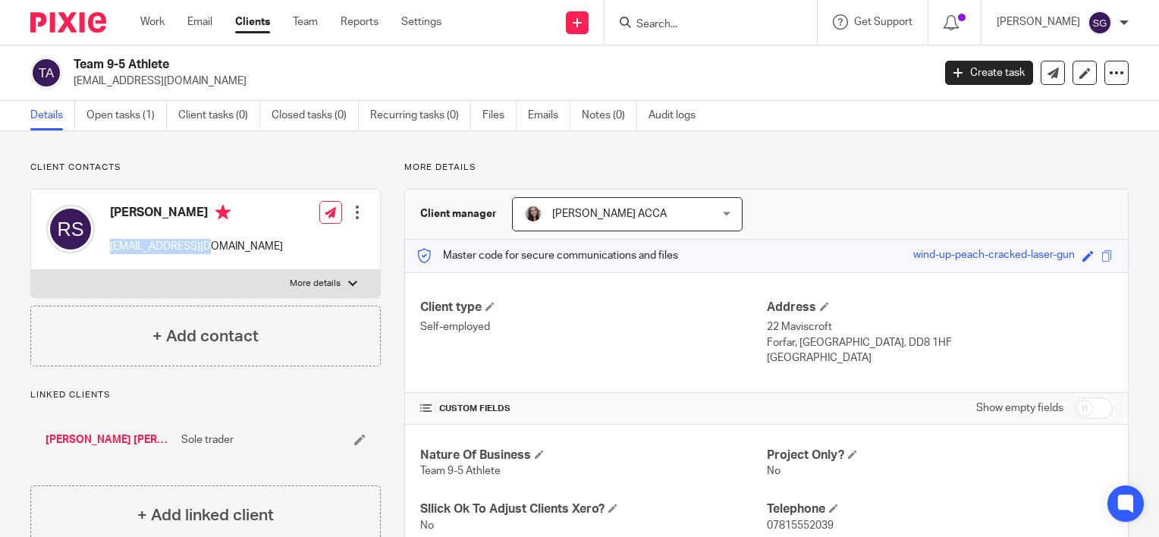
drag, startPoint x: 222, startPoint y: 254, endPoint x: 112, endPoint y: 255, distance: 110.8
click at [112, 255] on div "[PERSON_NAME] [EMAIL_ADDRESS][DOMAIN_NAME] Edit contact Create client from cont…" at bounding box center [205, 230] width 349 height 80
copy p "[EMAIL_ADDRESS][DOMAIN_NAME]"
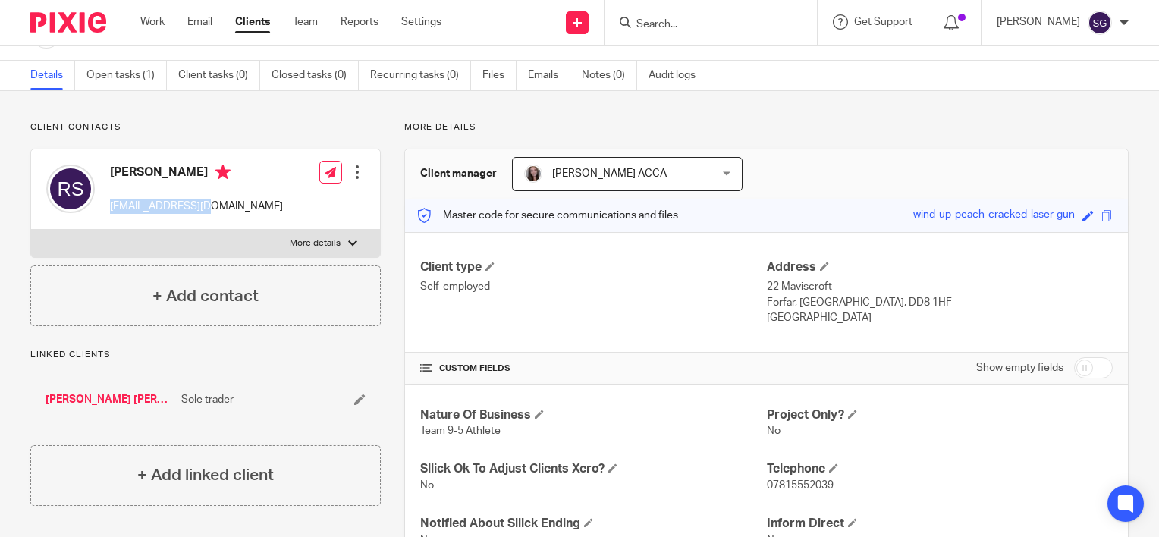
scroll to position [76, 0]
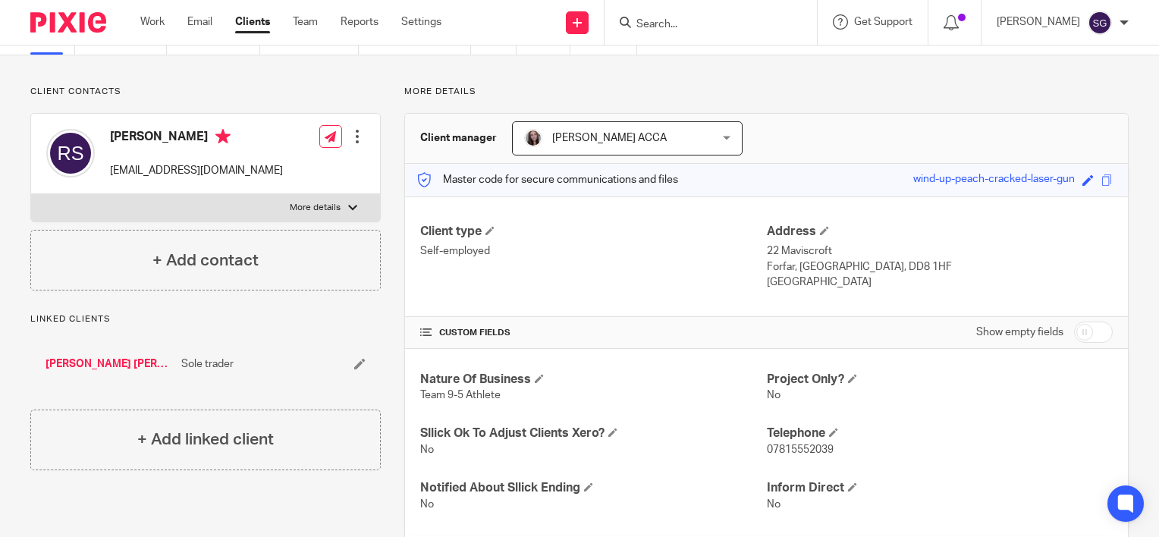
click at [433, 334] on h4 "CUSTOM FIELDS" at bounding box center [593, 333] width 346 height 12
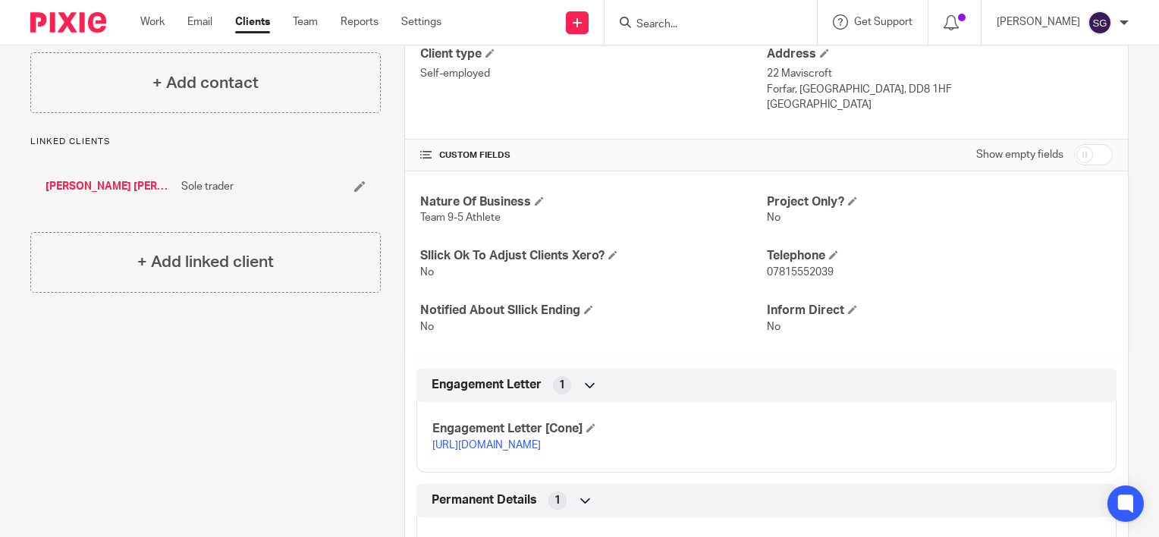
scroll to position [0, 0]
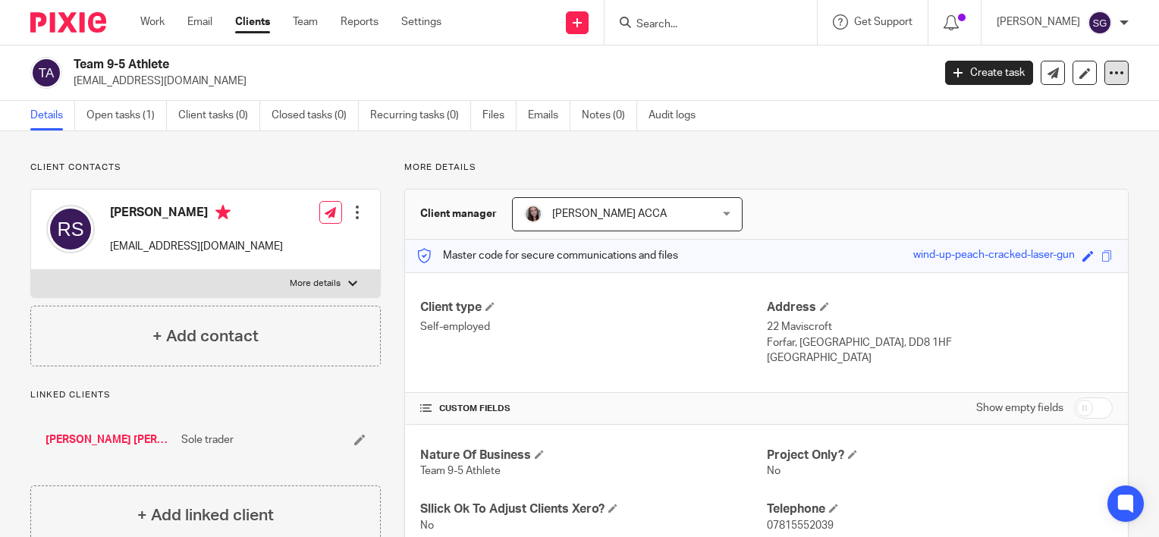
click at [1109, 77] on icon at bounding box center [1116, 72] width 15 height 15
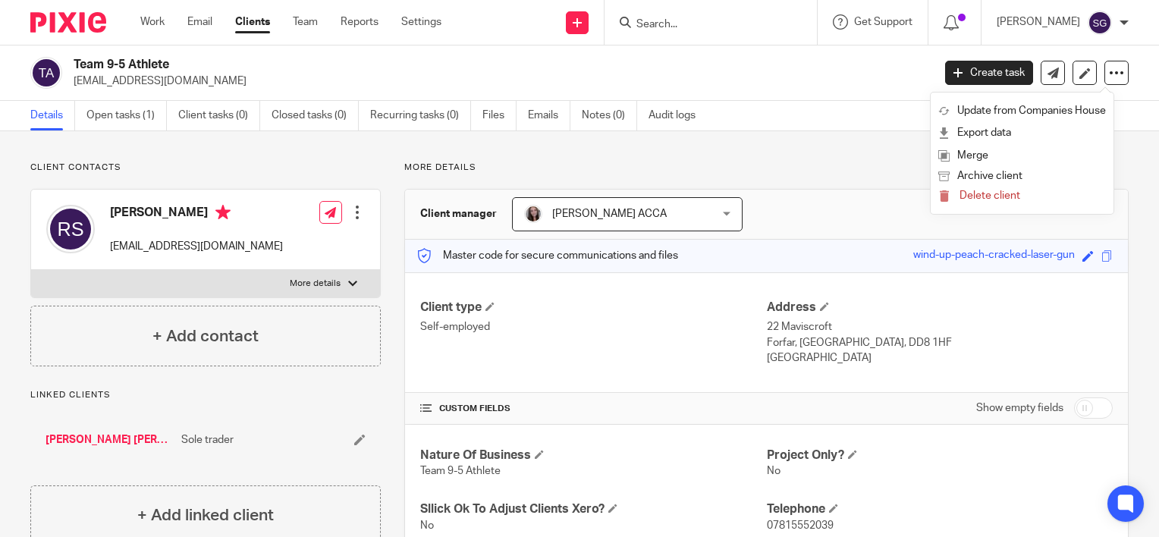
drag, startPoint x: 852, startPoint y: 145, endPoint x: 825, endPoint y: 153, distance: 28.6
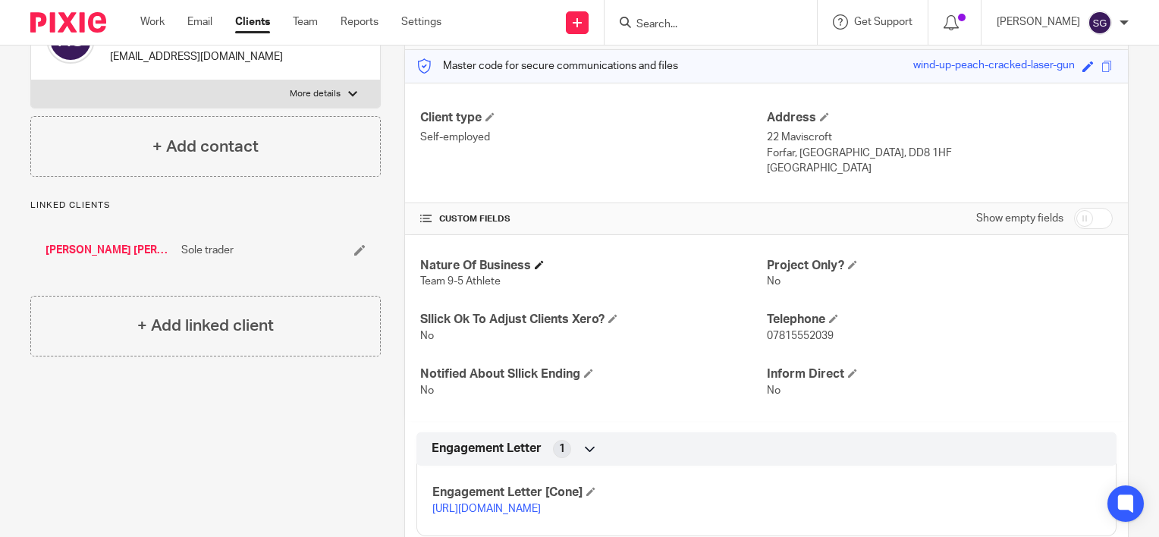
scroll to position [228, 0]
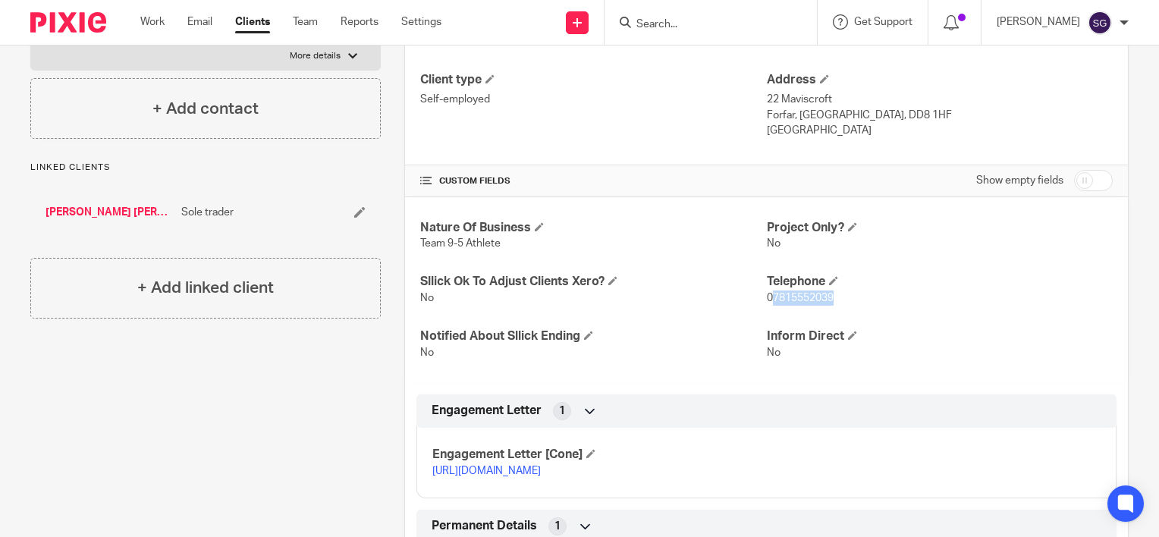
drag, startPoint x: 832, startPoint y: 294, endPoint x: 764, endPoint y: 300, distance: 67.7
click at [767, 300] on p "07815552039" at bounding box center [940, 298] width 346 height 15
click at [767, 302] on span "07815552039" at bounding box center [800, 298] width 67 height 11
drag, startPoint x: 762, startPoint y: 296, endPoint x: 827, endPoint y: 294, distance: 65.3
click at [827, 294] on span "07815552039" at bounding box center [800, 298] width 67 height 11
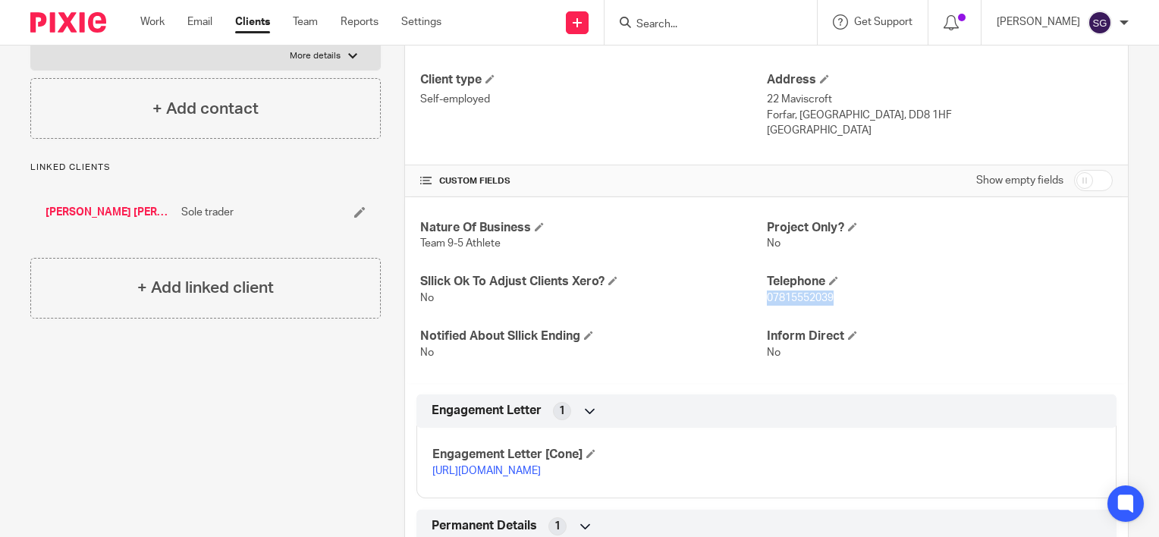
copy span "07815552039"
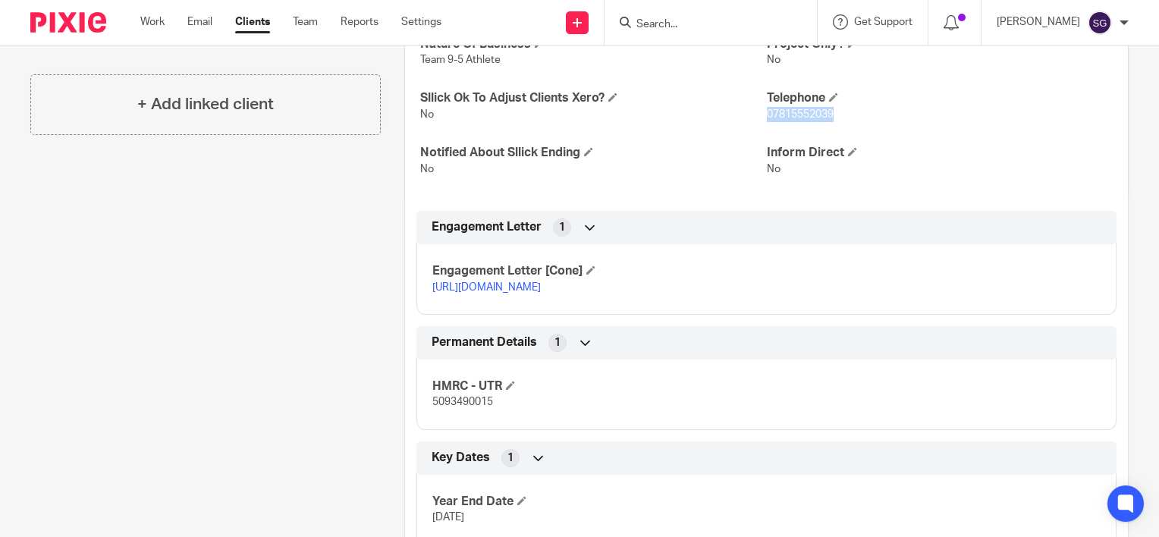
scroll to position [455, 0]
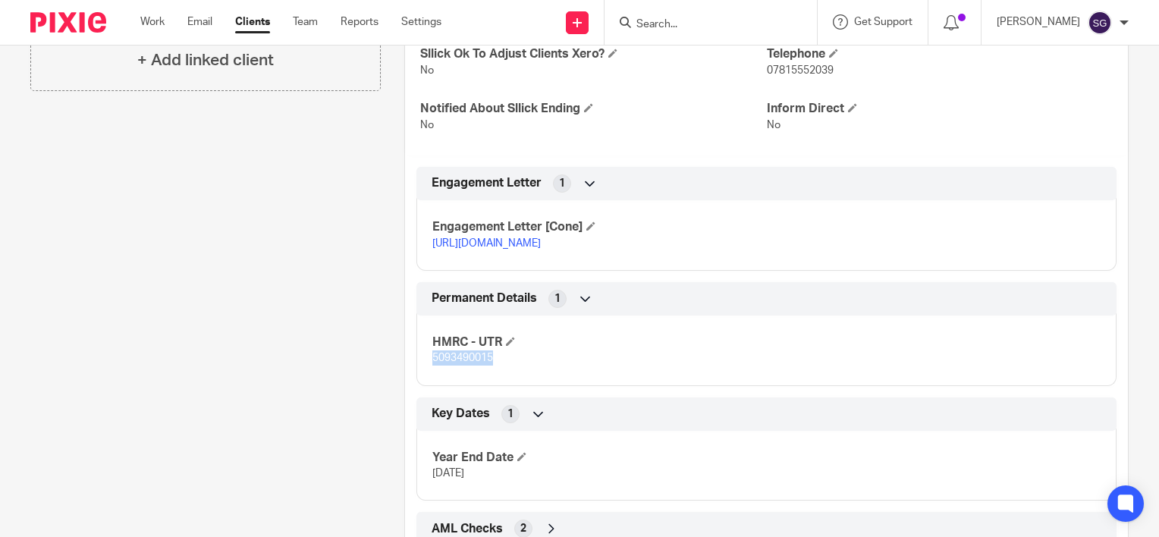
drag, startPoint x: 453, startPoint y: 378, endPoint x: 416, endPoint y: 378, distance: 37.2
click at [417, 378] on div "HMRC - UTR 5093490015" at bounding box center [767, 345] width 700 height 82
copy span "5093490015"
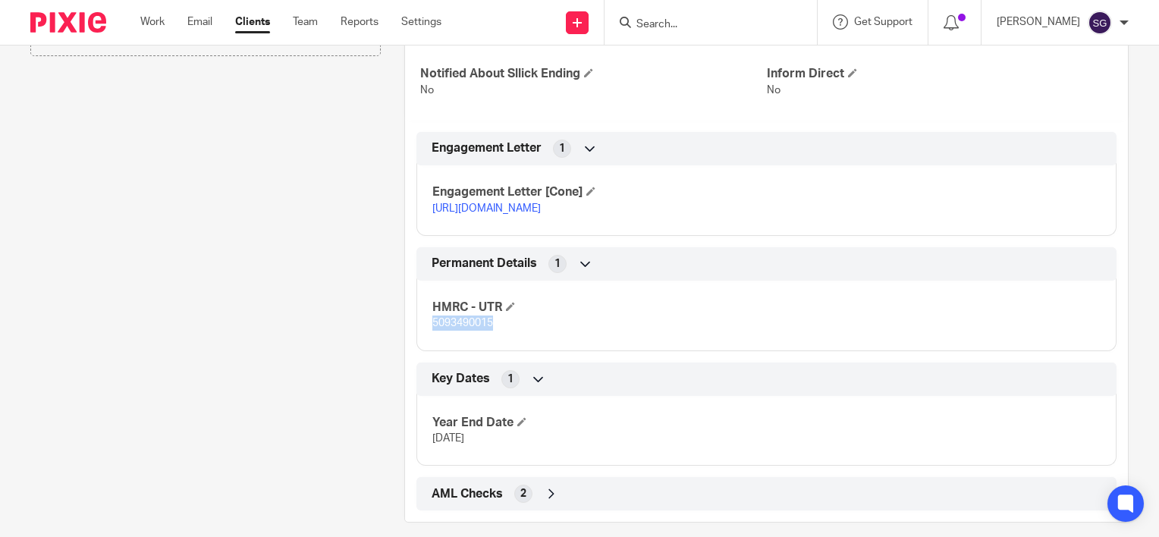
scroll to position [521, 0]
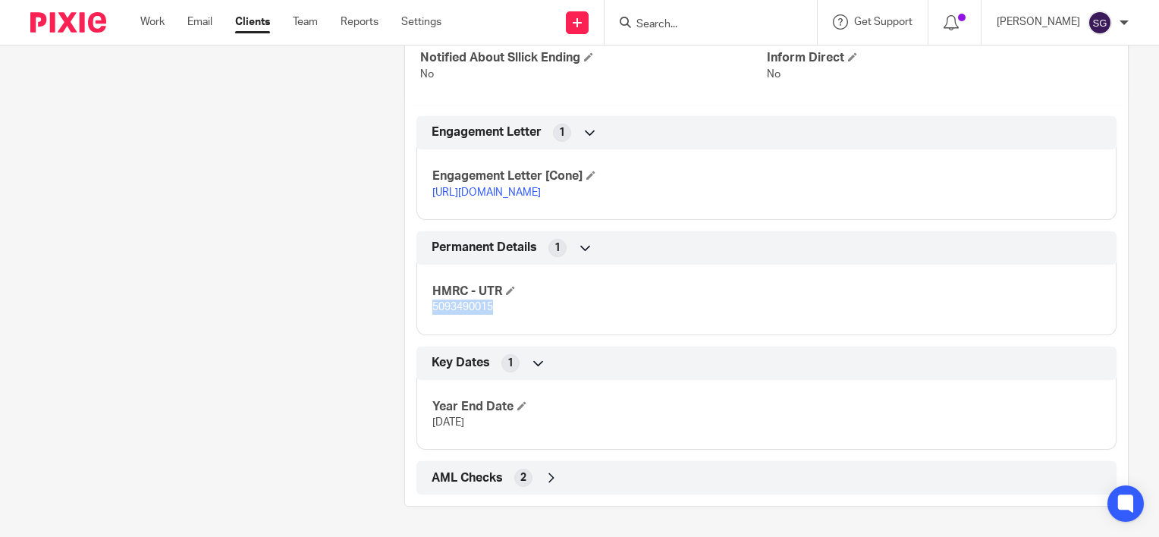
drag, startPoint x: 506, startPoint y: 426, endPoint x: 410, endPoint y: 426, distance: 96.4
click at [410, 428] on div "Key Dates 1 Year End Date 31 Jan 2026" at bounding box center [766, 399] width 723 height 104
copy span "31 Jan 2026"
click at [553, 464] on div "AML Checks 2" at bounding box center [767, 477] width 700 height 33
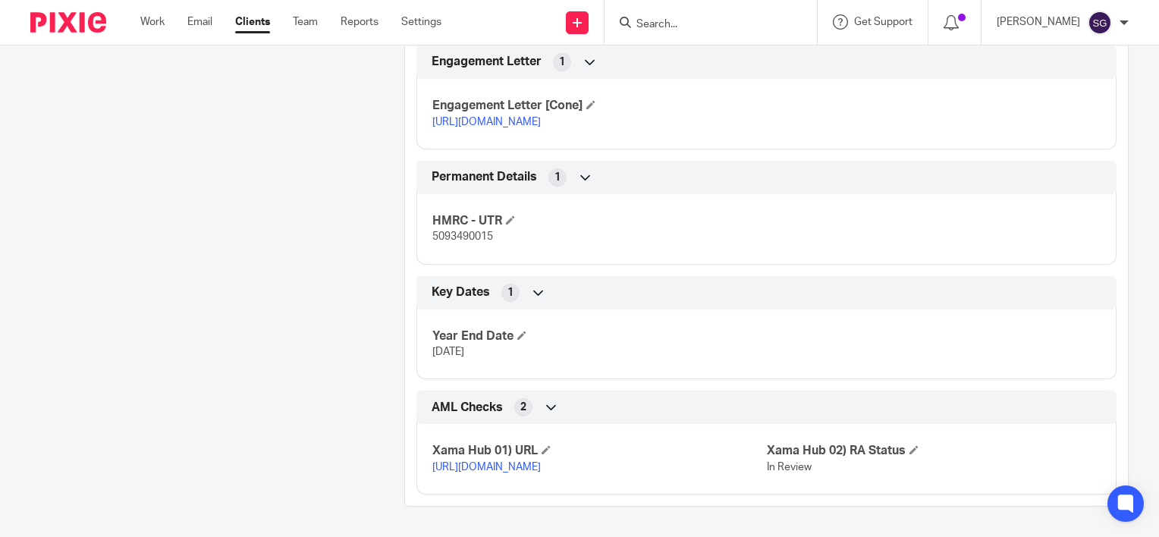
scroll to position [606, 0]
drag, startPoint x: 640, startPoint y: 470, endPoint x: 416, endPoint y: 458, distance: 225.0
click at [417, 458] on div "Xama Hub 01) URL https://platform.xamatech.com/portal/crm/clients/604d6d50-67f9…" at bounding box center [767, 454] width 700 height 82
copy link "https://platform.xamatech.com/portal/crm/clients/604d6d50-67f9-11f0-a88a-9db626…"
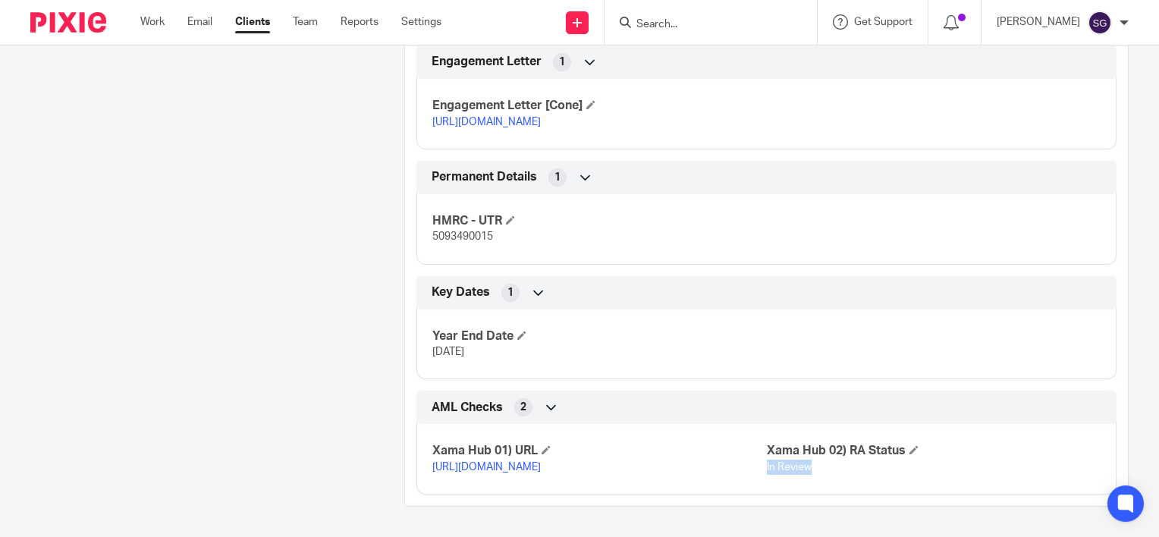
drag, startPoint x: 813, startPoint y: 458, endPoint x: 759, endPoint y: 456, distance: 54.7
click at [767, 460] on p "In Review" at bounding box center [934, 467] width 334 height 15
copy span "In Review"
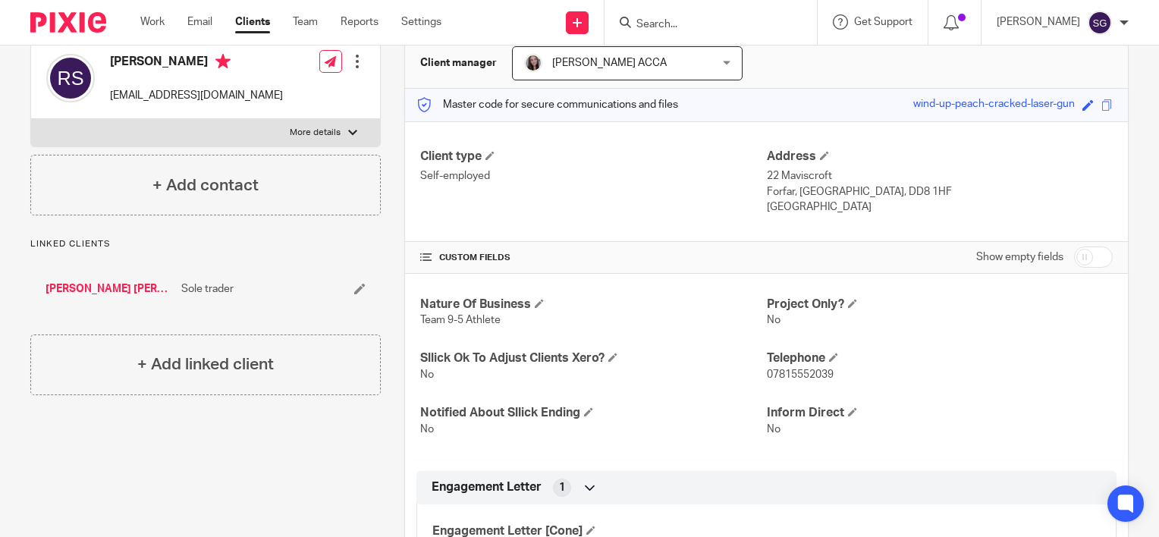
scroll to position [0, 0]
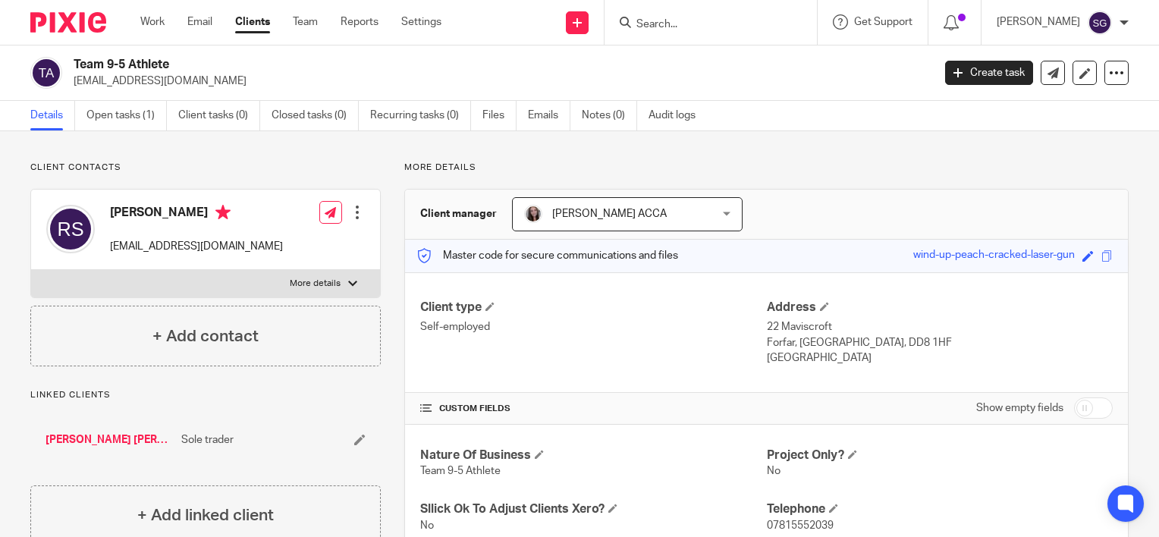
drag, startPoint x: 180, startPoint y: 210, endPoint x: 114, endPoint y: 212, distance: 66.1
click at [114, 212] on h4 "[PERSON_NAME]" at bounding box center [196, 214] width 173 height 19
click at [115, 212] on h4 "[PERSON_NAME]" at bounding box center [196, 214] width 173 height 19
drag, startPoint x: 109, startPoint y: 213, endPoint x: 188, endPoint y: 219, distance: 79.1
click at [188, 219] on h4 "[PERSON_NAME]" at bounding box center [196, 214] width 173 height 19
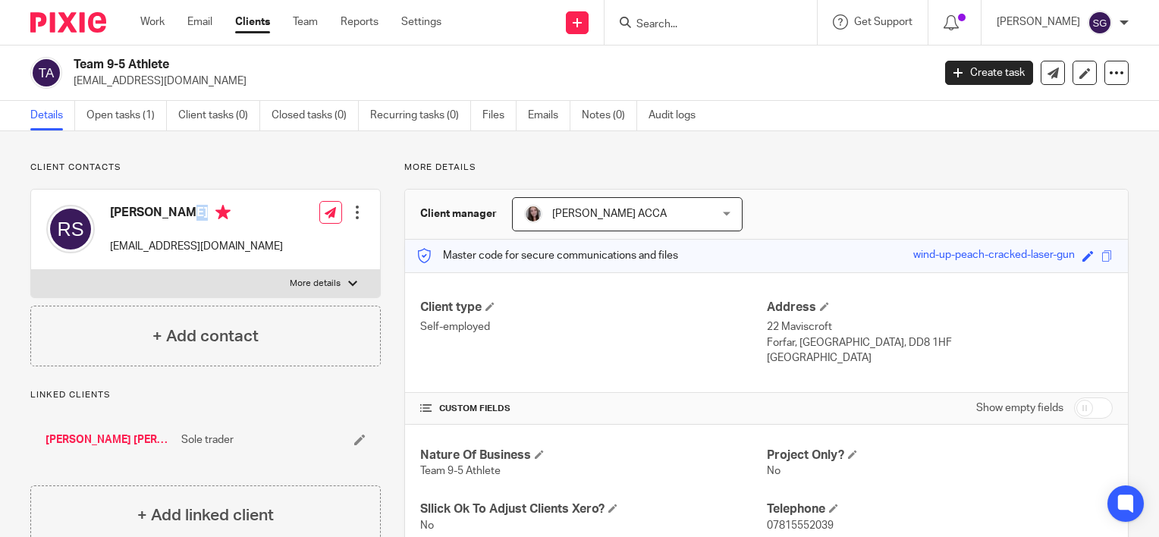
copy h4 "Ryan Stirton"
click at [722, 18] on input "Search" at bounding box center [703, 25] width 137 height 14
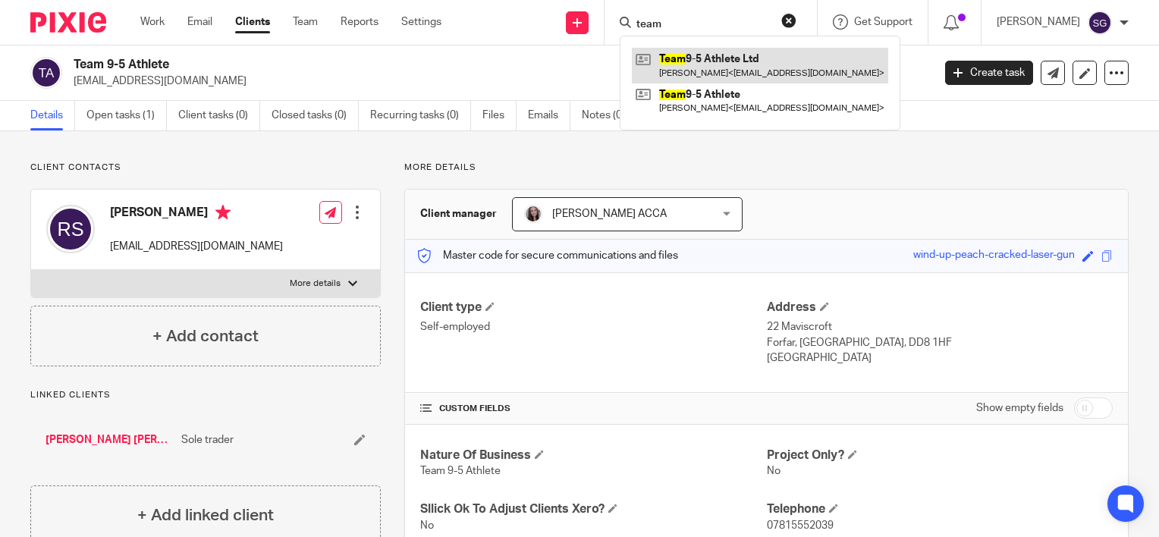
type input "team"
click at [723, 61] on link at bounding box center [760, 65] width 256 height 35
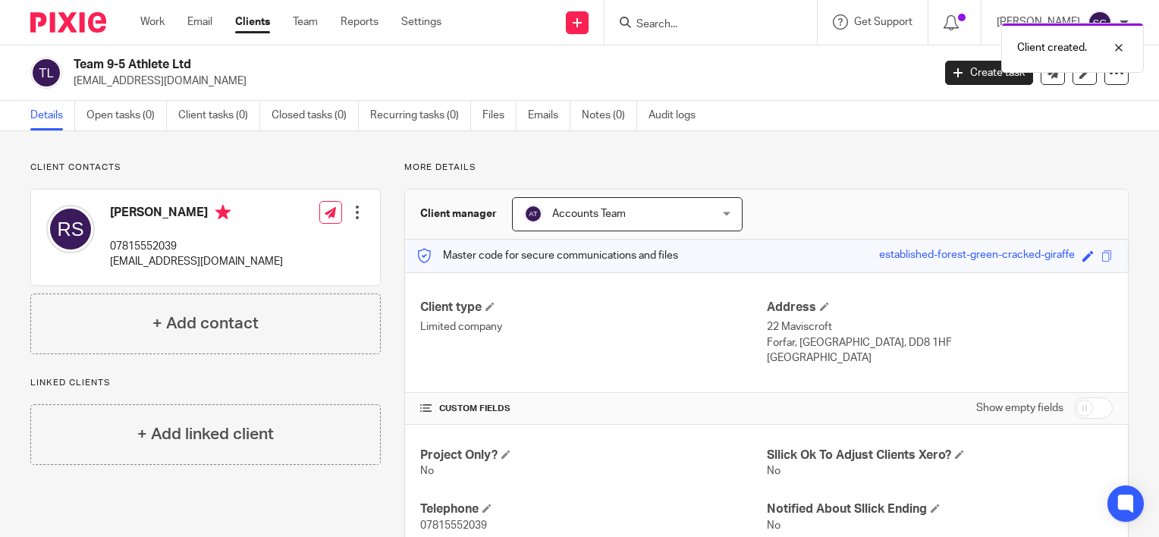
scroll to position [76, 0]
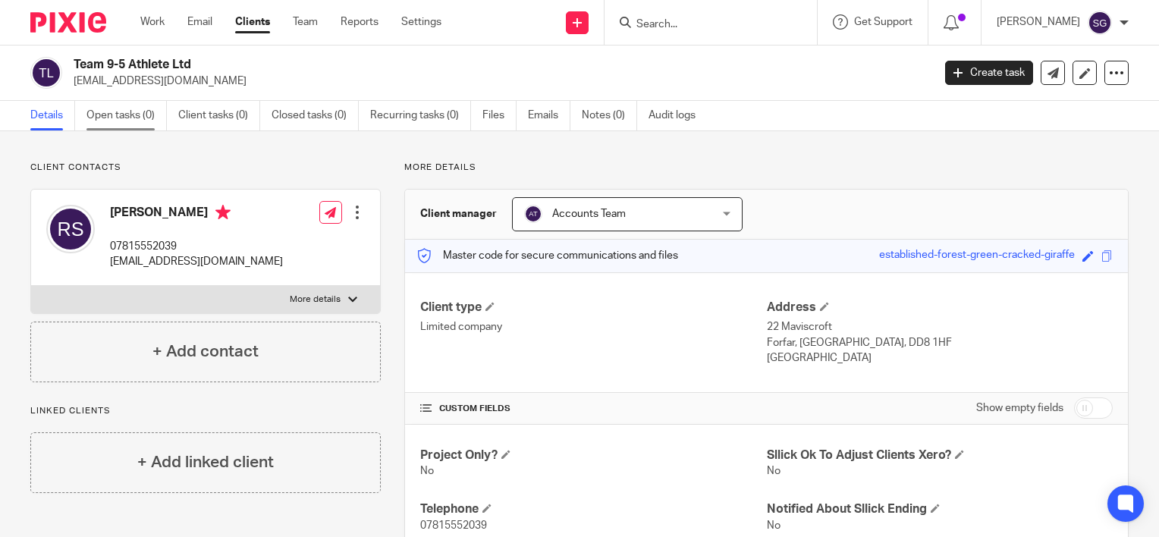
click at [127, 121] on link "Open tasks (0)" at bounding box center [127, 116] width 80 height 30
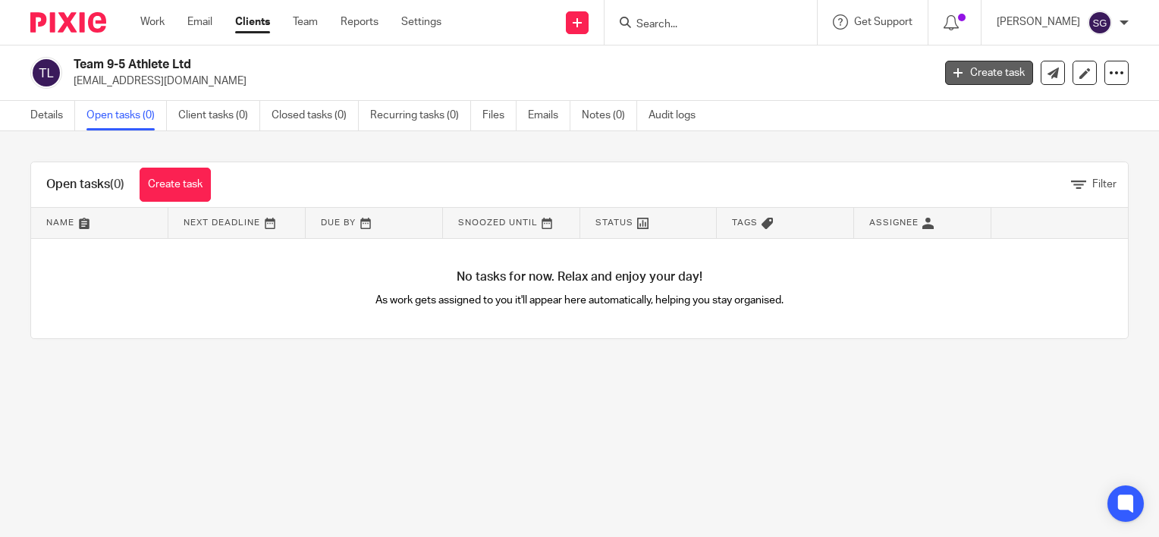
click at [945, 79] on link "Create task" at bounding box center [989, 73] width 88 height 24
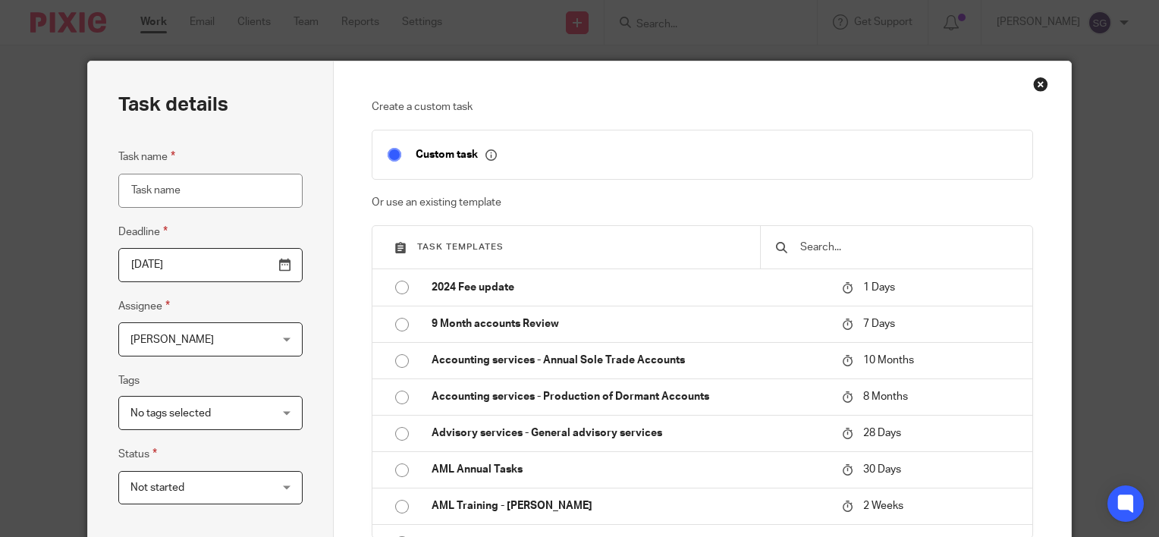
click at [830, 240] on input "text" at bounding box center [908, 247] width 219 height 17
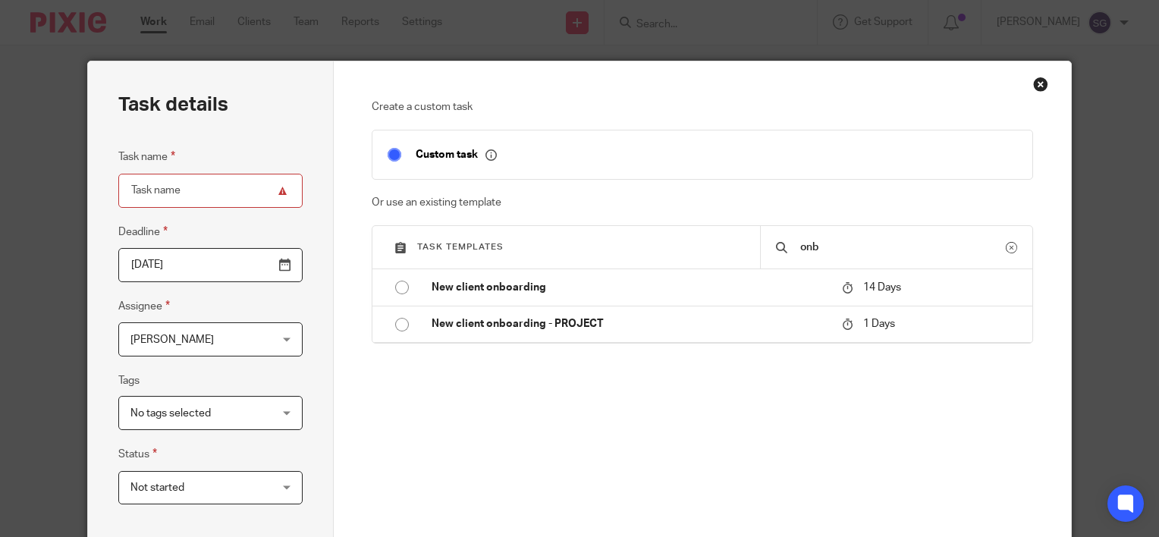
type input "onb"
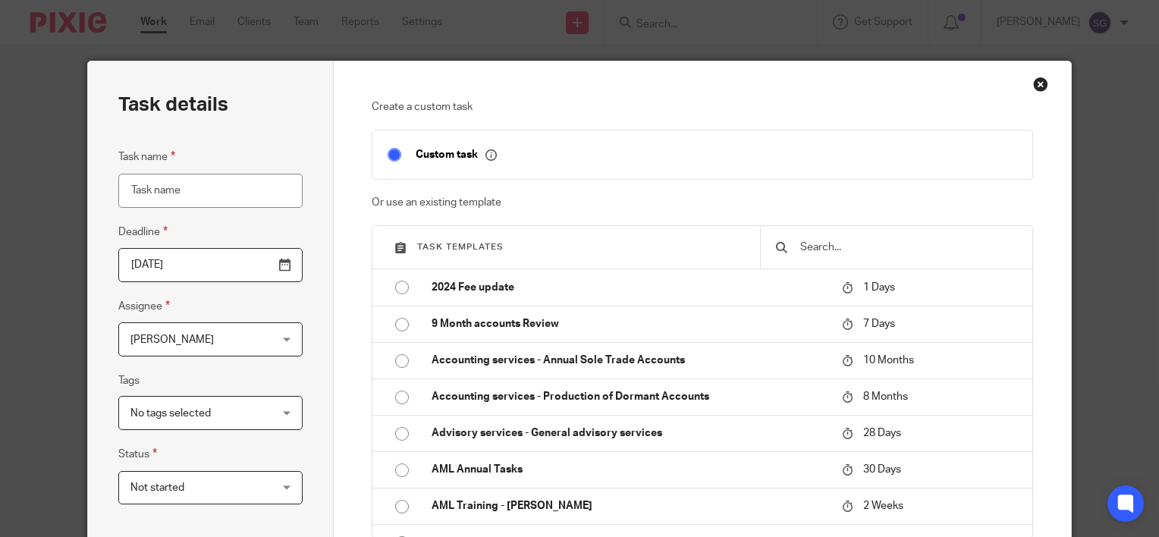
click at [1034, 85] on div "Close this dialog window" at bounding box center [1041, 84] width 15 height 15
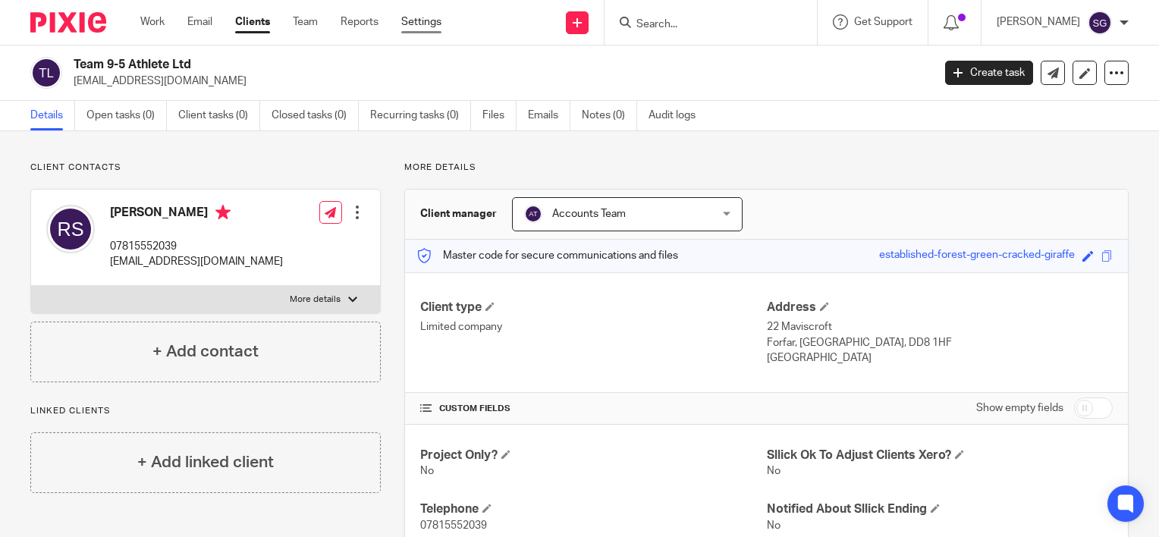
click at [413, 22] on link "Settings" at bounding box center [421, 21] width 40 height 15
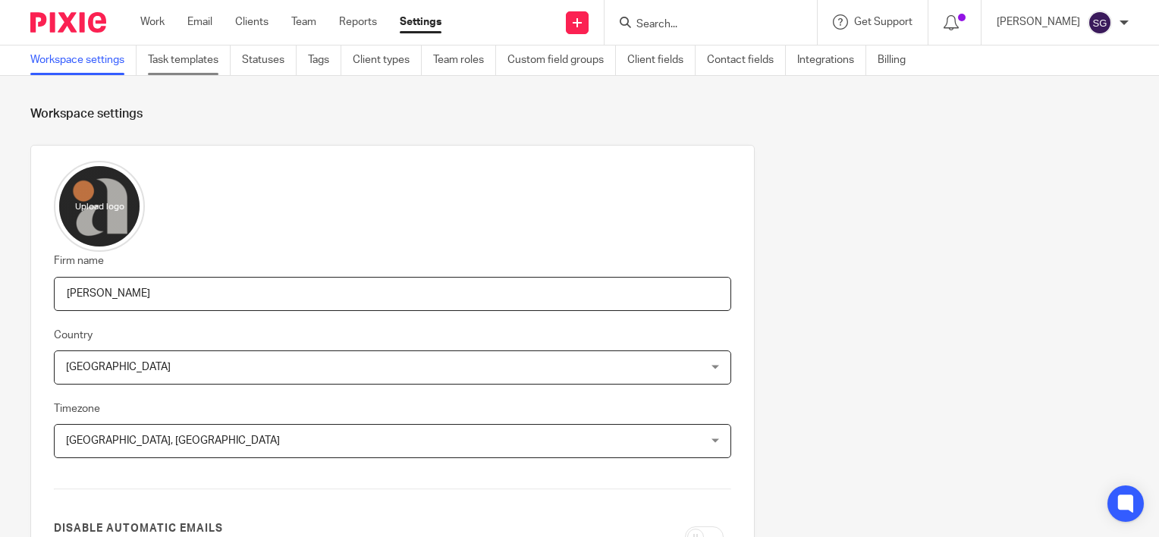
click at [209, 67] on link "Task templates" at bounding box center [189, 61] width 83 height 30
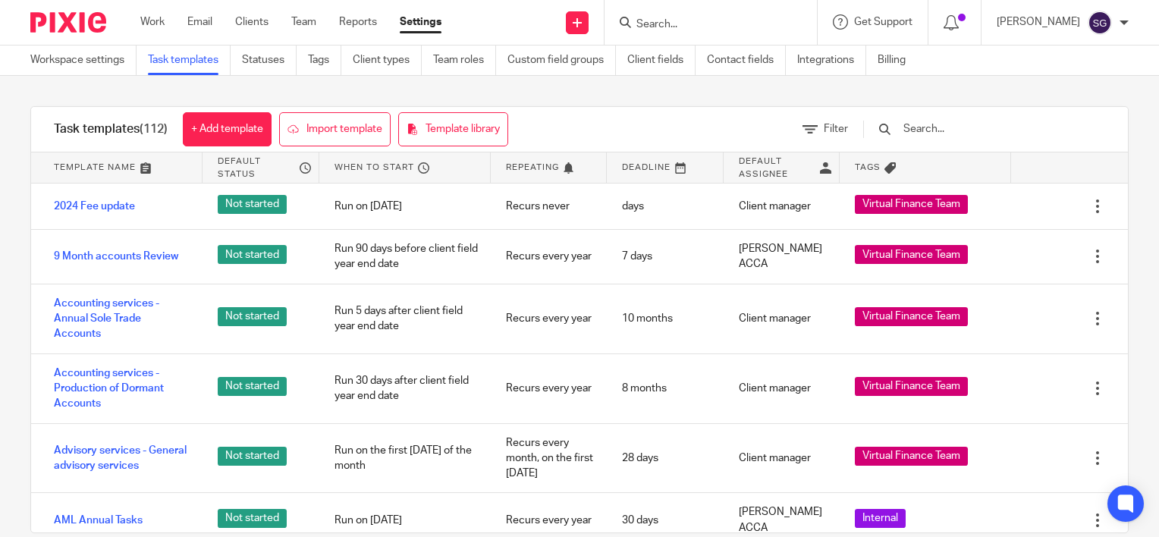
drag, startPoint x: 213, startPoint y: 89, endPoint x: 953, endPoint y: 133, distance: 741.2
click at [949, 136] on input "text" at bounding box center [990, 129] width 177 height 17
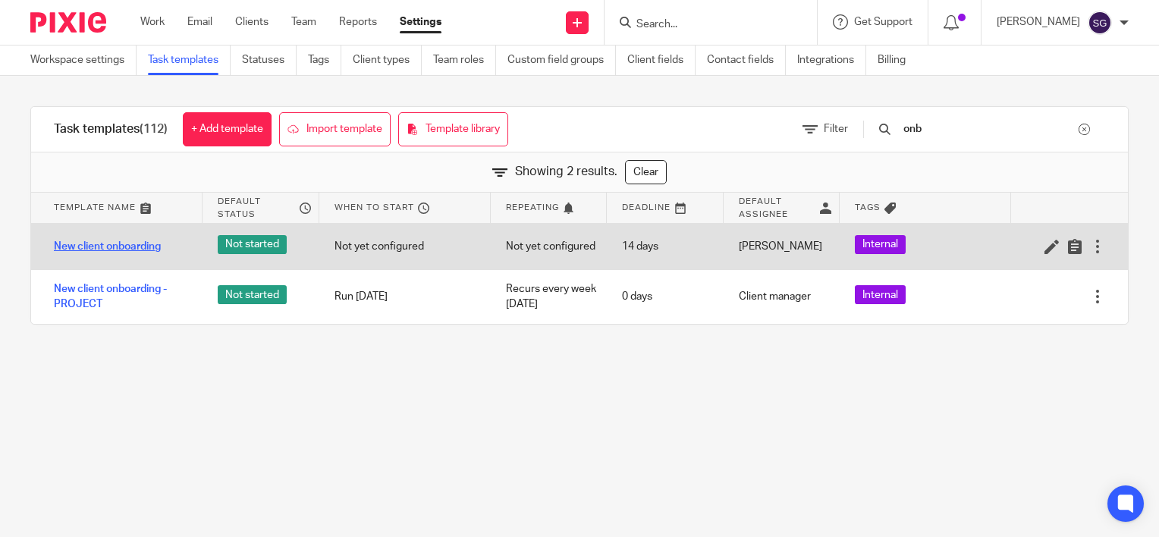
type input "onb"
click at [146, 251] on link "New client onboarding" at bounding box center [107, 246] width 107 height 15
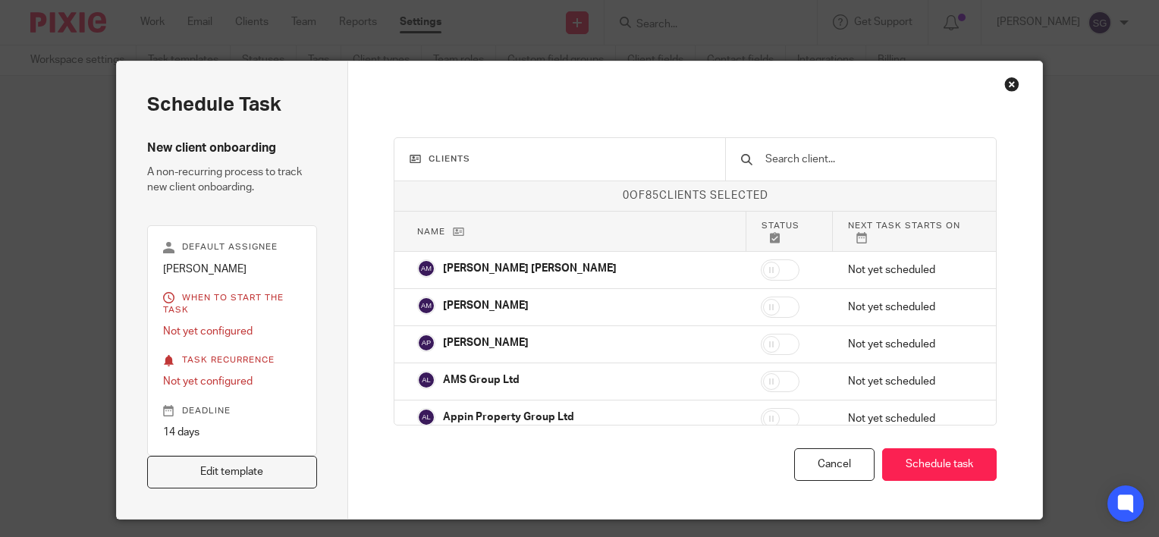
scroll to position [42, 0]
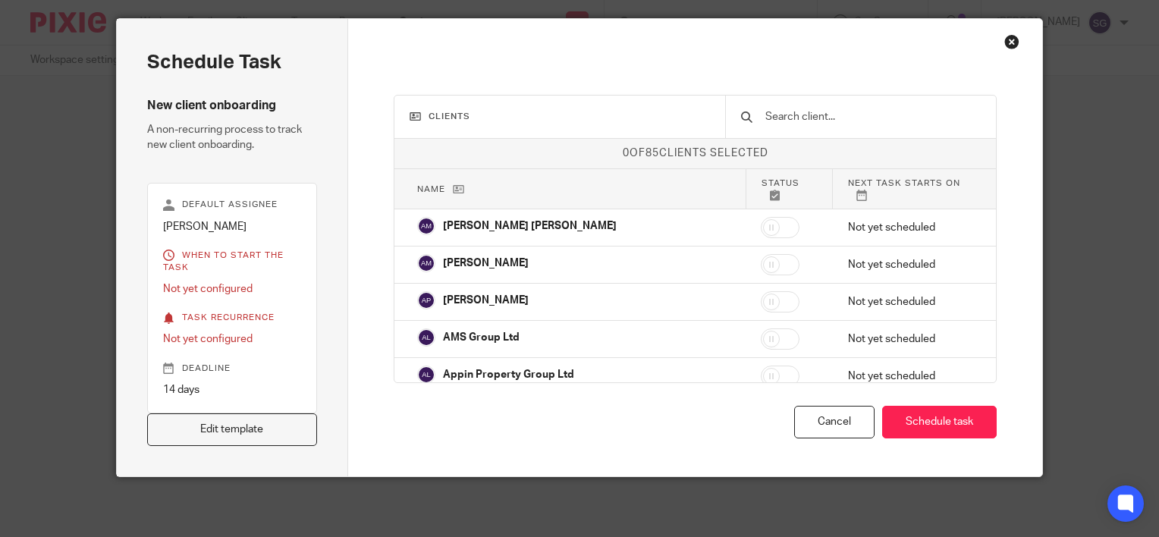
drag, startPoint x: 279, startPoint y: 276, endPoint x: 507, endPoint y: 80, distance: 300.3
click at [507, 80] on div "Clients 0 of 85 clients selected Name Status Next task starts on Alexander Malc…" at bounding box center [695, 248] width 694 height 458
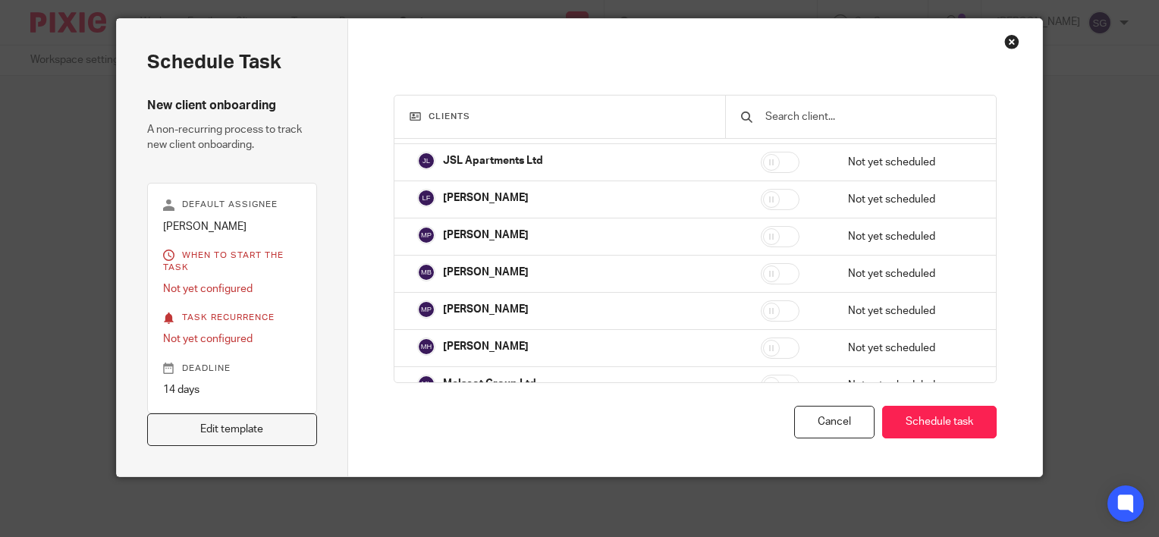
scroll to position [1821, 0]
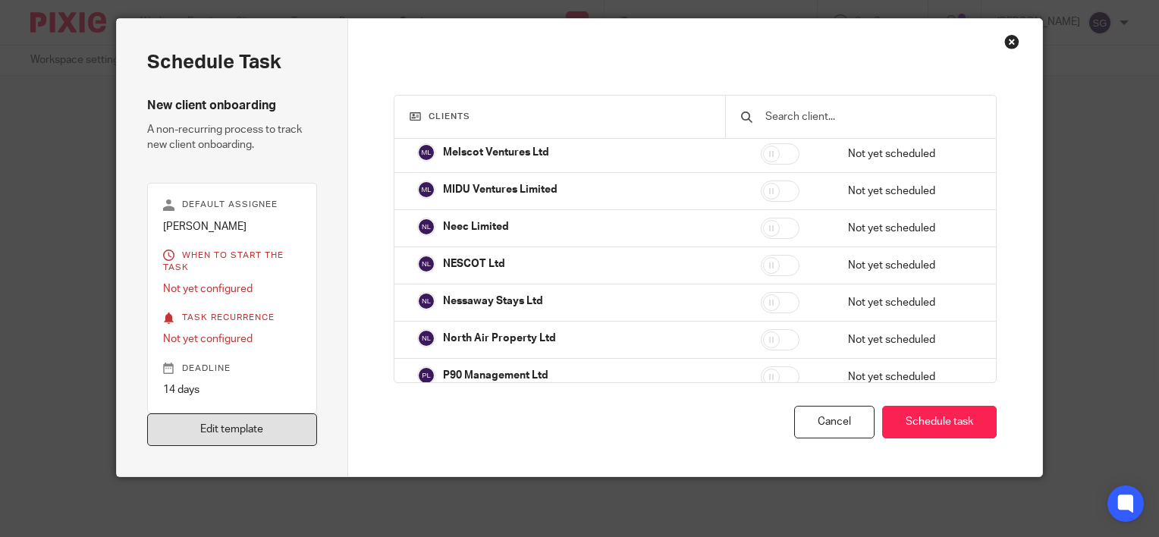
click at [283, 422] on link "Edit template" at bounding box center [232, 430] width 170 height 33
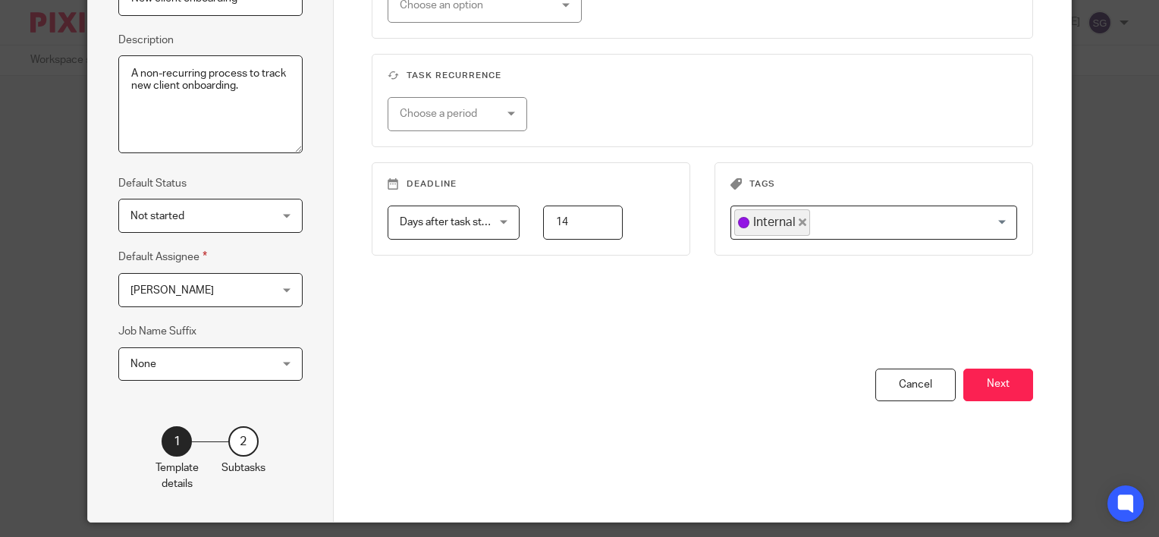
scroll to position [228, 0]
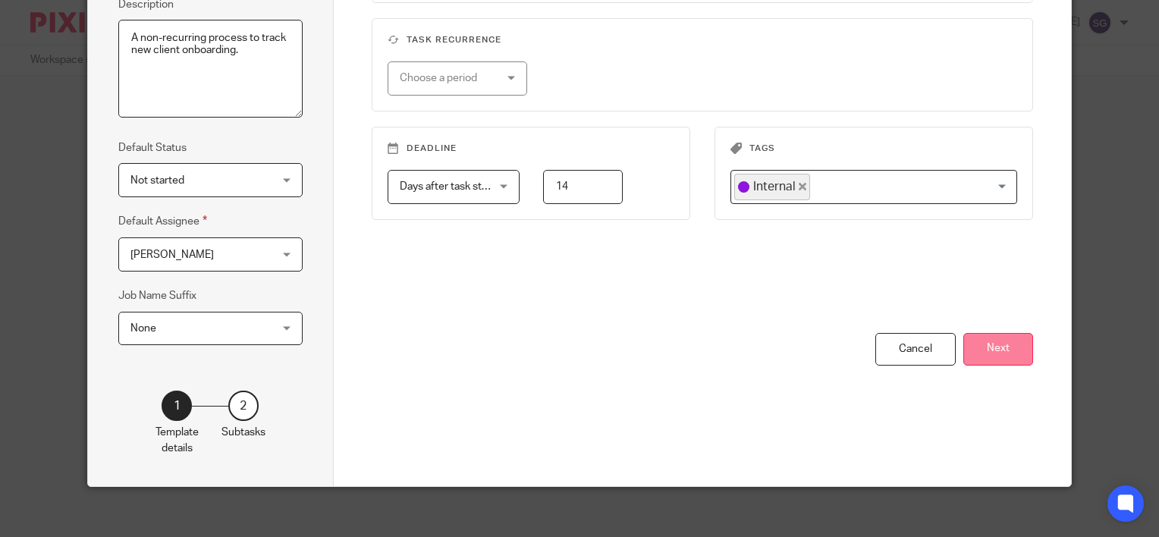
click at [993, 346] on button "Next" at bounding box center [999, 349] width 70 height 33
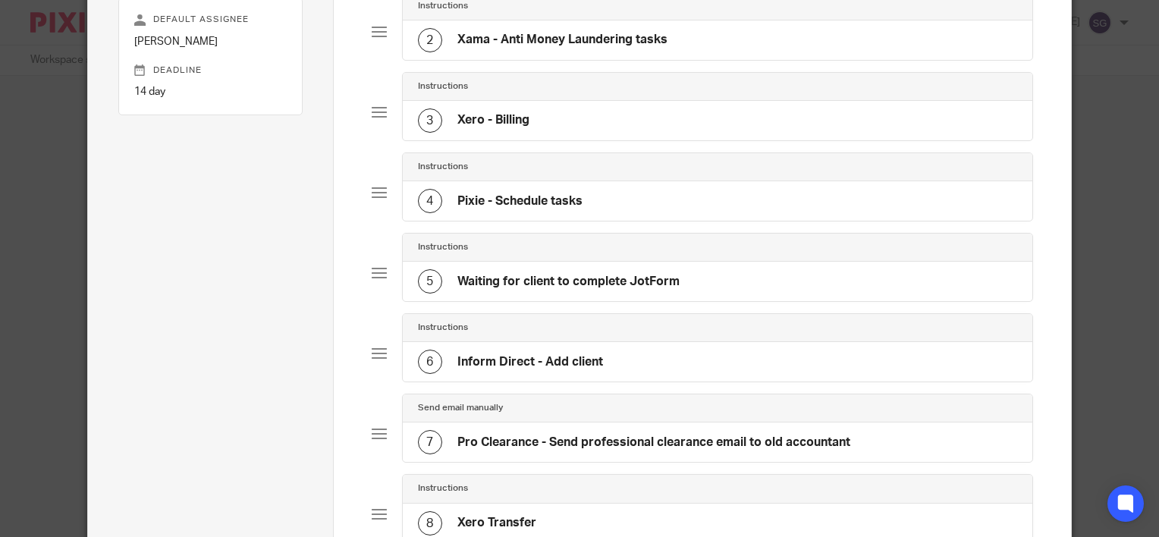
scroll to position [76, 0]
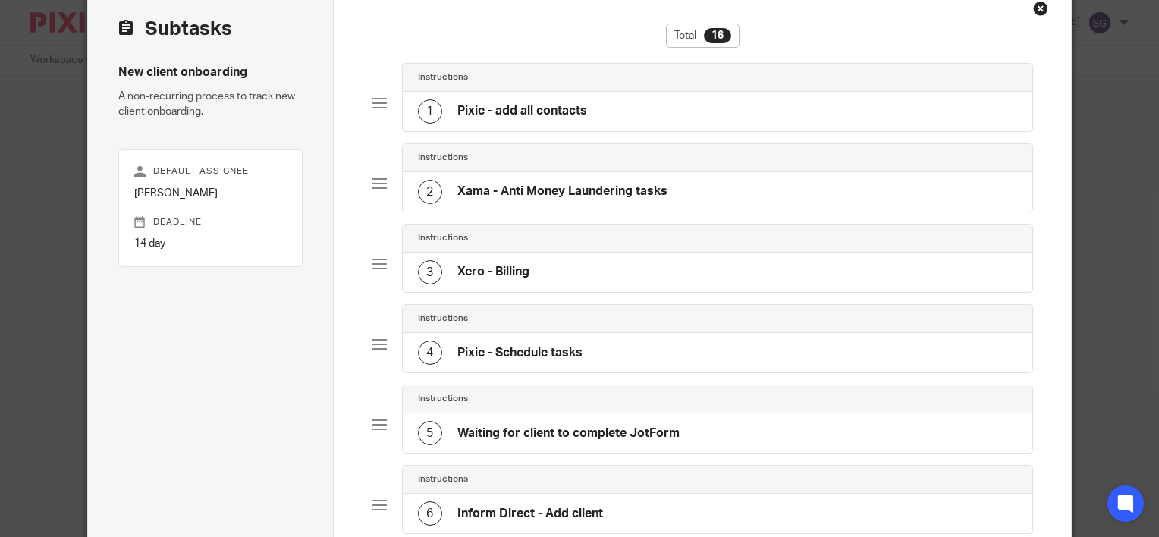
click at [379, 266] on div at bounding box center [379, 263] width 15 height 15
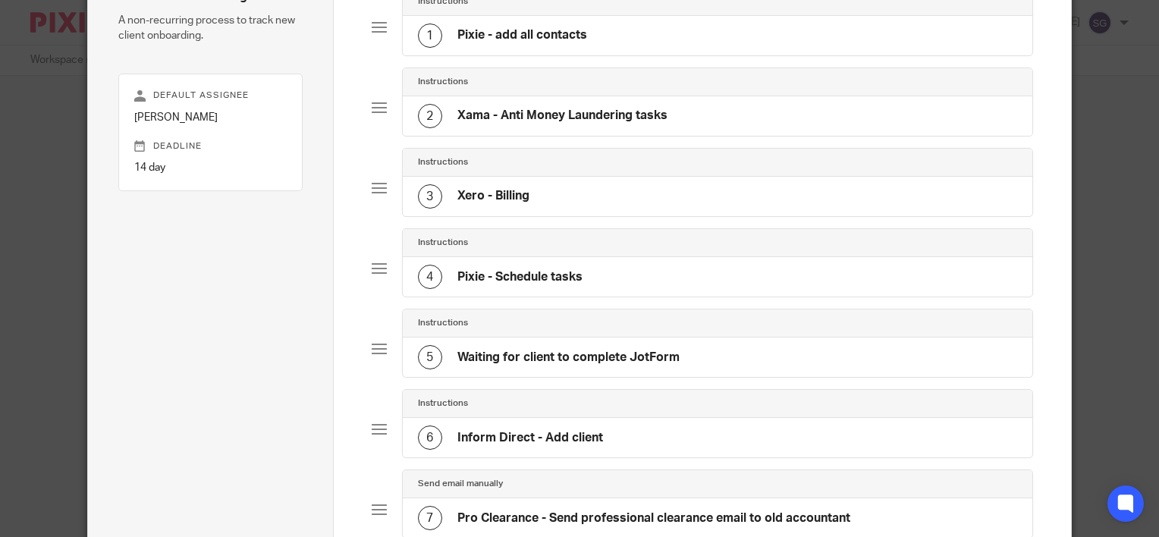
scroll to position [0, 0]
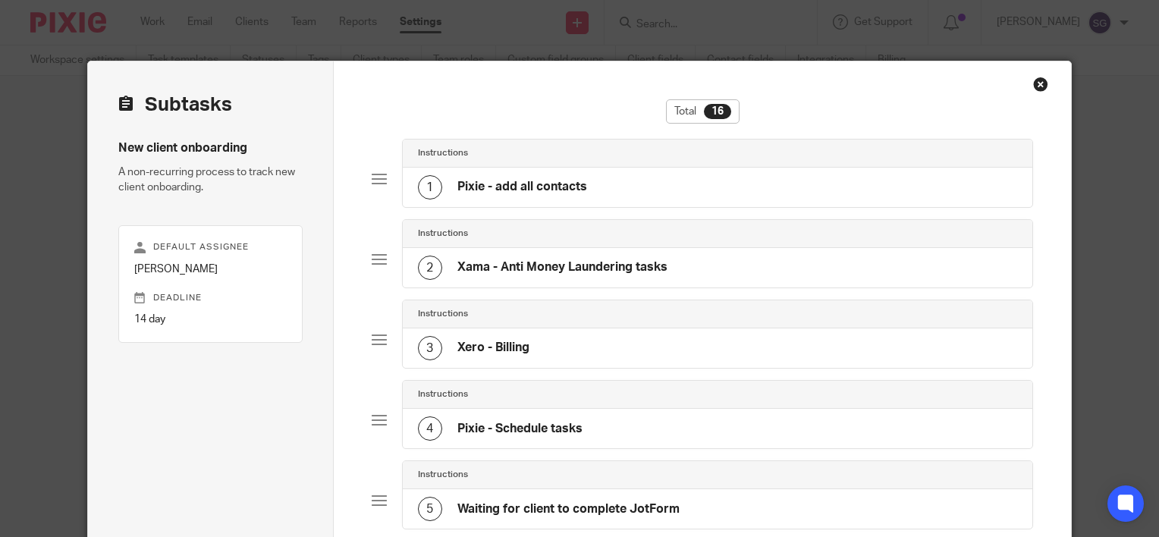
click at [1034, 84] on div "Close this dialog window" at bounding box center [1041, 84] width 15 height 15
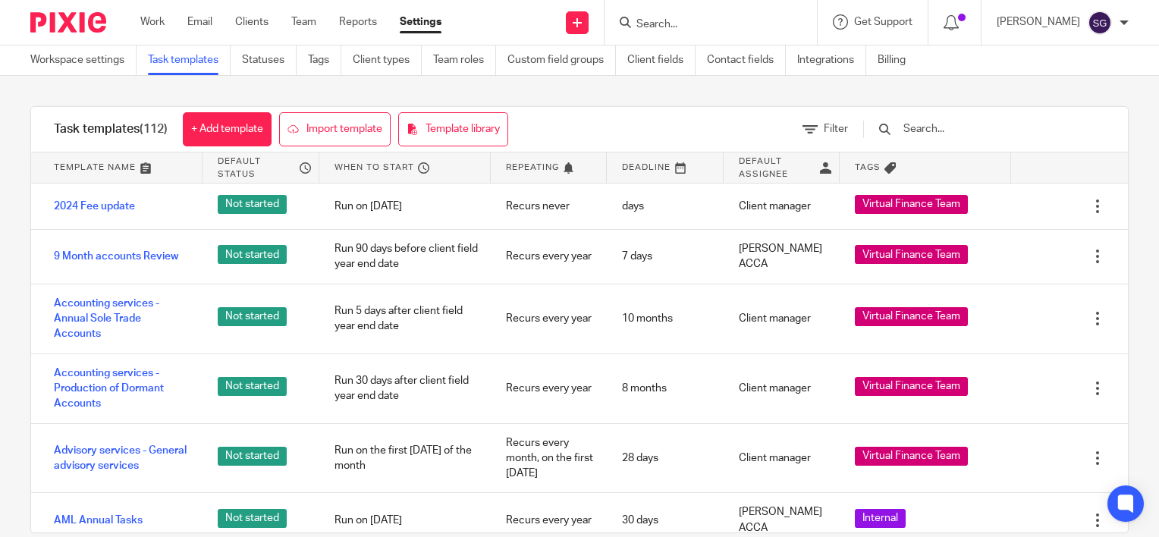
click at [717, 27] on input "Search" at bounding box center [703, 25] width 137 height 14
click at [689, 24] on input "Search" at bounding box center [703, 25] width 137 height 14
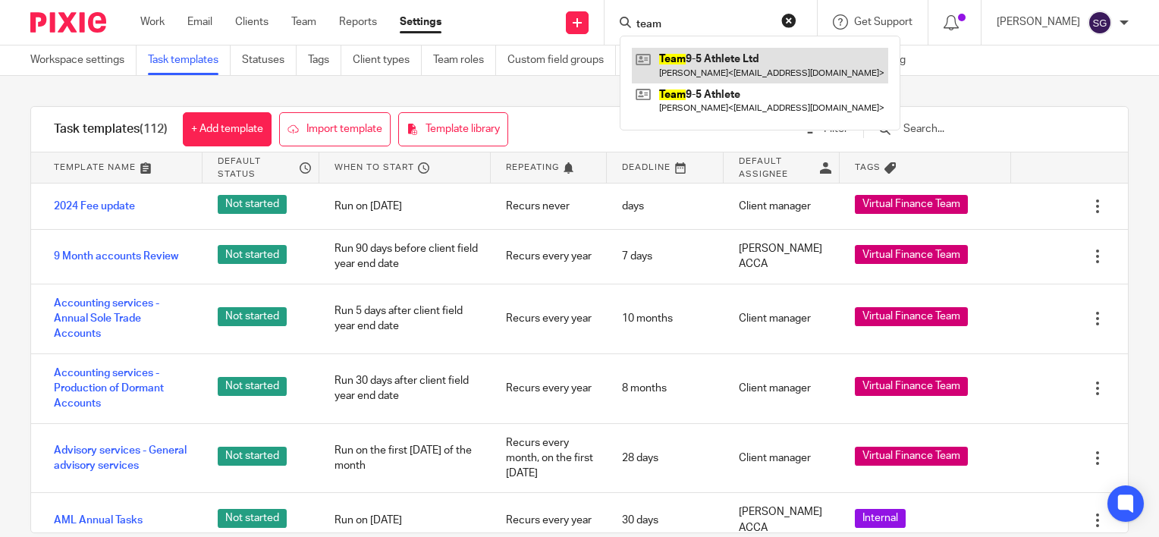
type input "team"
click at [695, 54] on link at bounding box center [760, 65] width 256 height 35
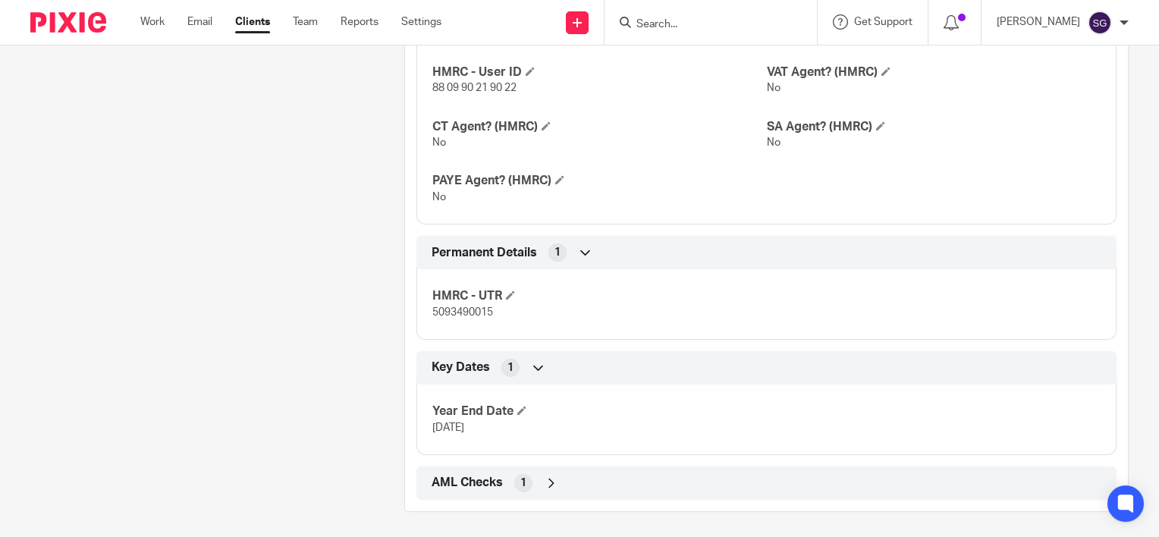
scroll to position [668, 0]
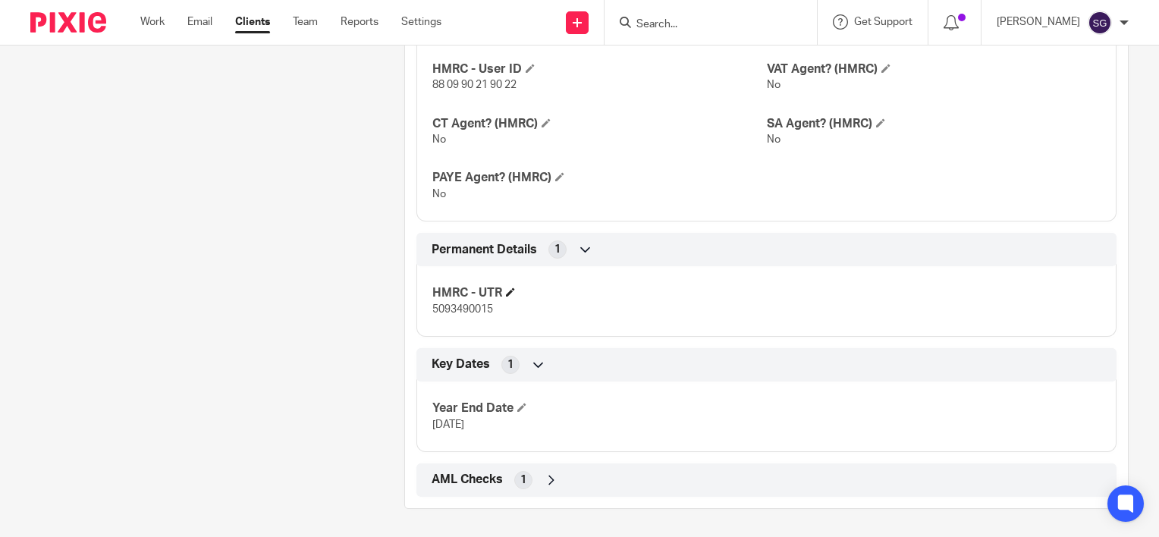
click at [507, 291] on span at bounding box center [510, 292] width 9 height 9
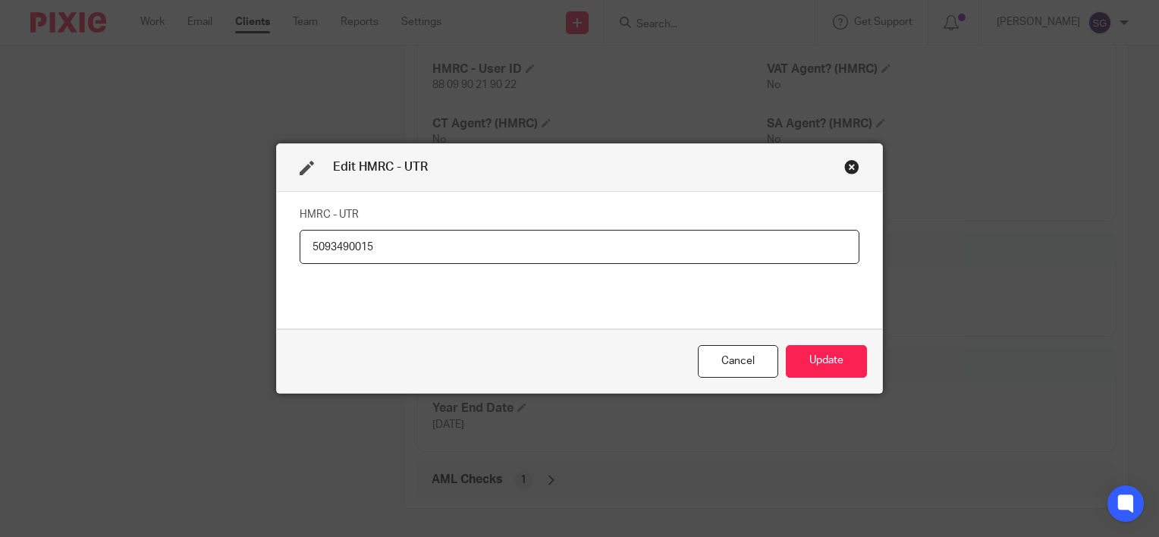
drag, startPoint x: 477, startPoint y: 263, endPoint x: 470, endPoint y: 254, distance: 11.3
click at [465, 260] on input "5093490015" at bounding box center [580, 247] width 560 height 34
drag, startPoint x: 273, startPoint y: 240, endPoint x: 234, endPoint y: 232, distance: 40.2
click at [234, 232] on div "Edit HMRC - UTR HMRC - UTR 5093490015 Cancel Update" at bounding box center [579, 268] width 1159 height 537
click at [816, 362] on button "Update" at bounding box center [826, 361] width 81 height 33
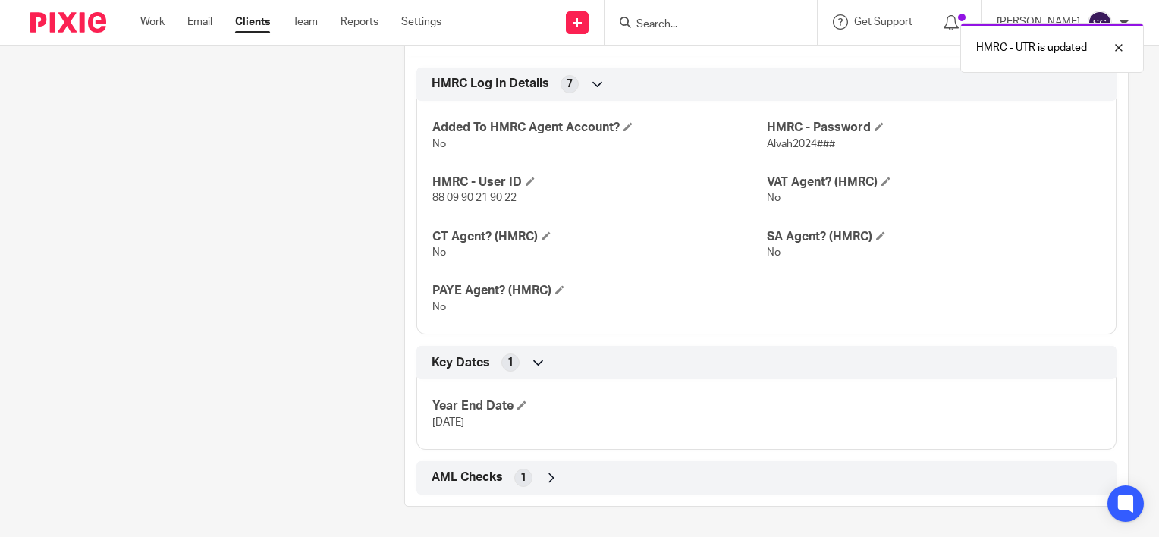
scroll to position [553, 0]
click at [518, 407] on span at bounding box center [522, 406] width 9 height 9
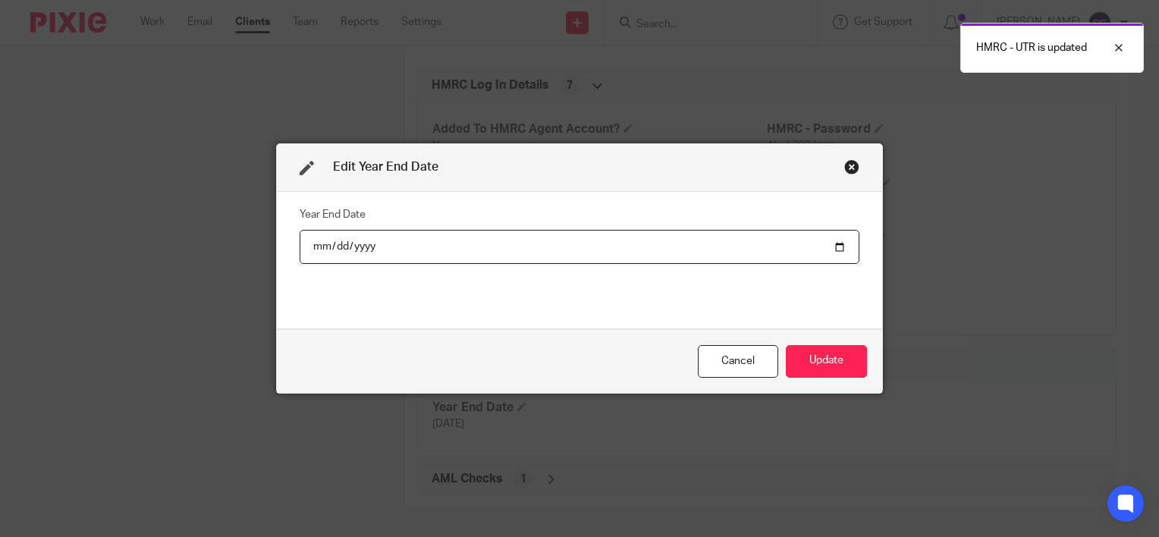
click at [501, 243] on input "2026-01-31" at bounding box center [580, 247] width 560 height 34
click at [498, 241] on input "2026-01-31" at bounding box center [580, 247] width 560 height 34
click at [463, 243] on input "2026-01-31" at bounding box center [580, 247] width 560 height 34
click at [395, 243] on input "2026-01-31" at bounding box center [580, 247] width 560 height 34
click at [357, 243] on input "2026-01-31" at bounding box center [580, 247] width 560 height 34
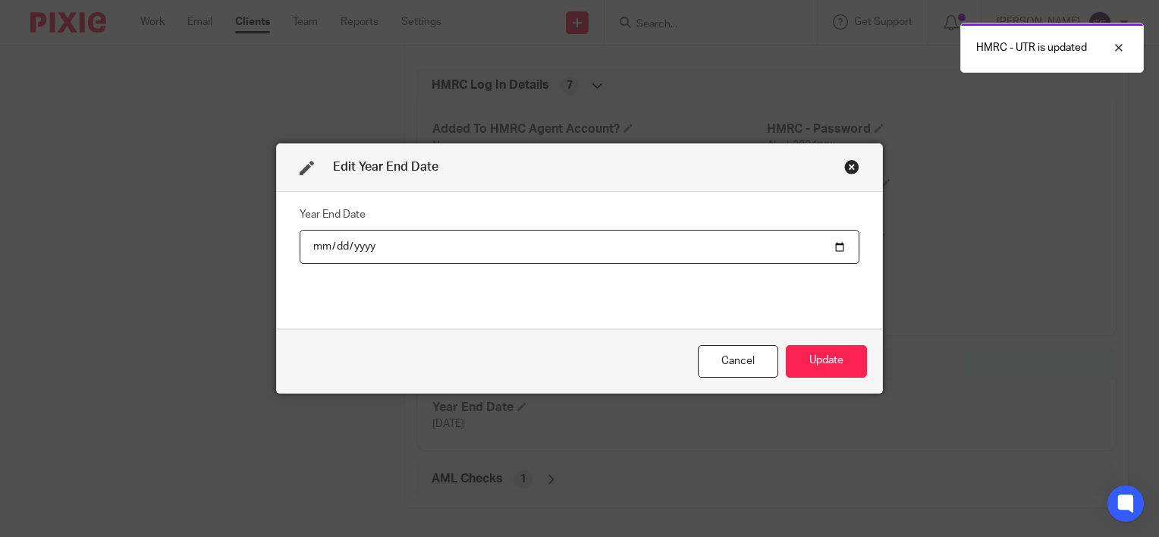
click at [409, 253] on input "2026-01-31" at bounding box center [580, 247] width 560 height 34
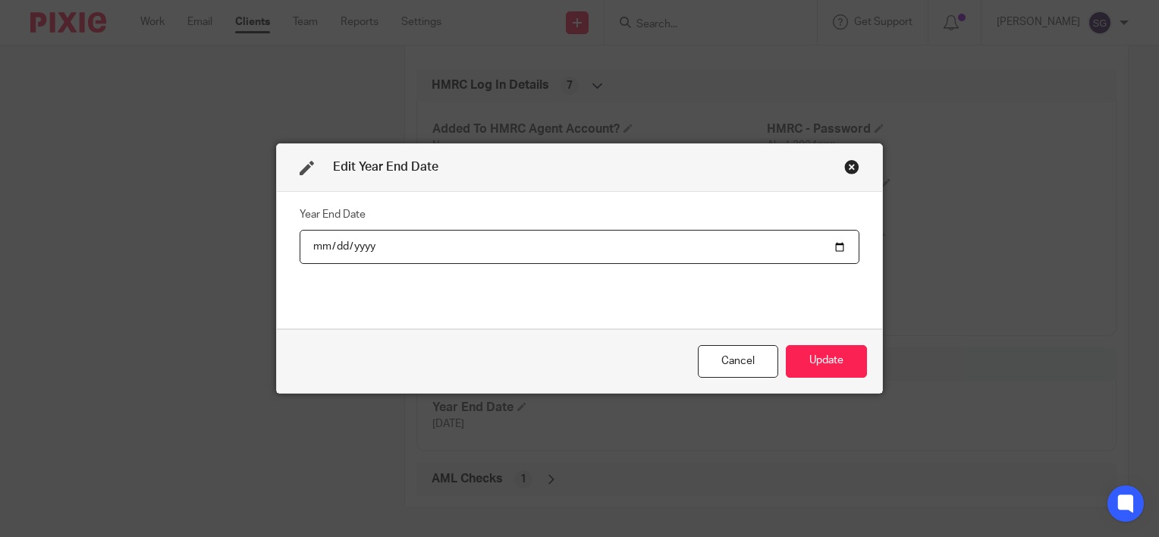
click at [848, 168] on div "Close this dialog window" at bounding box center [852, 166] width 15 height 15
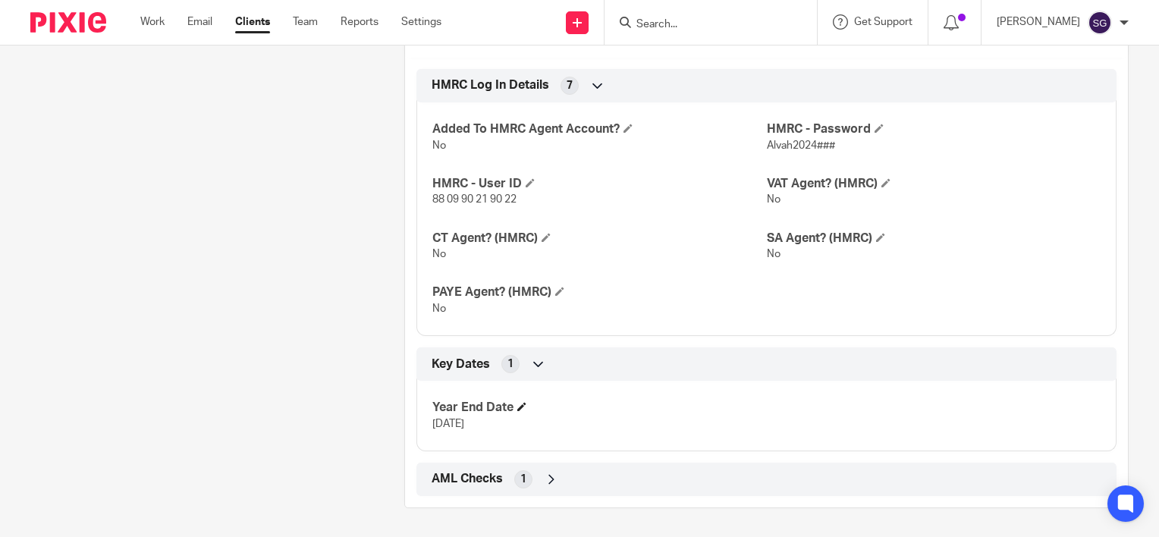
click at [518, 403] on span at bounding box center [522, 406] width 9 height 9
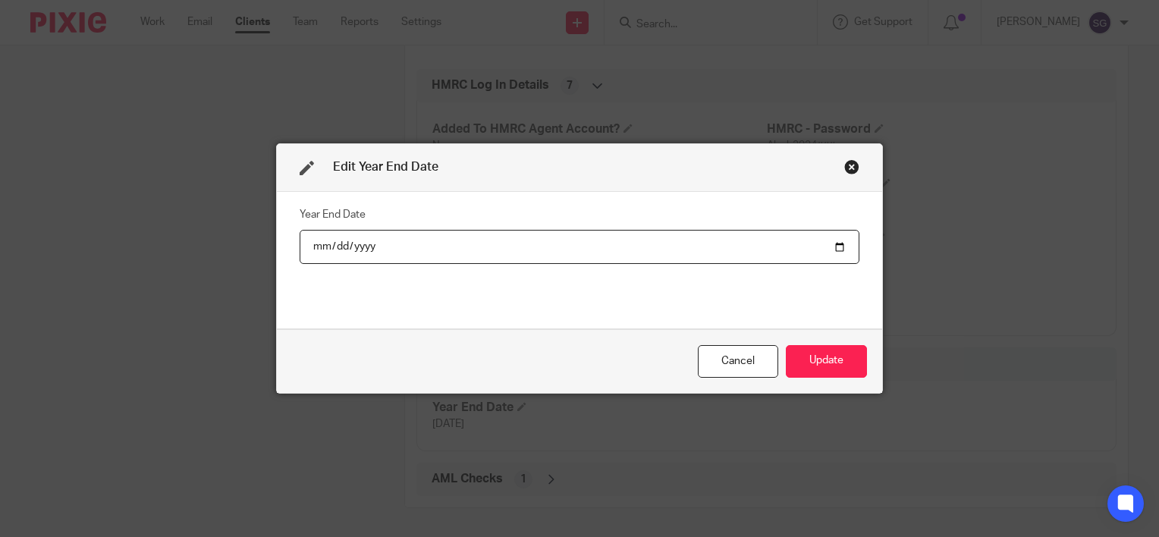
click at [767, 259] on input "2026-01-31" at bounding box center [580, 247] width 560 height 34
click at [584, 259] on input "2026-01-31" at bounding box center [580, 247] width 560 height 34
click at [598, 246] on input "date" at bounding box center [580, 247] width 560 height 34
click at [389, 244] on input "date" at bounding box center [580, 247] width 560 height 34
click at [370, 245] on input "date" at bounding box center [580, 247] width 560 height 34
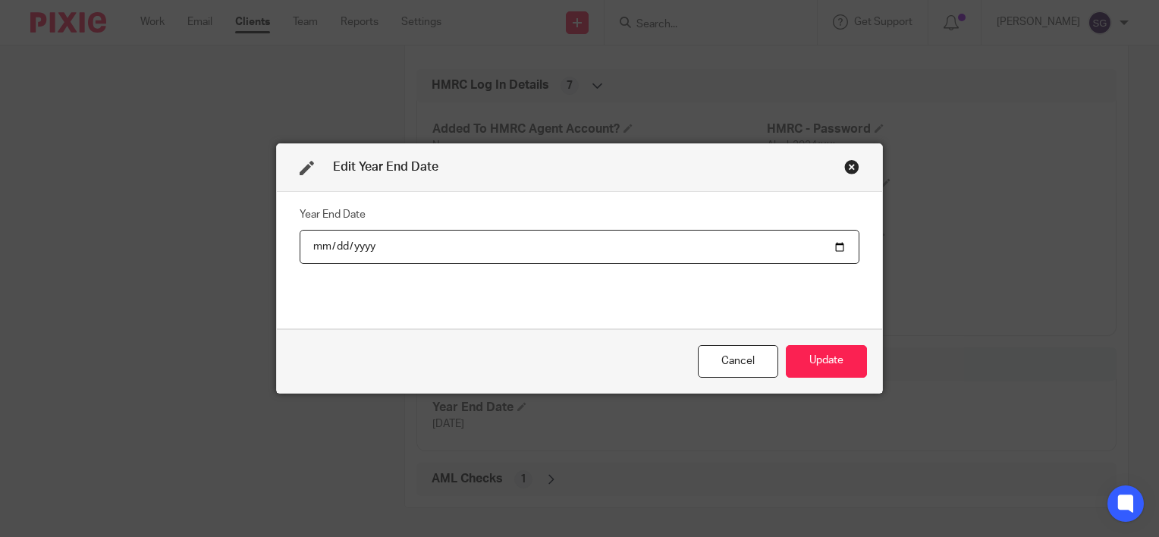
click at [354, 247] on input "date" at bounding box center [580, 247] width 560 height 34
click at [329, 247] on input "date" at bounding box center [580, 247] width 560 height 34
click at [380, 248] on input "date" at bounding box center [580, 247] width 560 height 34
click at [811, 357] on button "Update" at bounding box center [826, 361] width 81 height 33
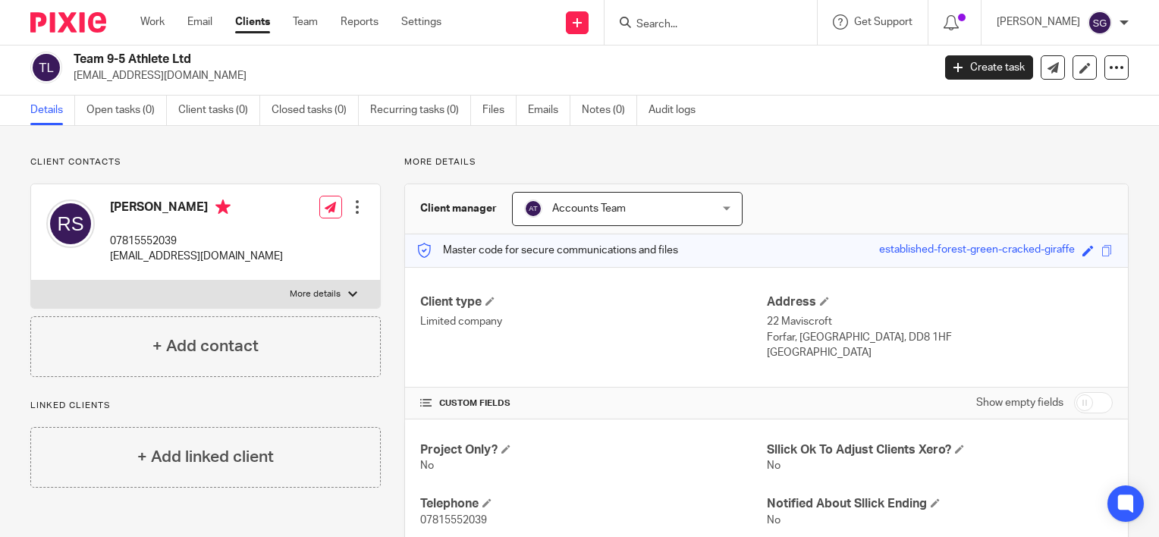
scroll to position [0, 0]
